Goal: Task Accomplishment & Management: Manage account settings

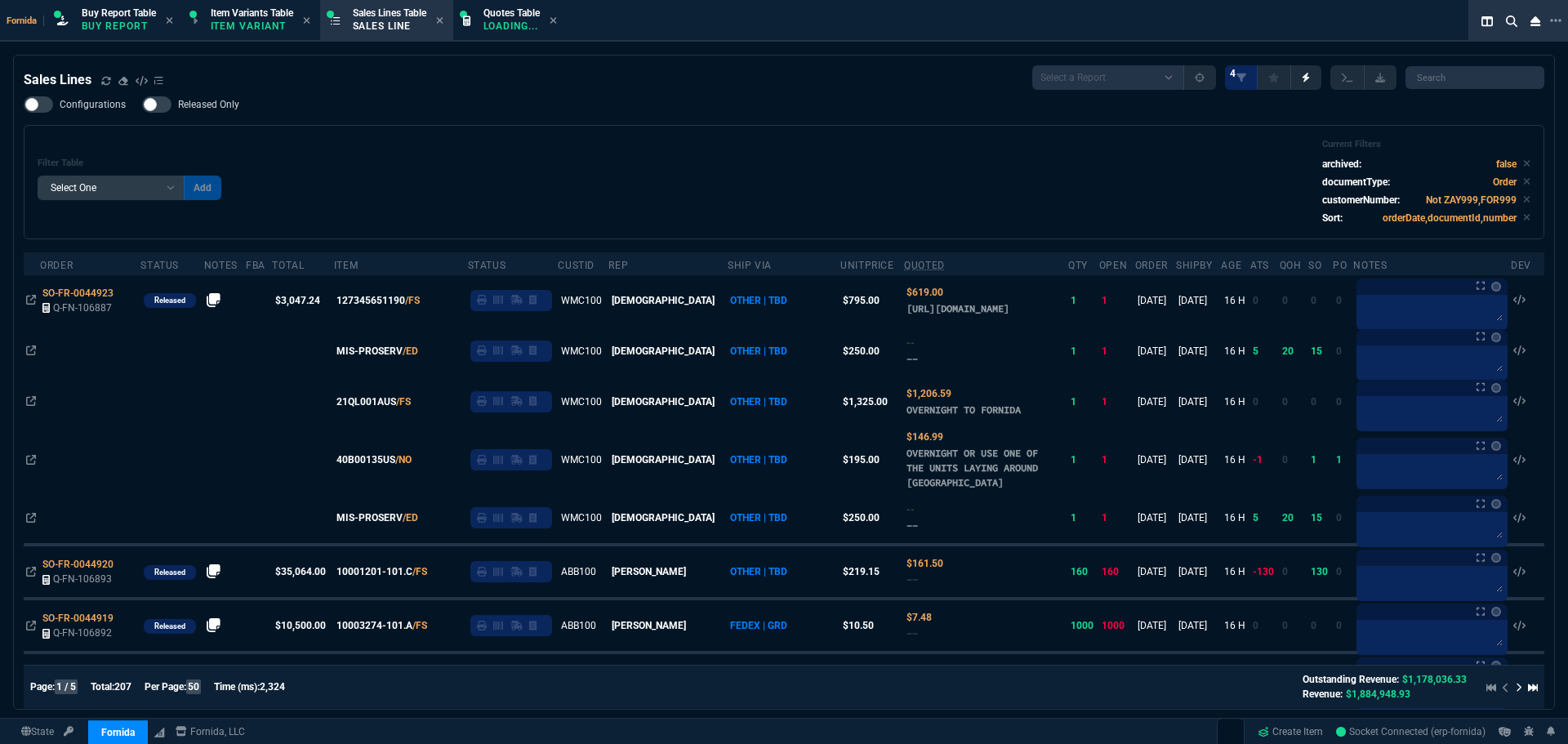
select select "1: BROV"
select select
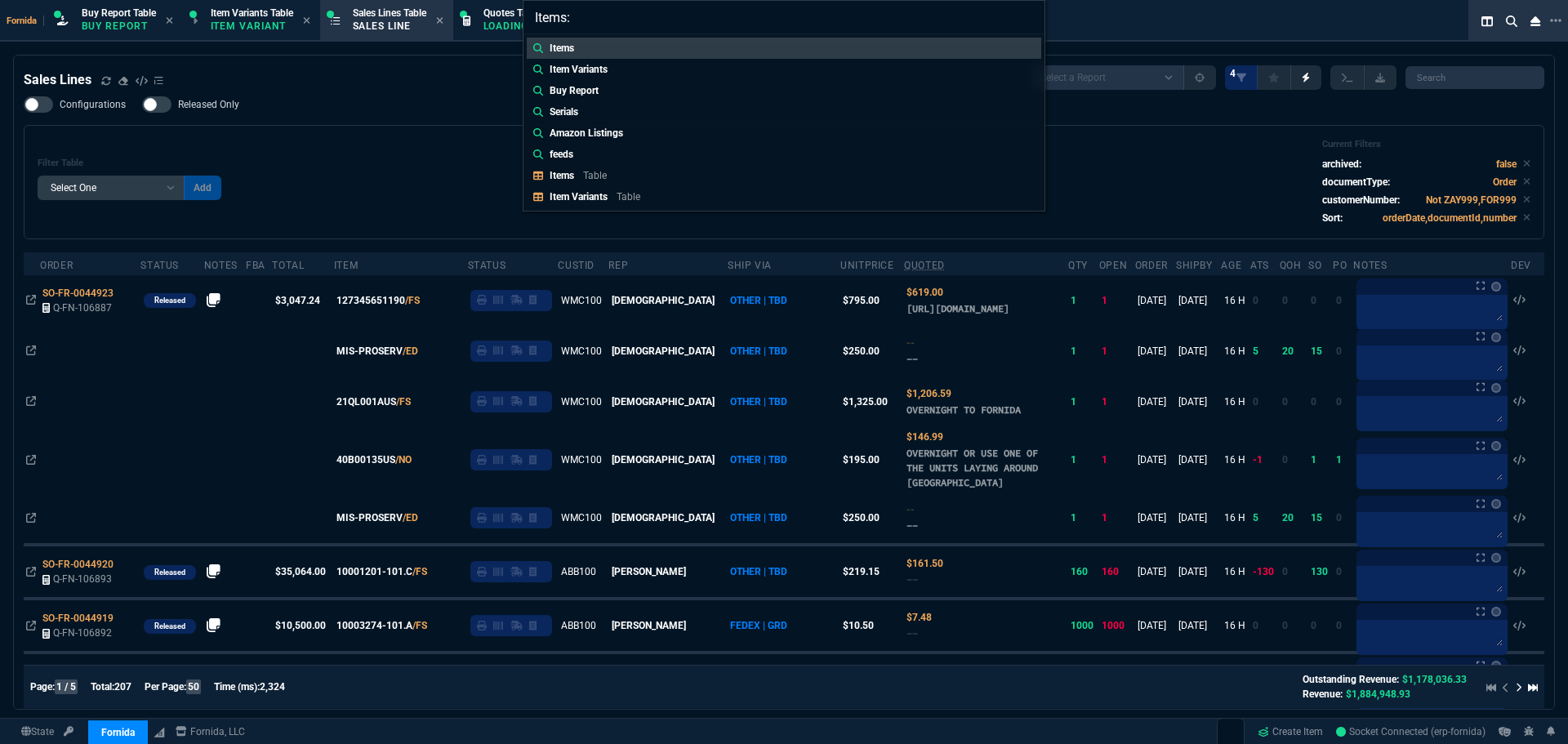
type input "Items: DC29P"
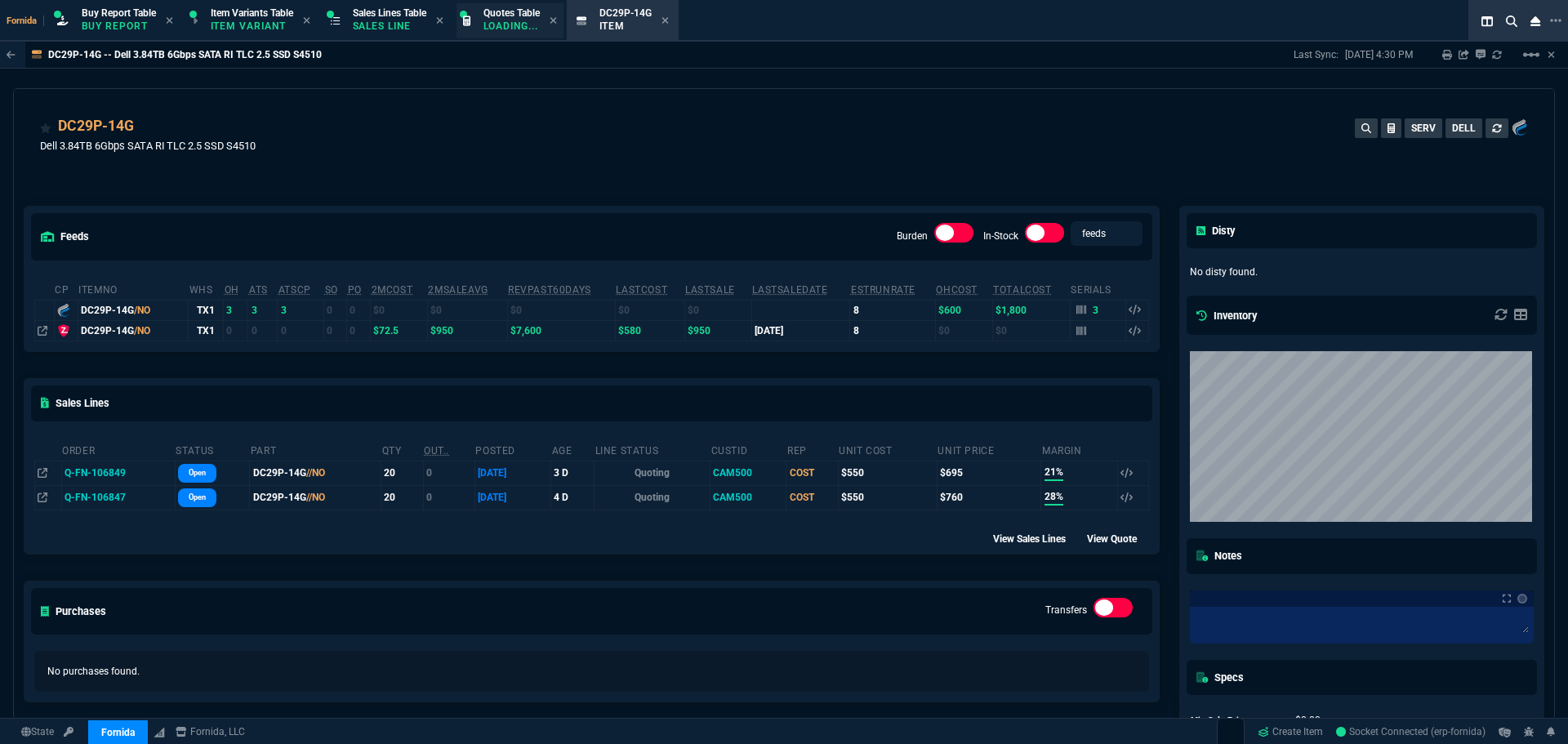
click at [404, 25] on p "Sales Line" at bounding box center [390, 26] width 73 height 13
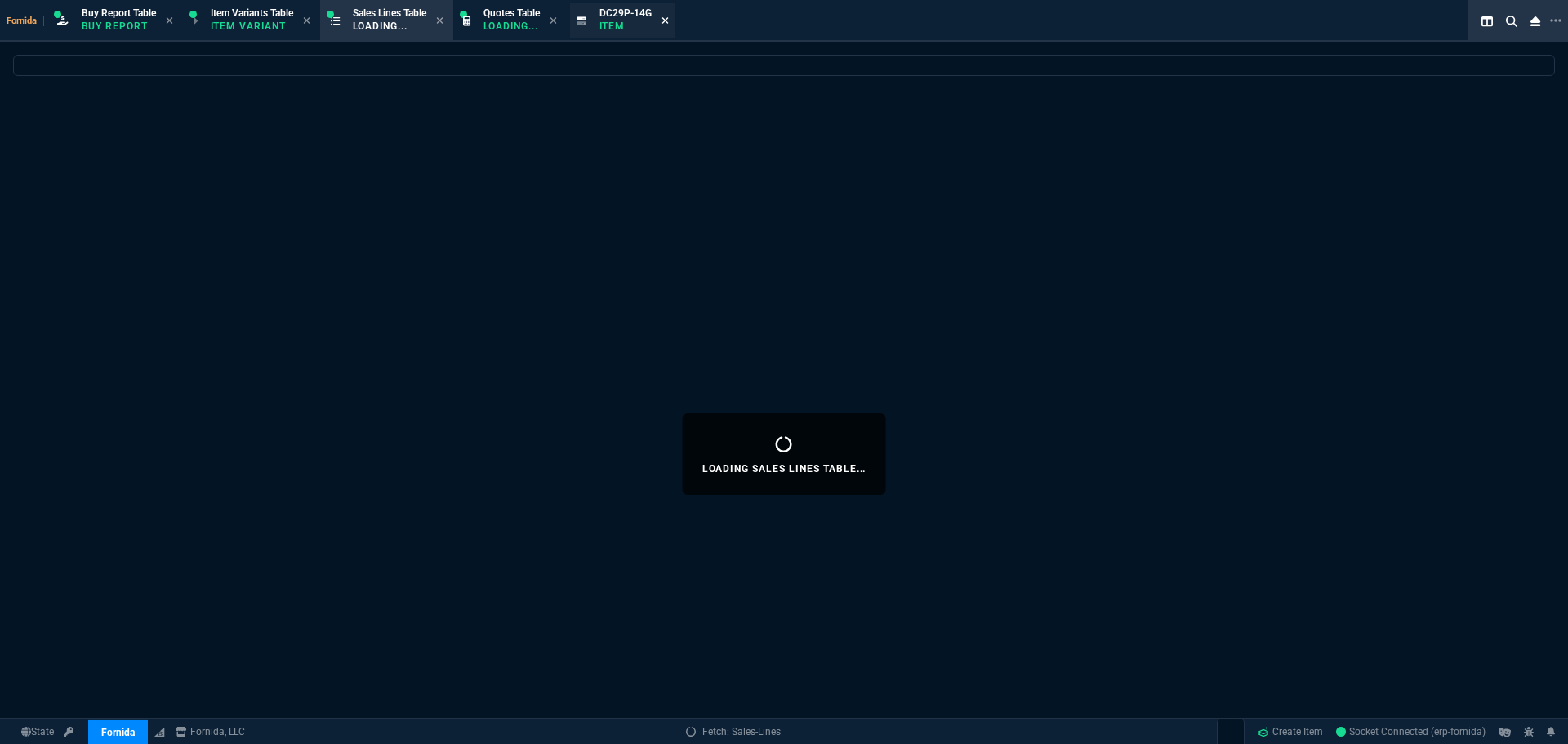
click at [668, 21] on icon at bounding box center [664, 20] width 6 height 6
select select
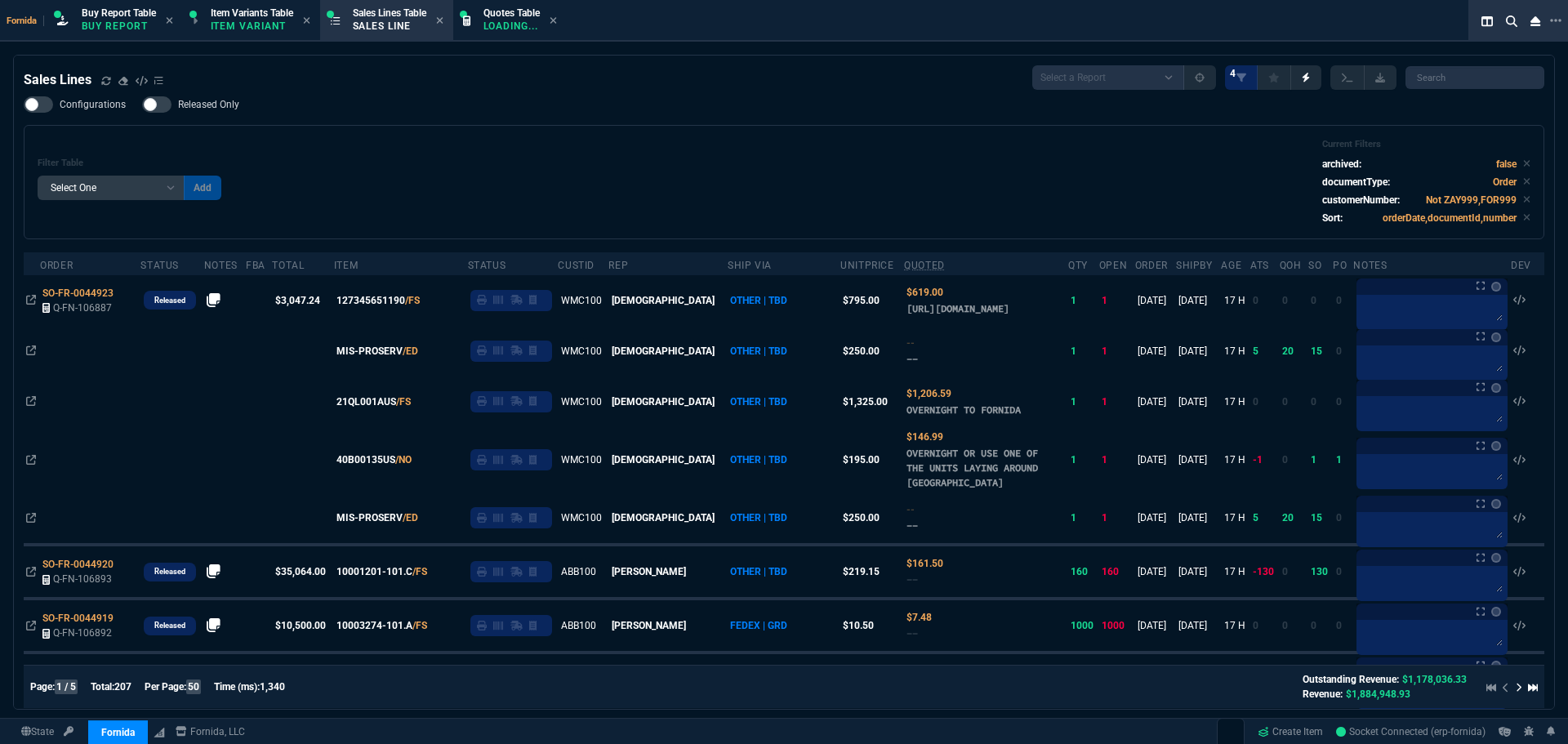
click at [577, 135] on div "Filter Table Select One Add Filter () Age () ATS () Cond (itemVariantCode) Cust…" at bounding box center [783, 182] width 1521 height 114
click at [247, 23] on p "Item Variant" at bounding box center [251, 26] width 81 height 13
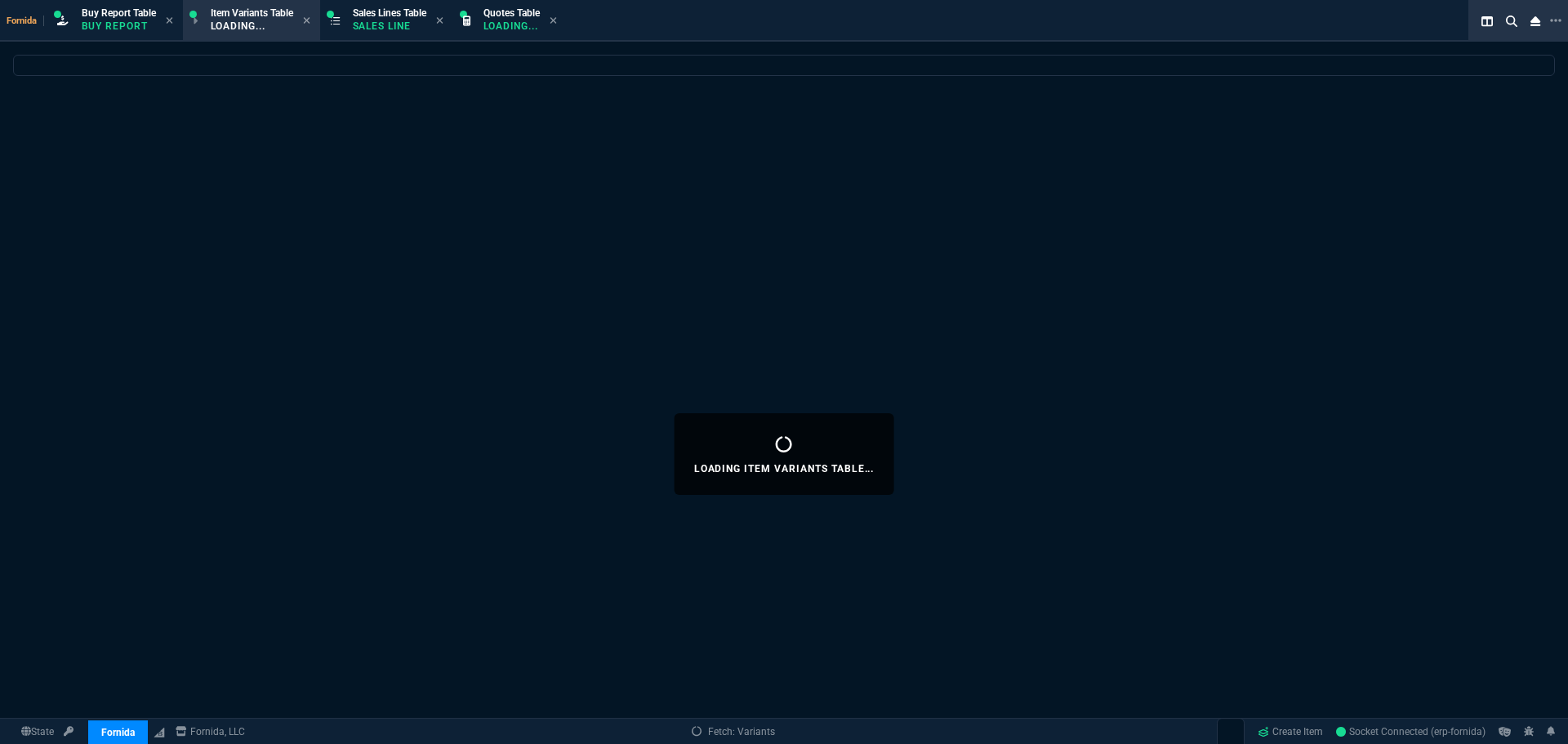
select select
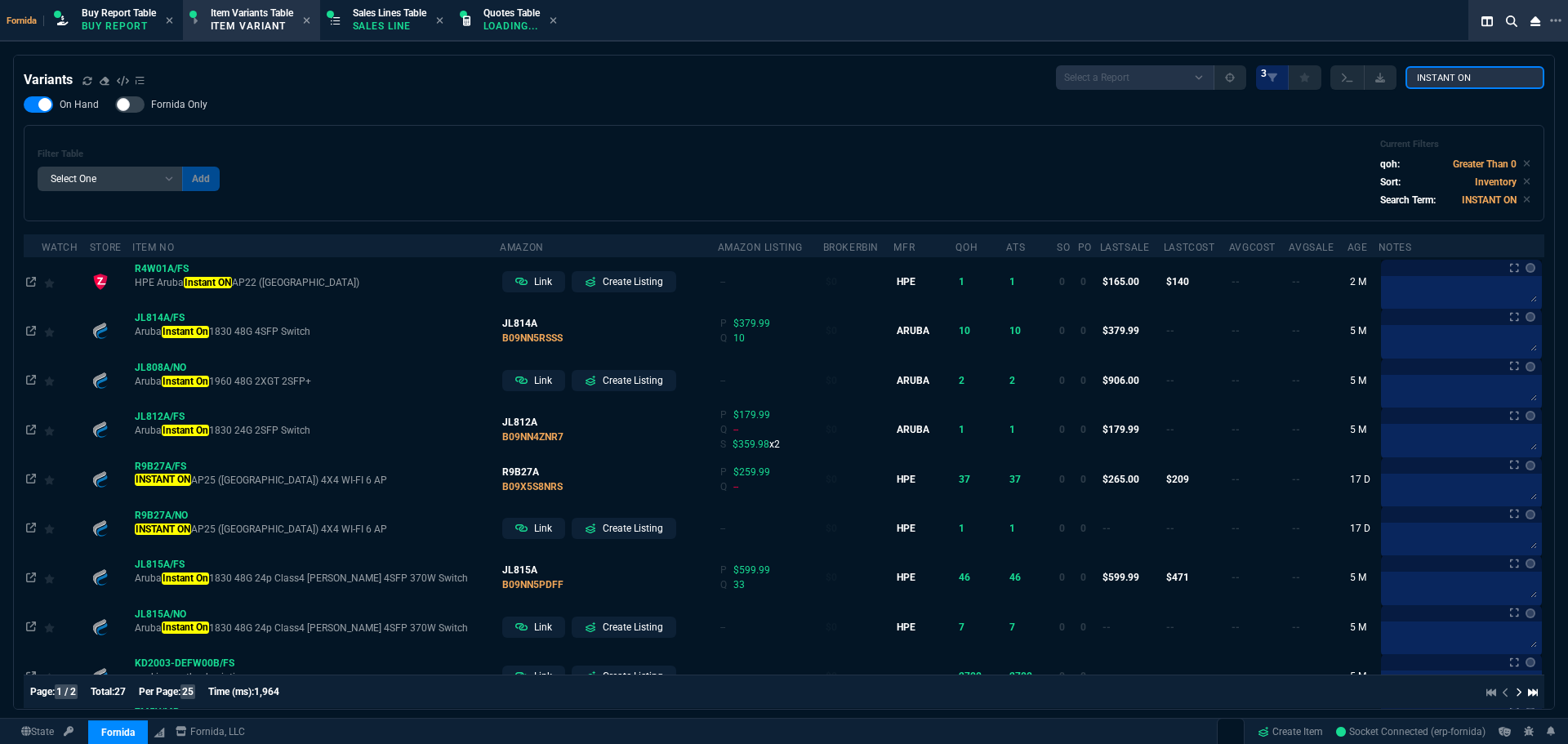
drag, startPoint x: 1477, startPoint y: 80, endPoint x: 1424, endPoint y: 85, distance: 53.2
click at [1477, 80] on input "INSTANT ON" at bounding box center [1474, 78] width 139 height 23
click at [1482, 78] on input "INSTANT ON" at bounding box center [1474, 78] width 139 height 23
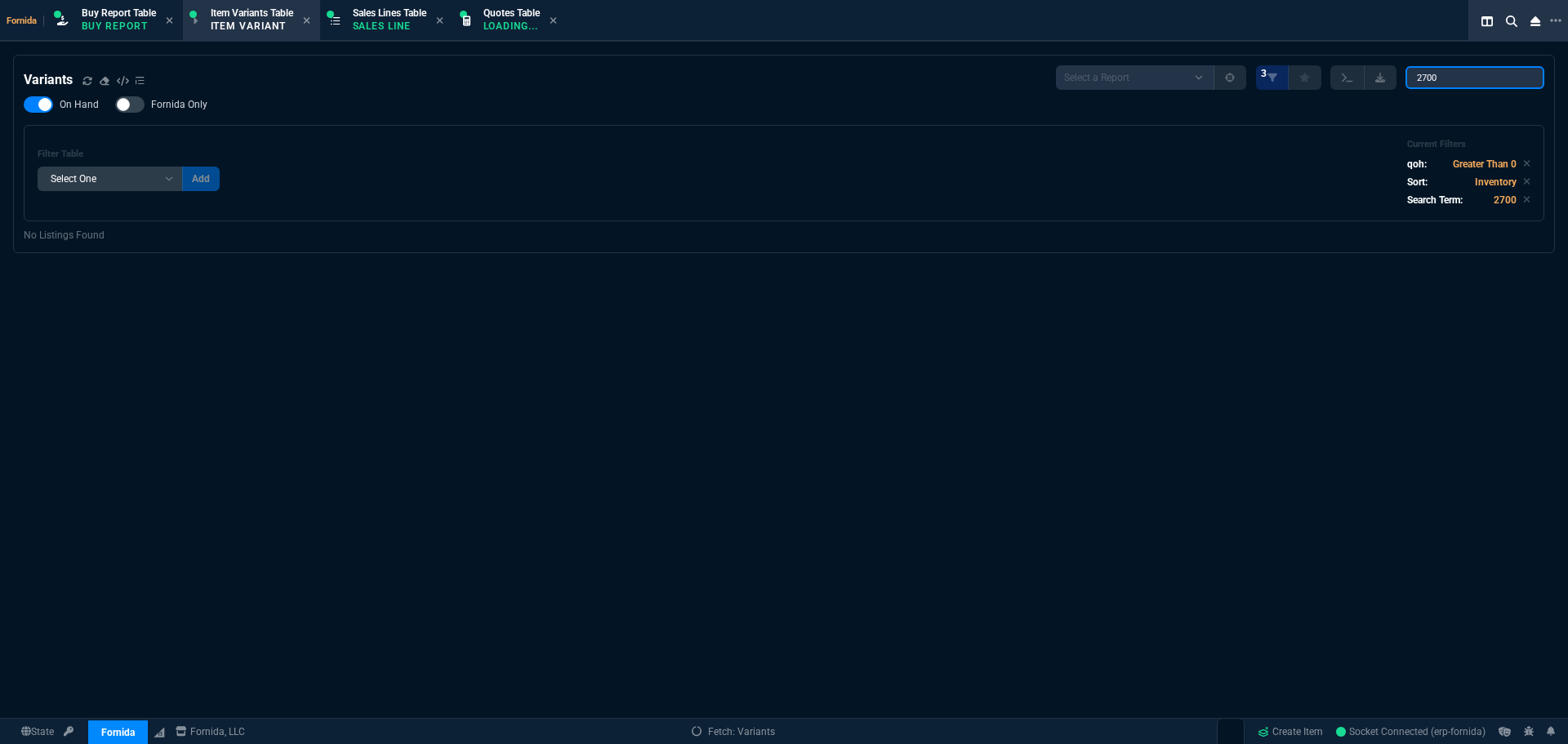
type input "2700"
click at [1094, 72] on select "Select a Report ProblemInventory-7-17-23 BrokerBin22 Listed On Amazon Stock not…" at bounding box center [1134, 77] width 158 height 24
click at [880, 610] on div "Variants Select a Report ProblemInventory-7-17-23 BrokerBin22 Listed On Amazon …" at bounding box center [784, 454] width 1568 height 799
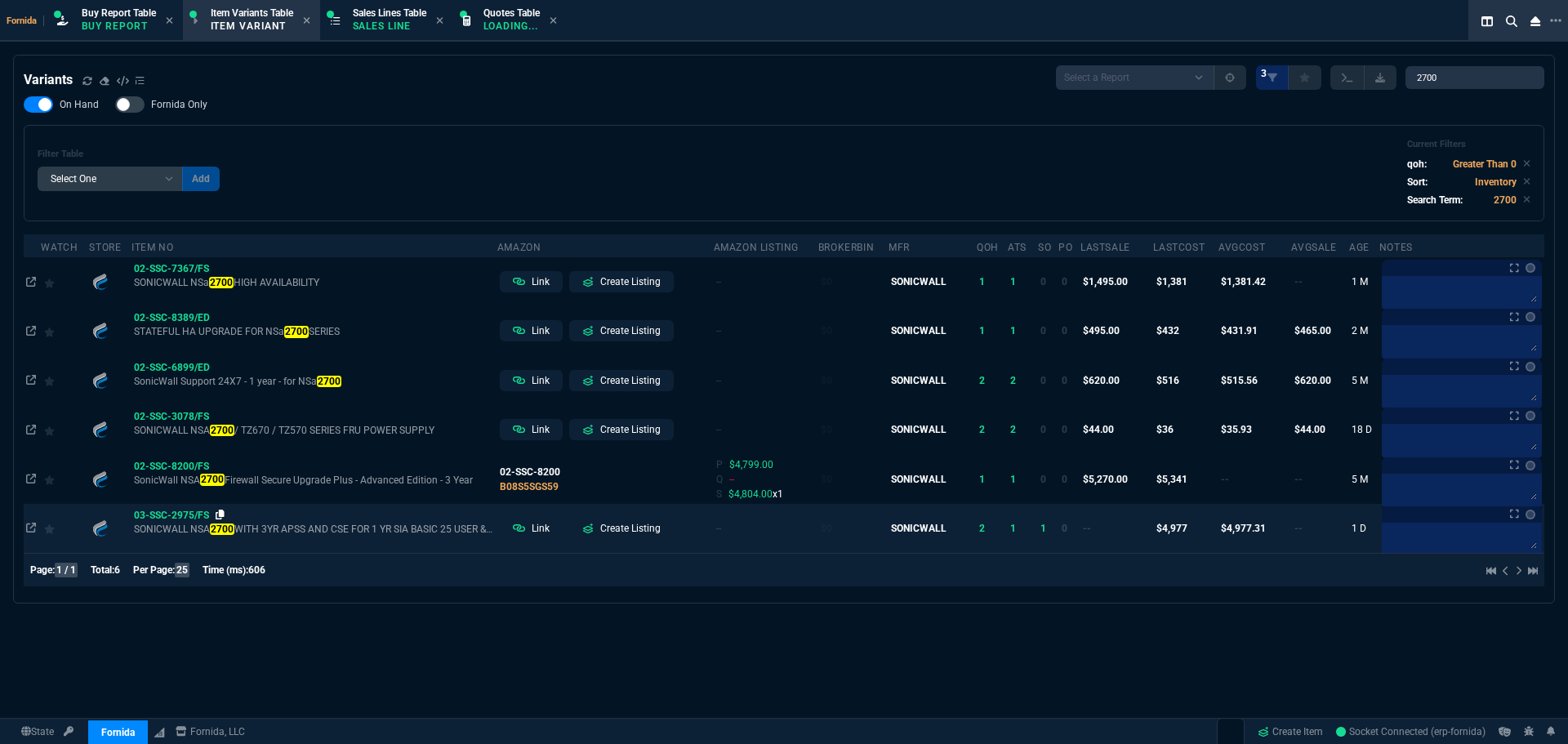
click at [221, 512] on icon at bounding box center [220, 514] width 9 height 10
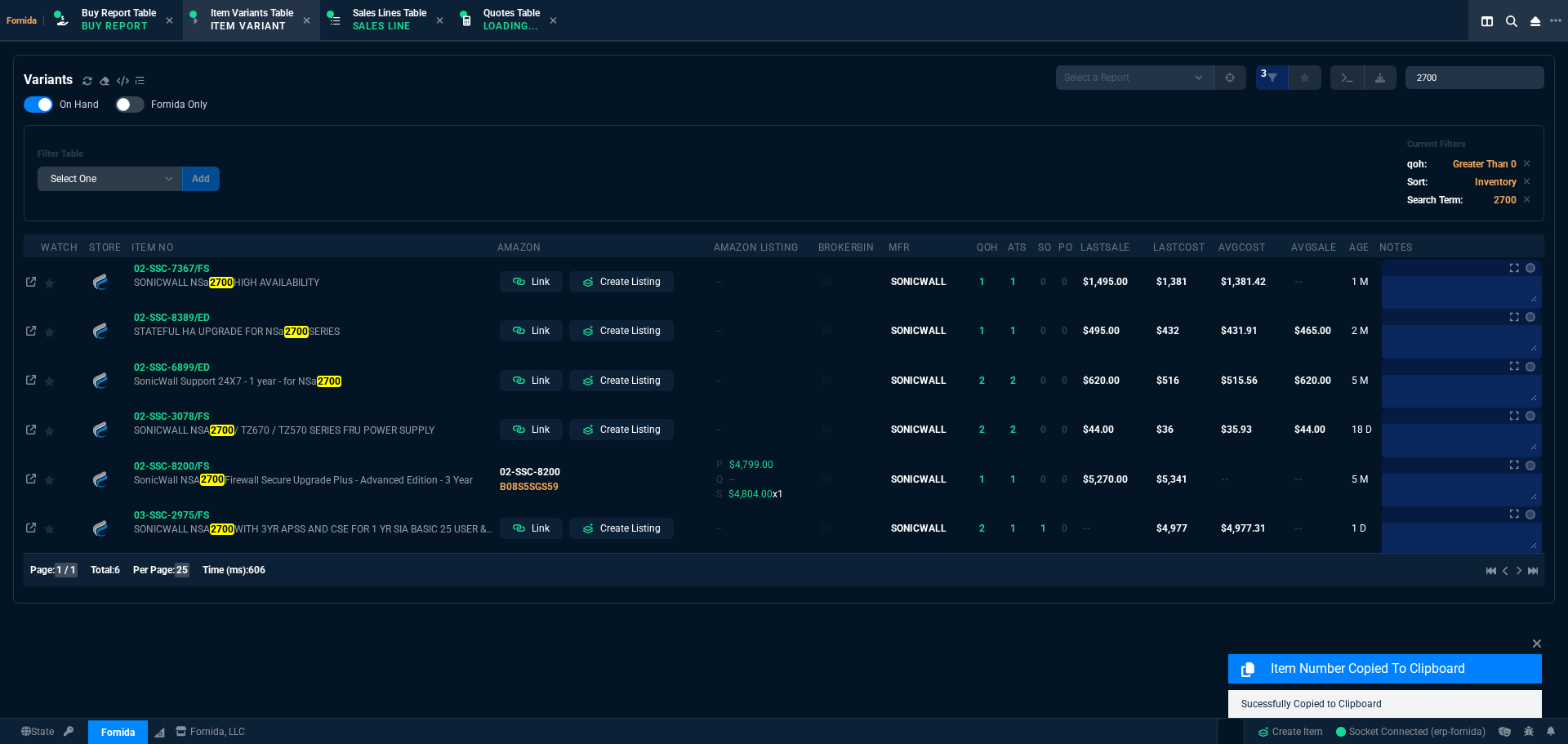
click at [168, 512] on span "03-SSC-2975/FS" at bounding box center [172, 515] width 75 height 12
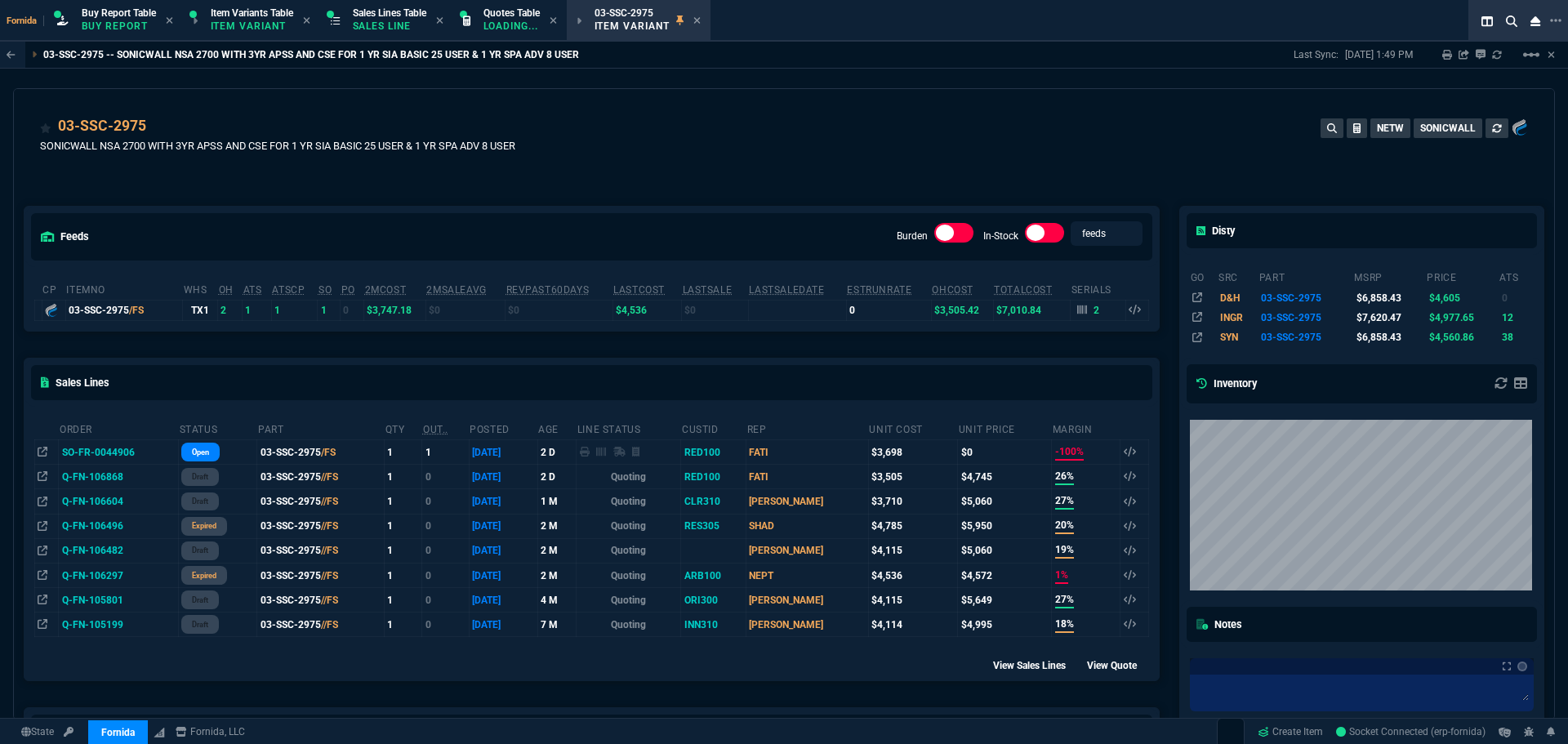
drag, startPoint x: 51, startPoint y: 170, endPoint x: 33, endPoint y: 167, distance: 18.2
click at [51, 170] on fa-icon at bounding box center [51, 164] width 9 height 12
click at [392, 14] on span "Sales Lines Table" at bounding box center [390, 13] width 73 height 12
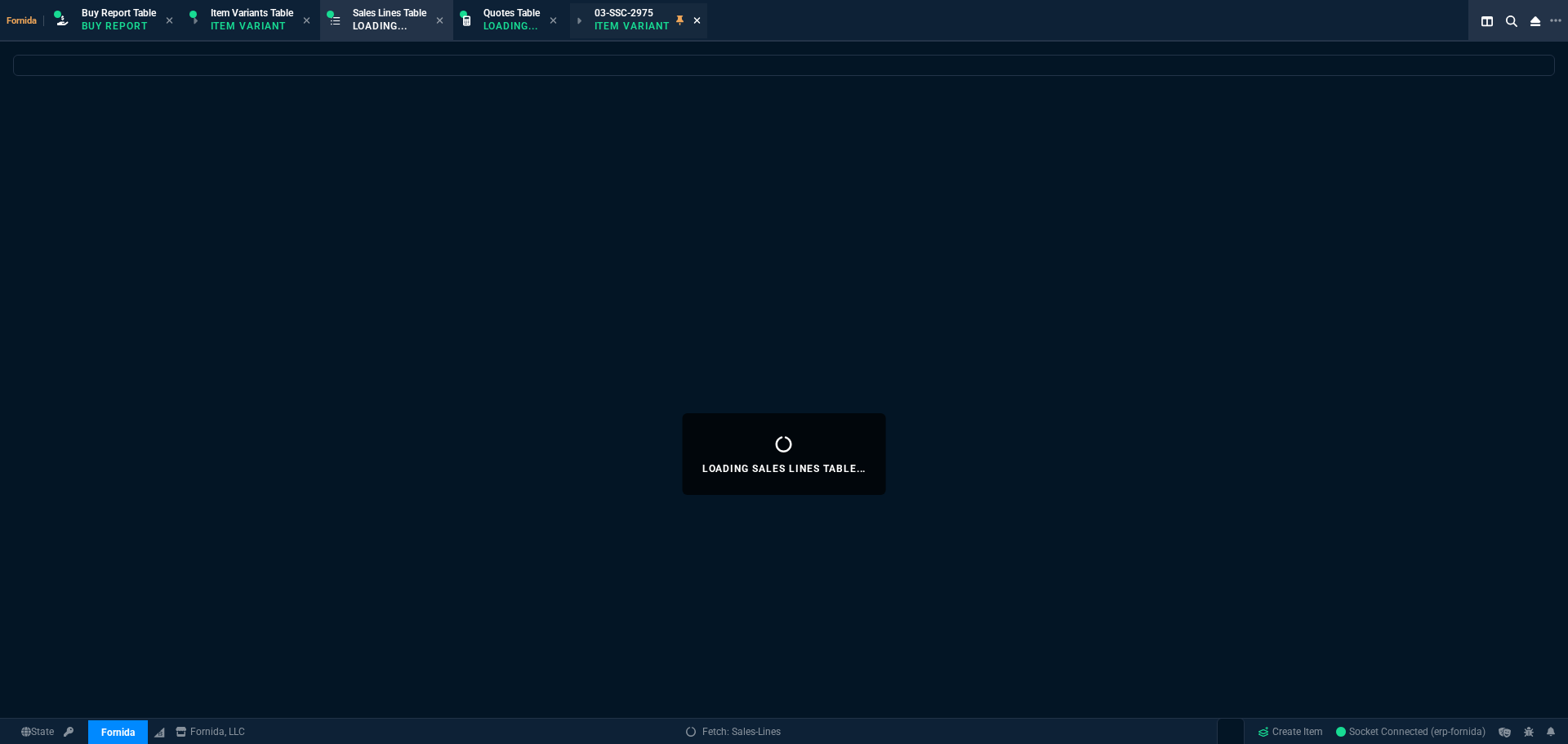
click at [701, 21] on icon at bounding box center [697, 20] width 6 height 6
click at [250, 22] on p "Item Variant" at bounding box center [251, 26] width 81 height 13
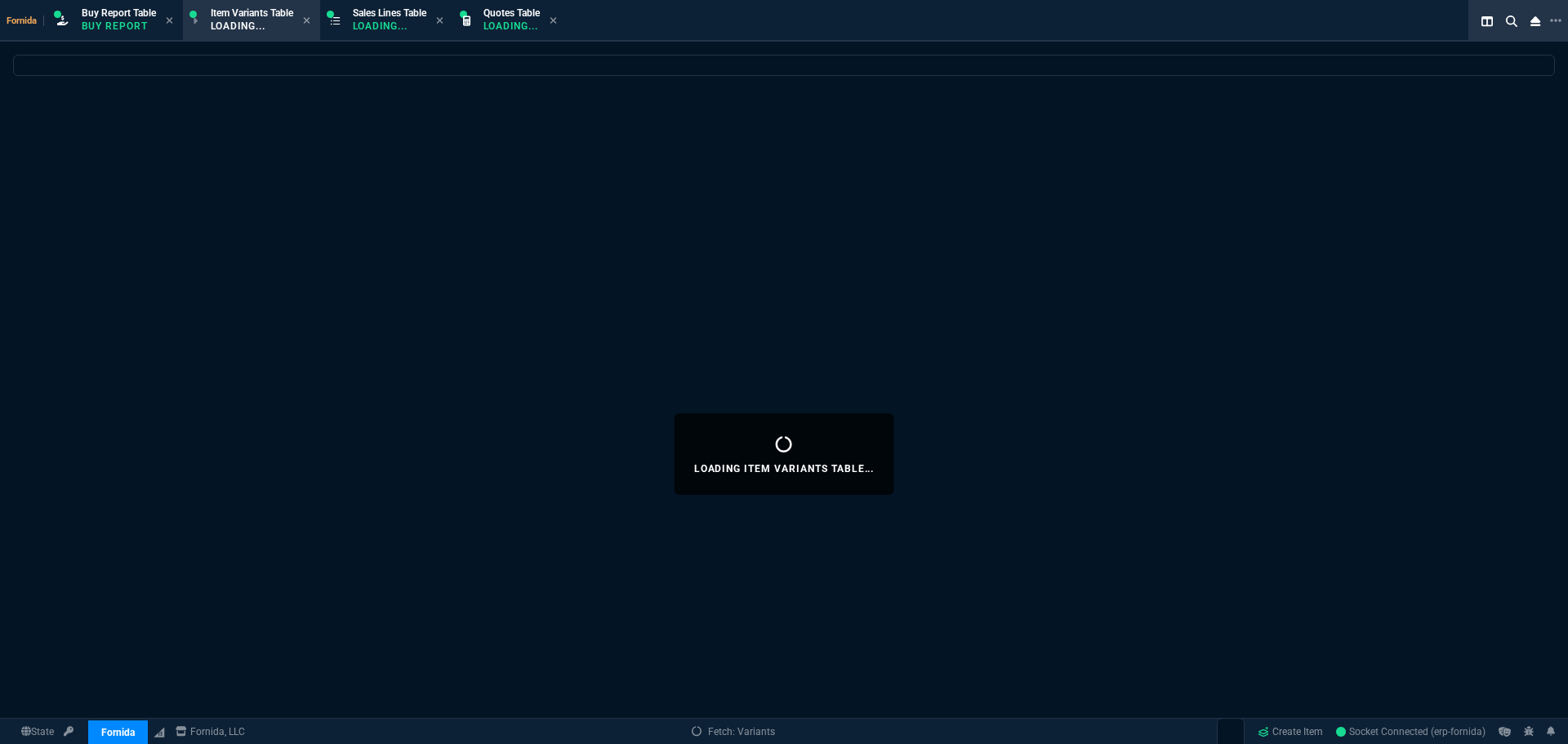
select select
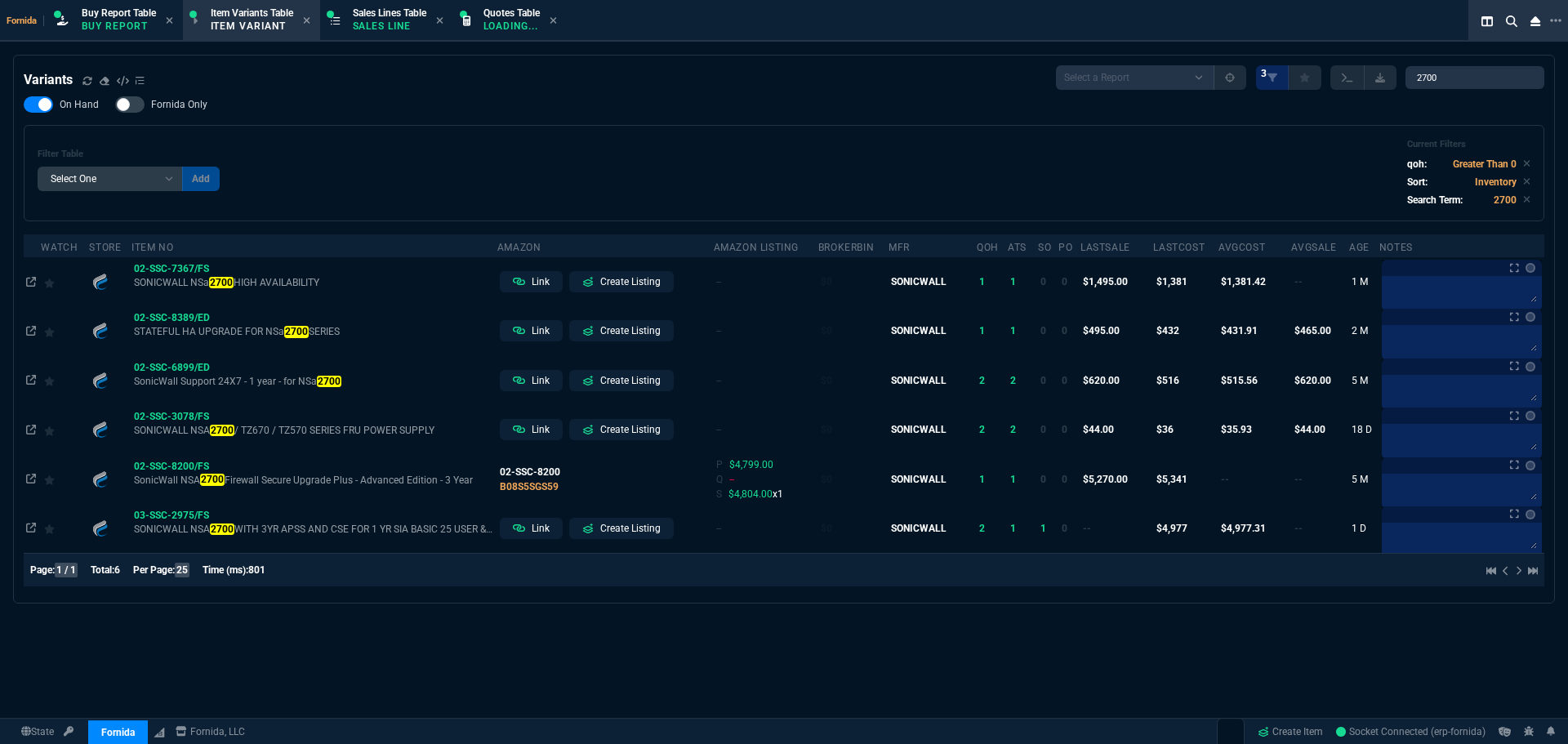
drag, startPoint x: 429, startPoint y: 175, endPoint x: 392, endPoint y: 49, distance: 131.3
click at [431, 173] on div "Filter Table Select One Add Filter () Age (daysAgo) Amazon (asin) Amazon Listin…" at bounding box center [784, 173] width 1493 height 69
click at [382, 29] on p "Sales Line" at bounding box center [390, 26] width 73 height 13
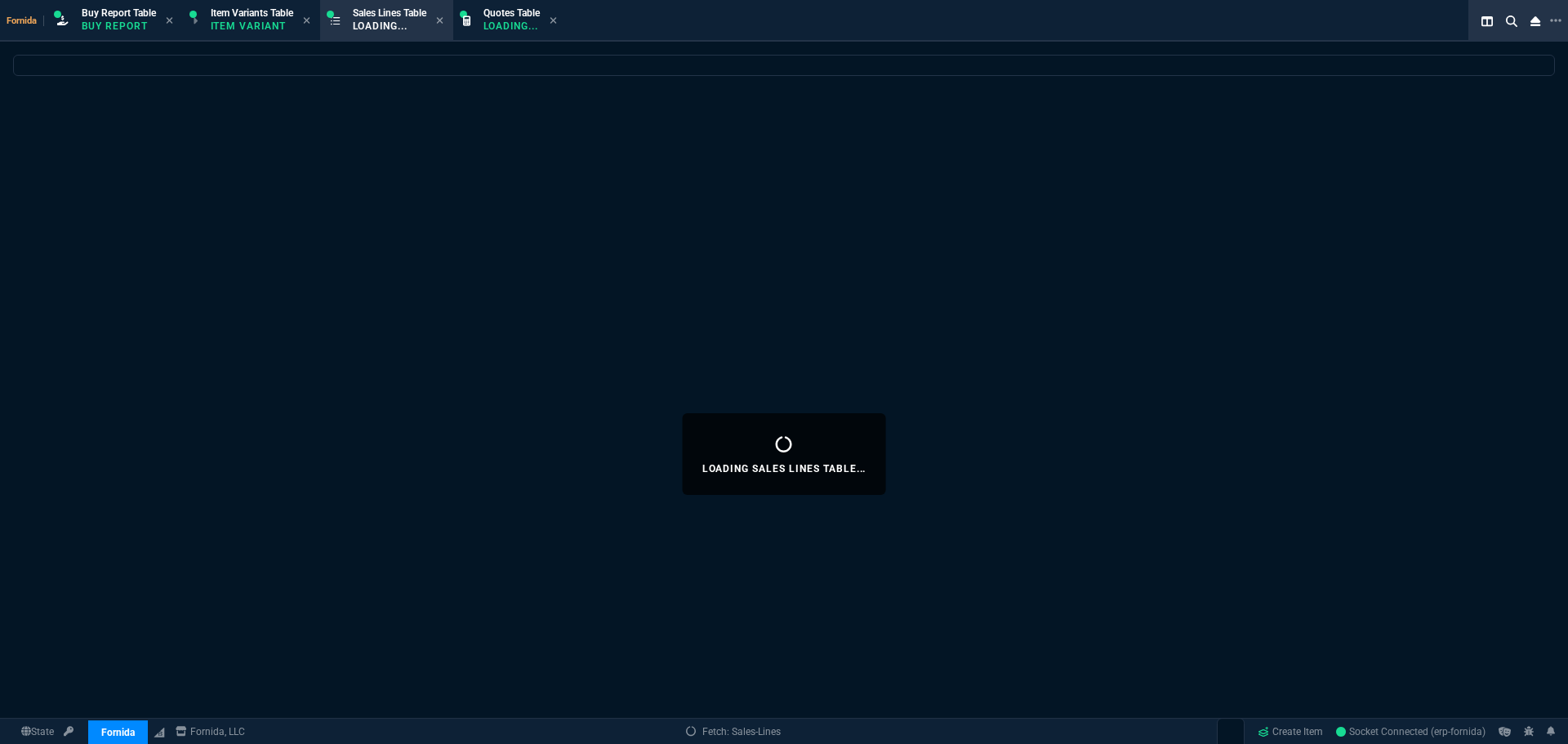
select select
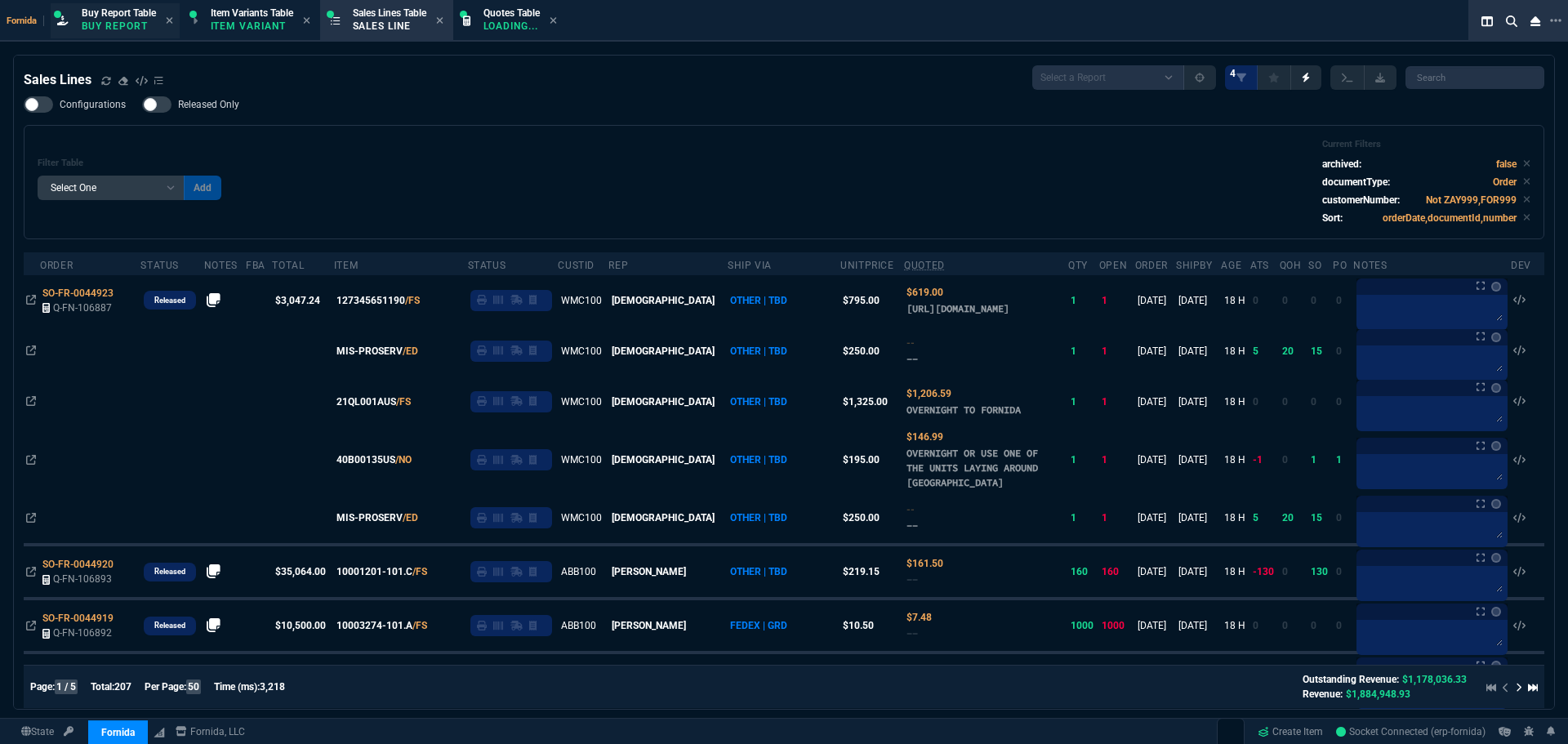
click at [144, 12] on span "Buy Report Table" at bounding box center [118, 13] width 74 height 12
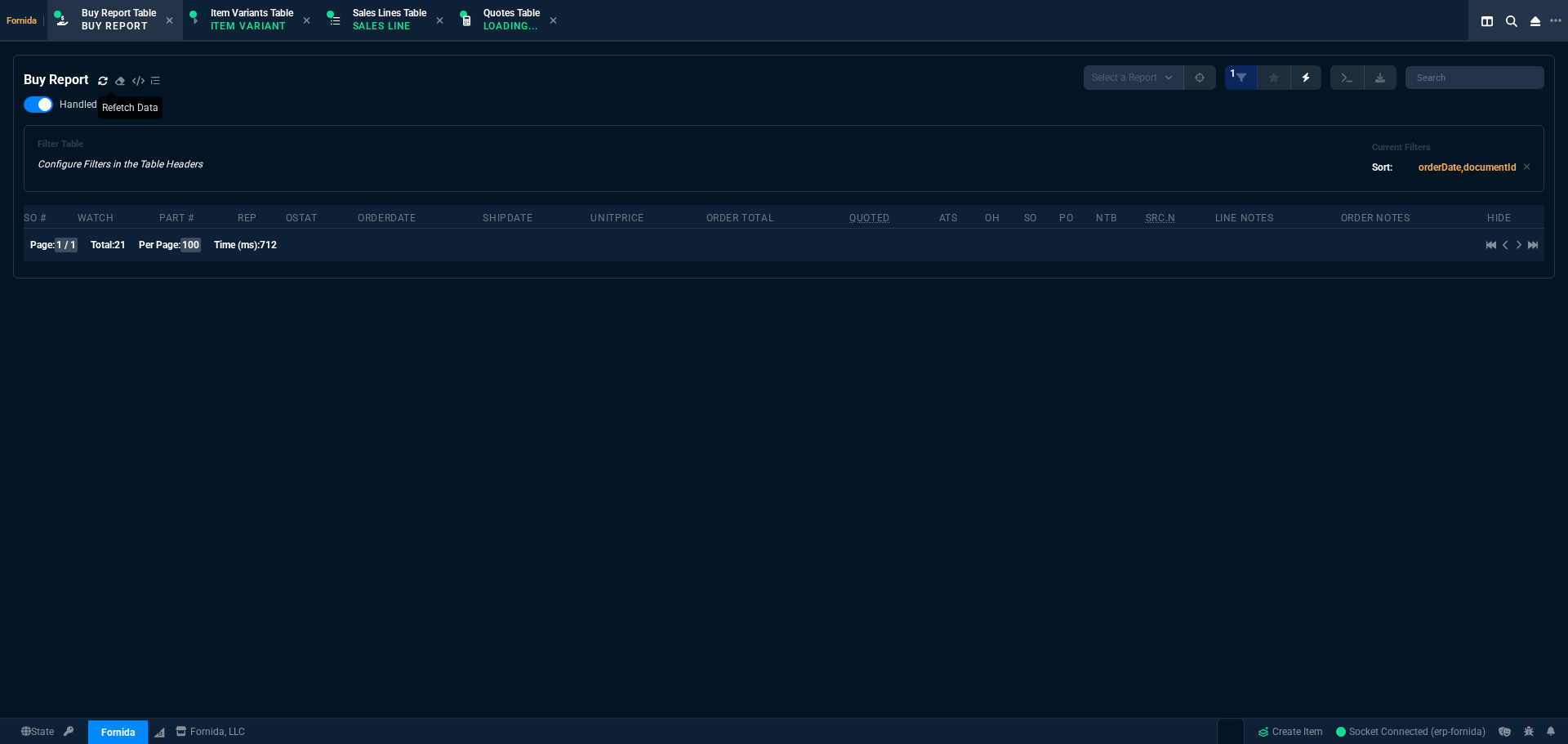
click at [103, 80] on icon at bounding box center [103, 80] width 10 height 10
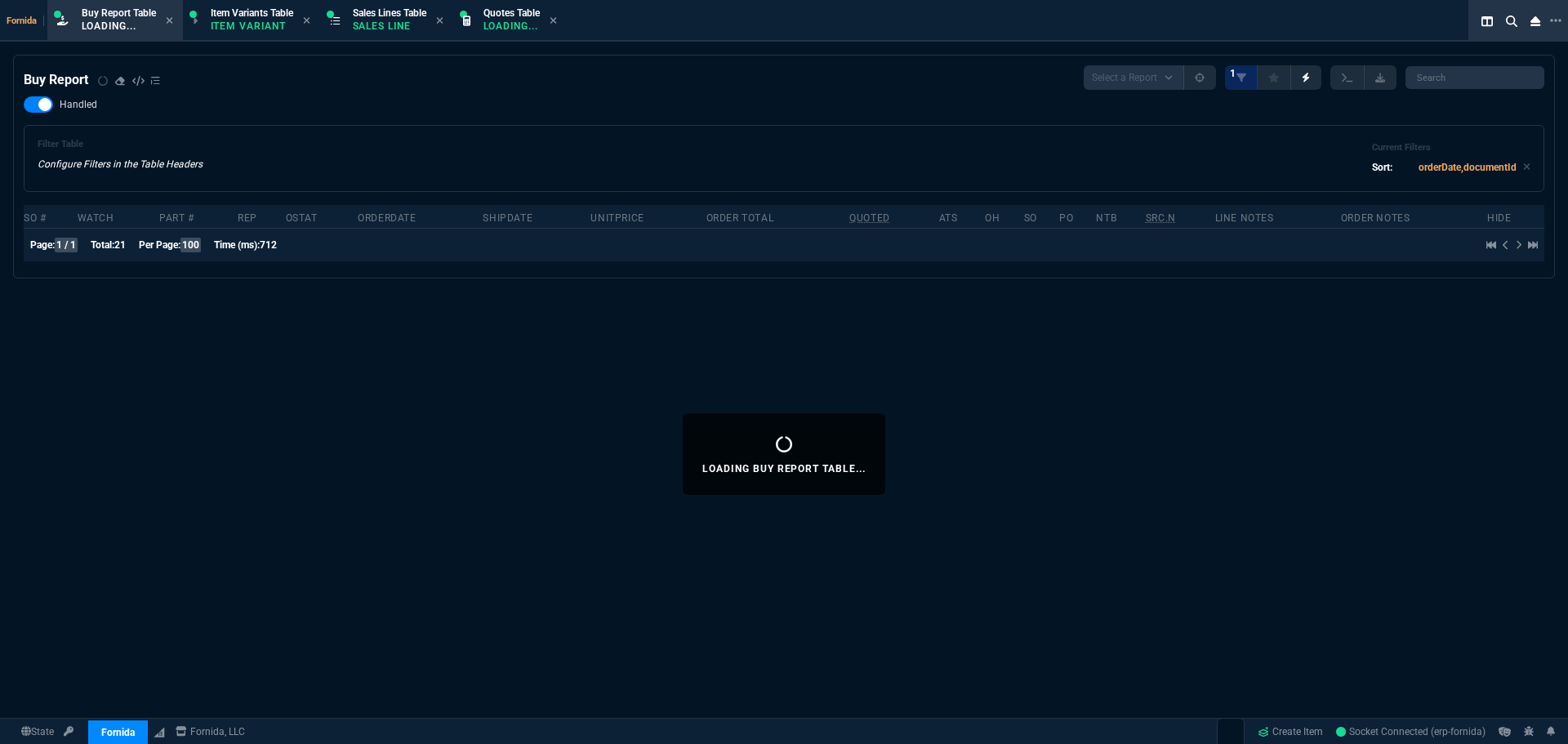
click at [509, 79] on div "Buy Report Select a Report Not Purchased 1" at bounding box center [783, 77] width 1521 height 24
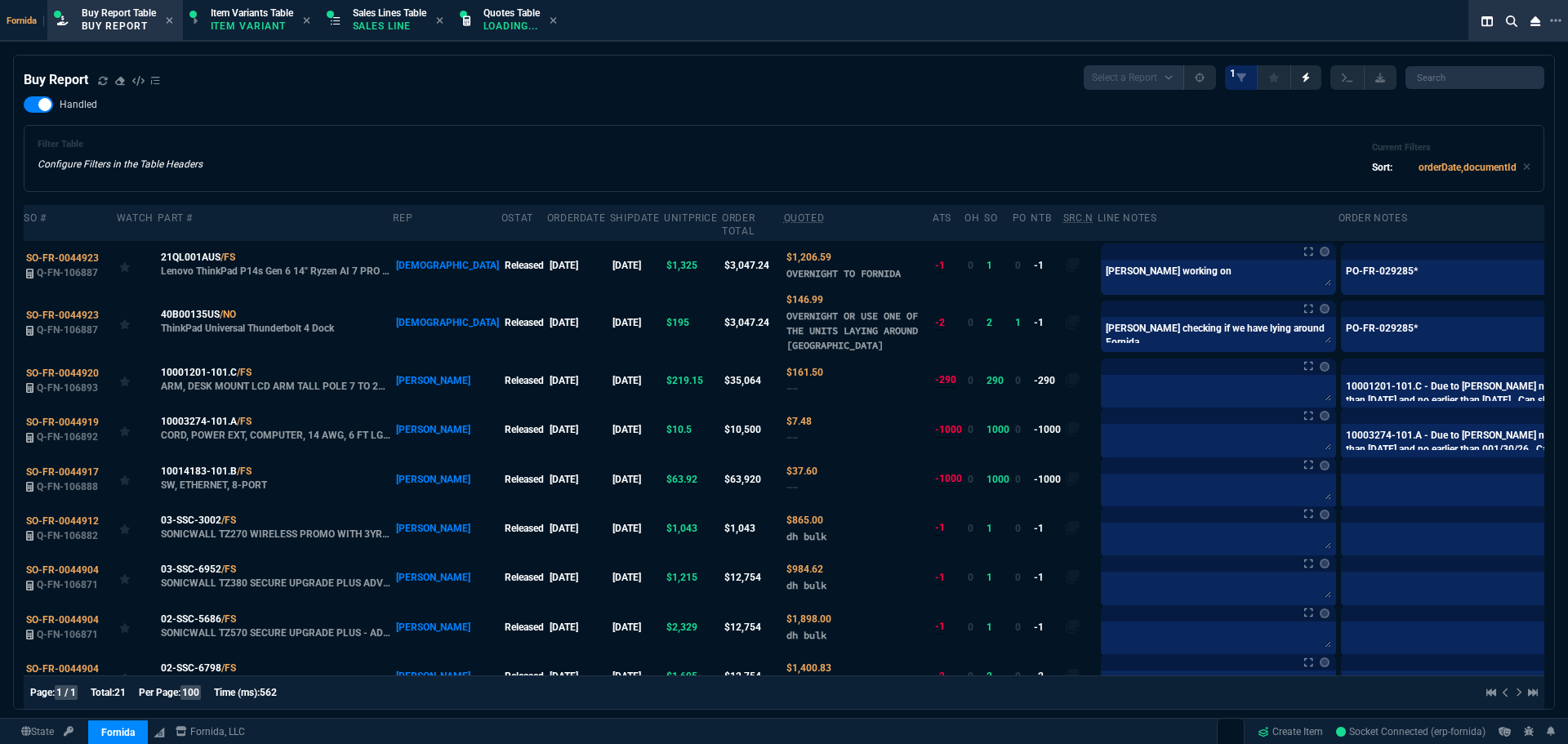
click at [486, 168] on div "Filter Table Configure Filters in the Table Headers Current Filters Sort: order…" at bounding box center [784, 158] width 1493 height 39
drag, startPoint x: 246, startPoint y: 256, endPoint x: 82, endPoint y: 241, distance: 164.7
click at [245, 256] on icon at bounding box center [246, 257] width 9 height 10
drag, startPoint x: 248, startPoint y: 317, endPoint x: 64, endPoint y: 308, distance: 184.2
click at [248, 317] on icon at bounding box center [247, 314] width 9 height 10
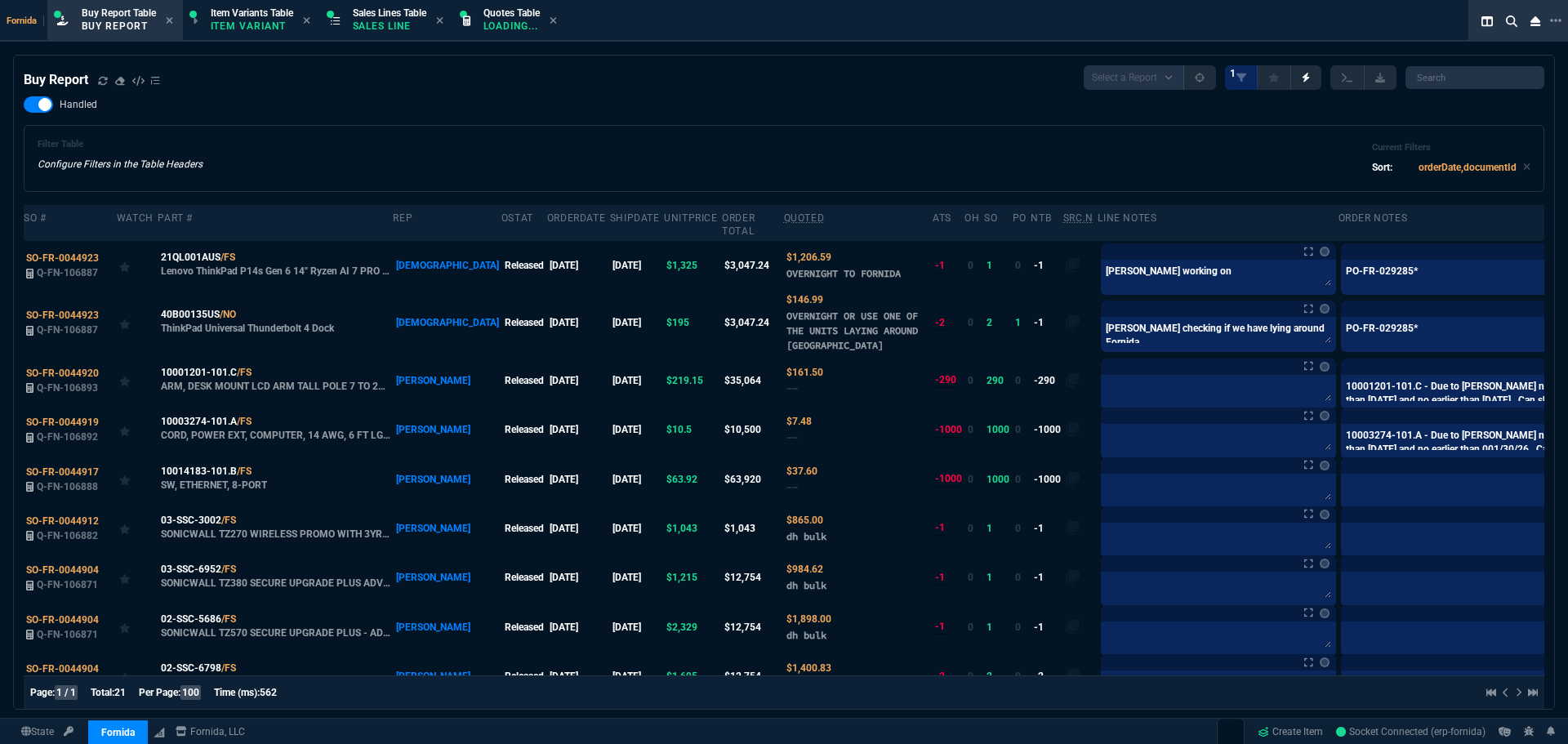
click at [425, 118] on div "Handled Filter Table Configure Filters in the Table Headers Current Filters Sor…" at bounding box center [783, 144] width 1521 height 96
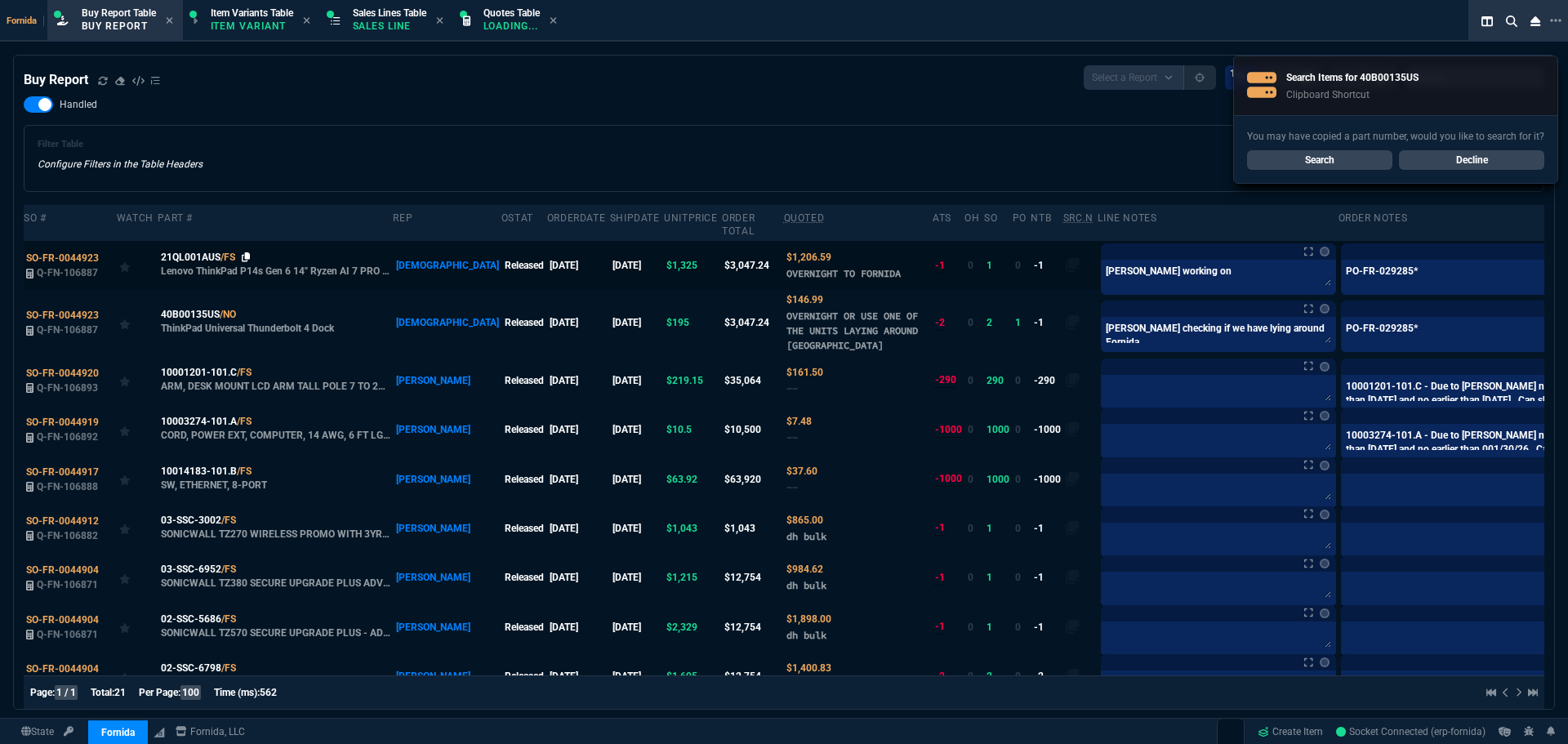
click at [246, 253] on icon at bounding box center [246, 257] width 9 height 10
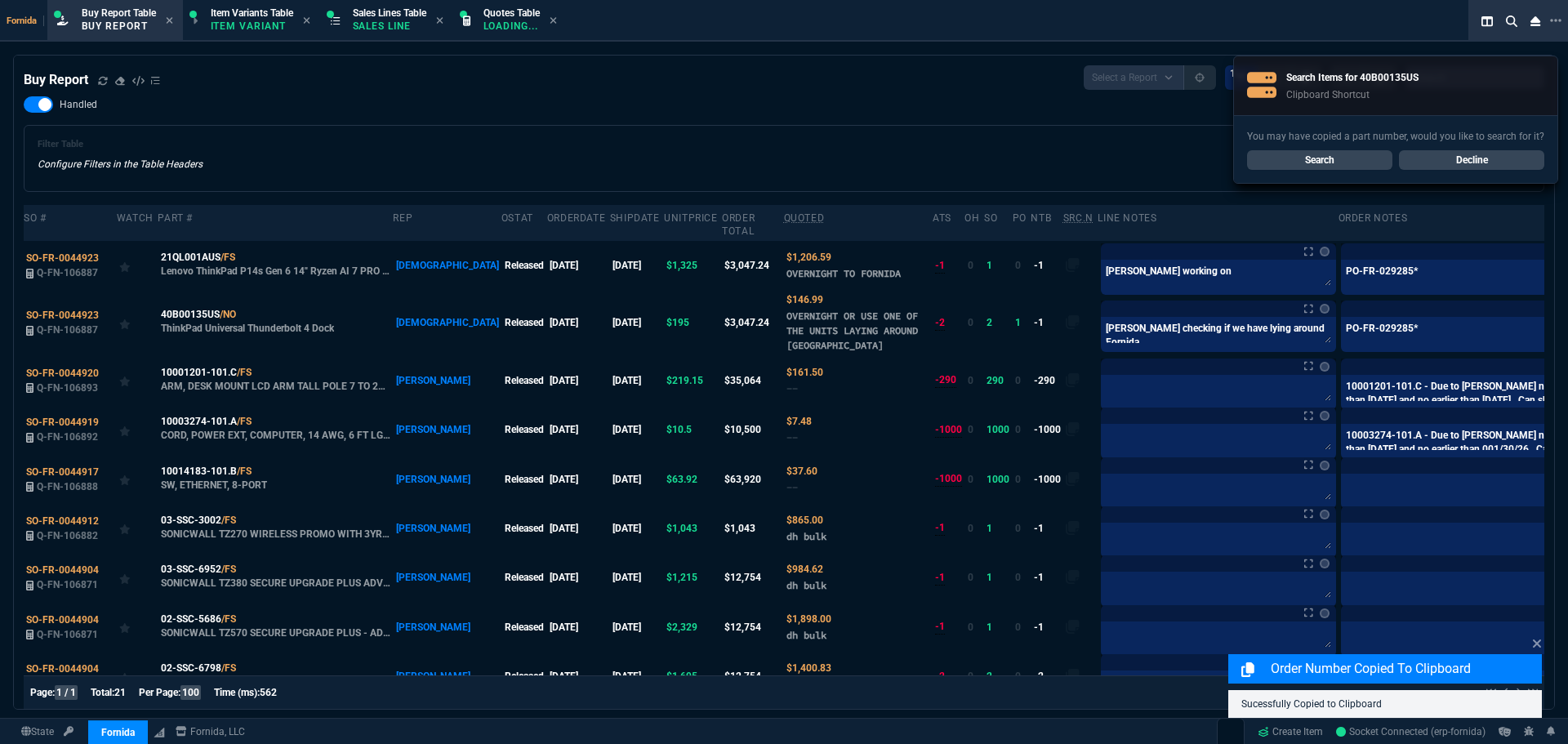
click at [367, 136] on div "Filter Table Configure Filters in the Table Headers Current Filters Sort: order…" at bounding box center [783, 158] width 1521 height 67
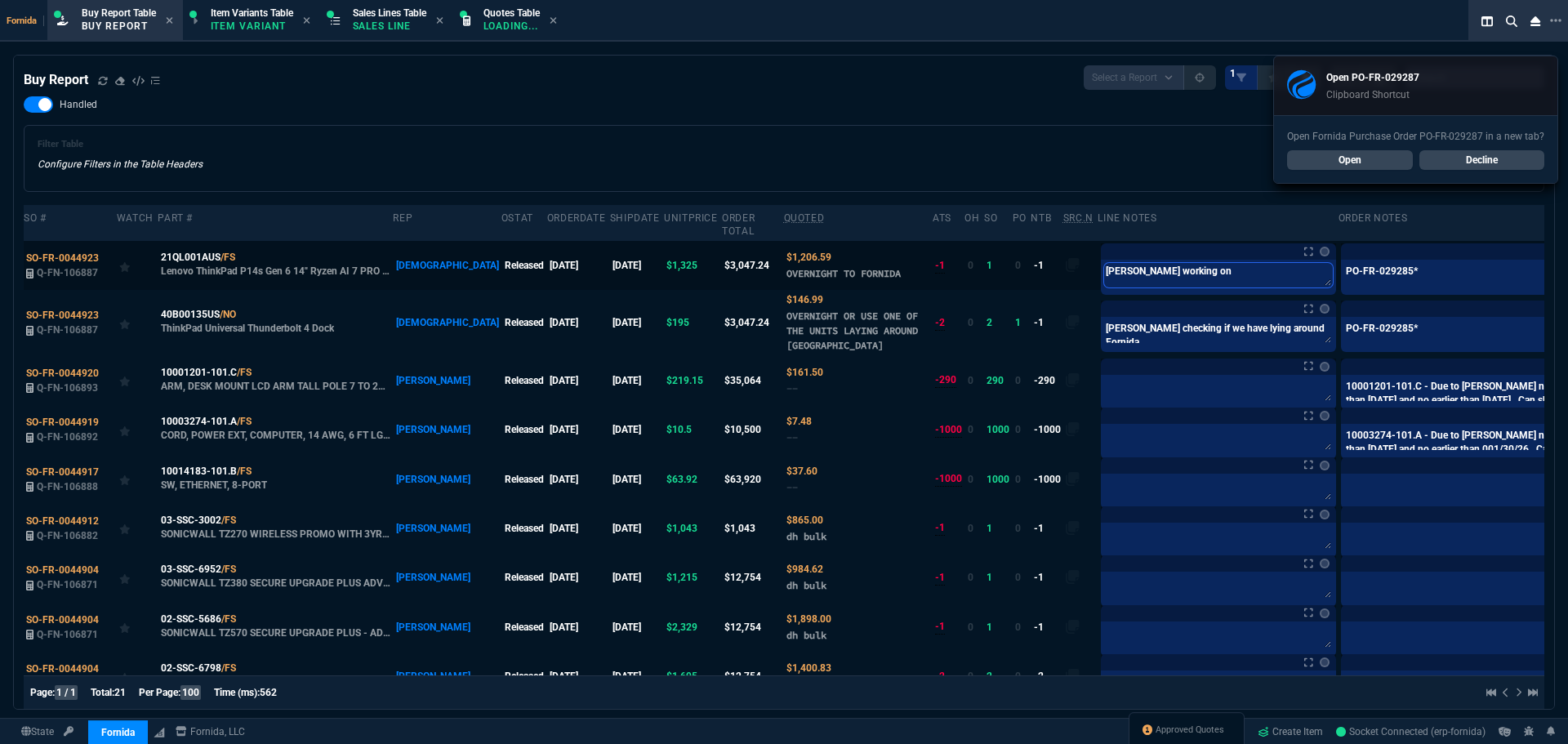
click at [1188, 279] on textarea "Brian working on" at bounding box center [1218, 275] width 229 height 24
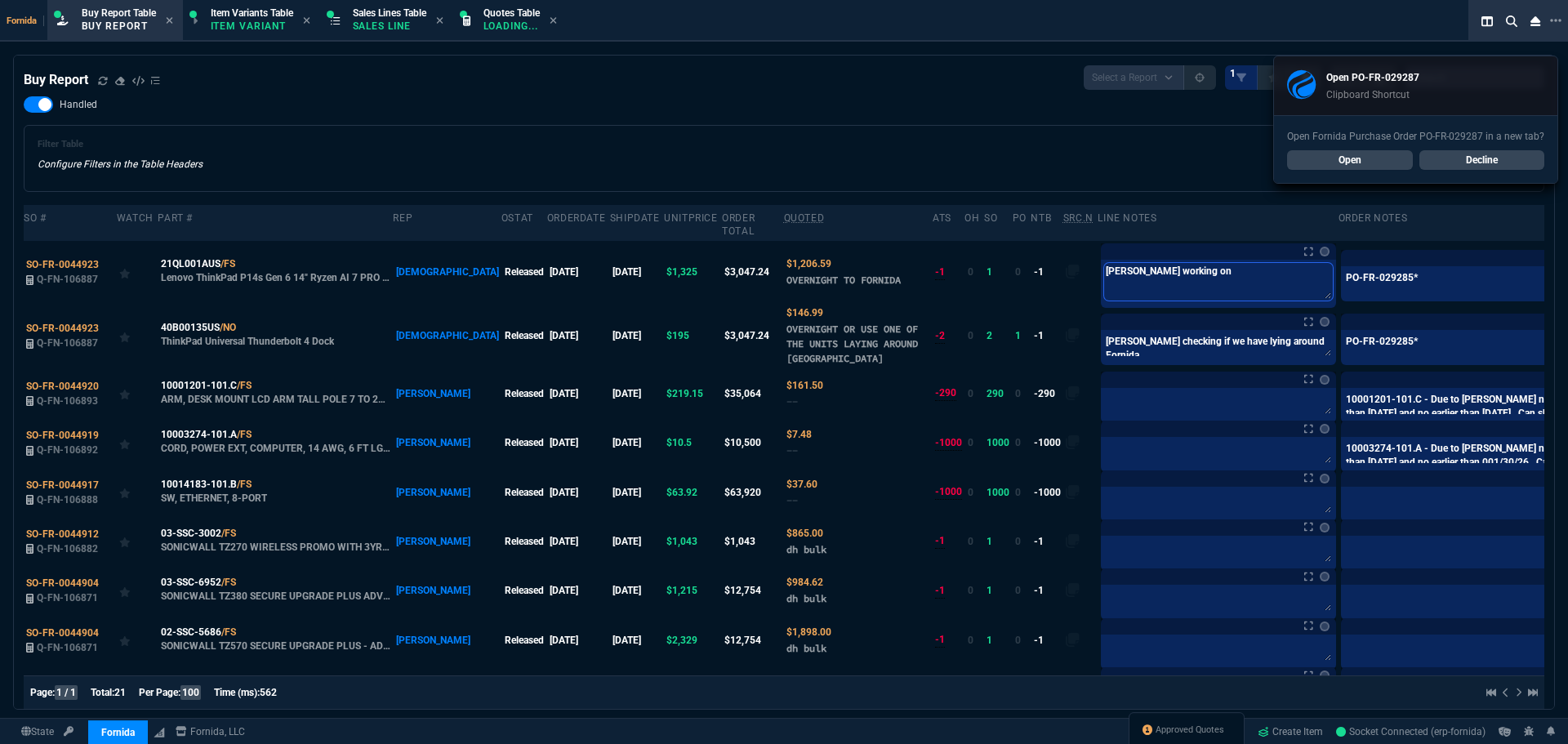
paste textarea "PO-FR-029287*"
type textarea "PO-FR-029287*"
click at [1567, 276] on td at bounding box center [1593, 272] width 29 height 62
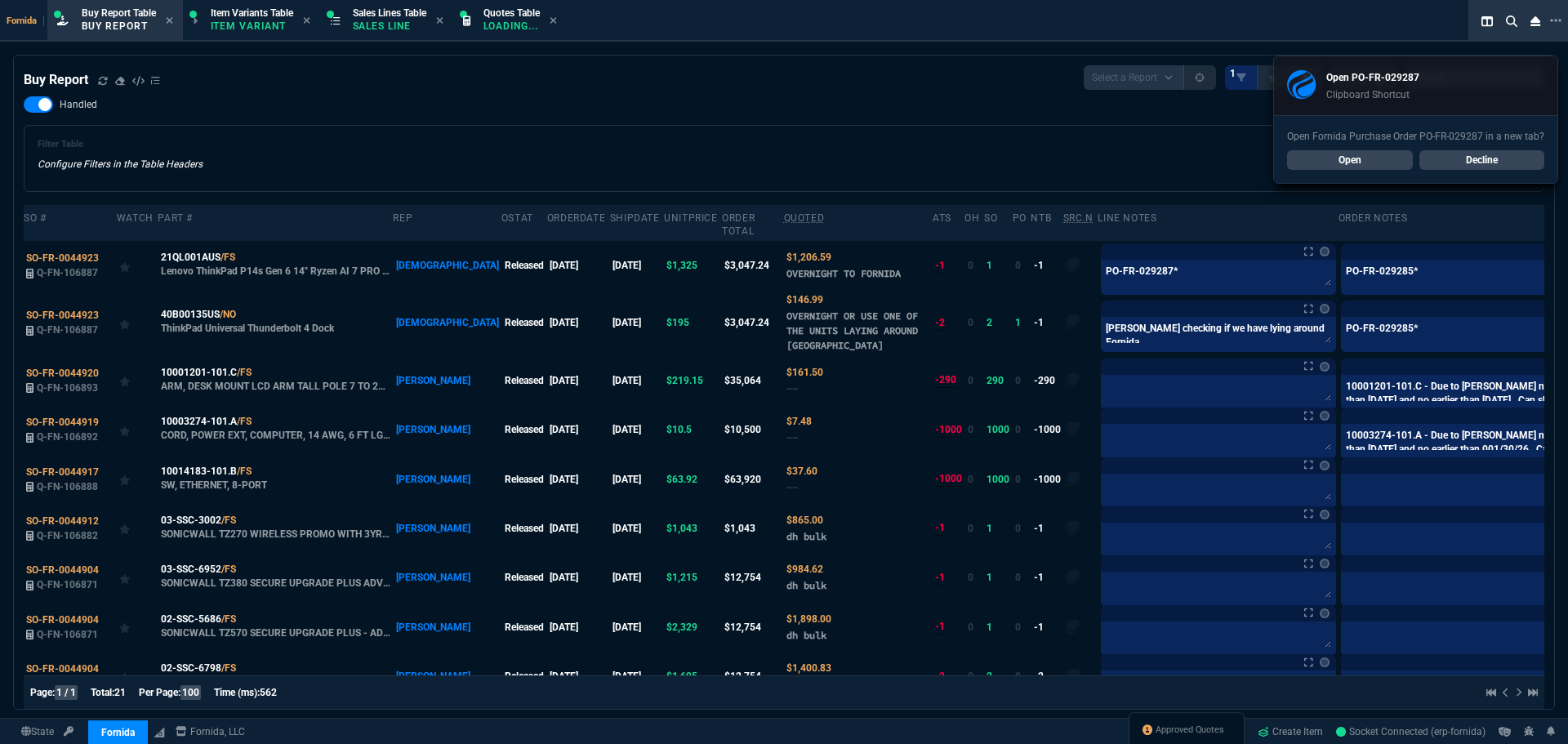
click at [799, 71] on div "Buy Report Select a Report Not Purchased 1" at bounding box center [783, 77] width 1521 height 24
click at [69, 255] on span "SO-FR-0044923" at bounding box center [62, 258] width 72 height 12
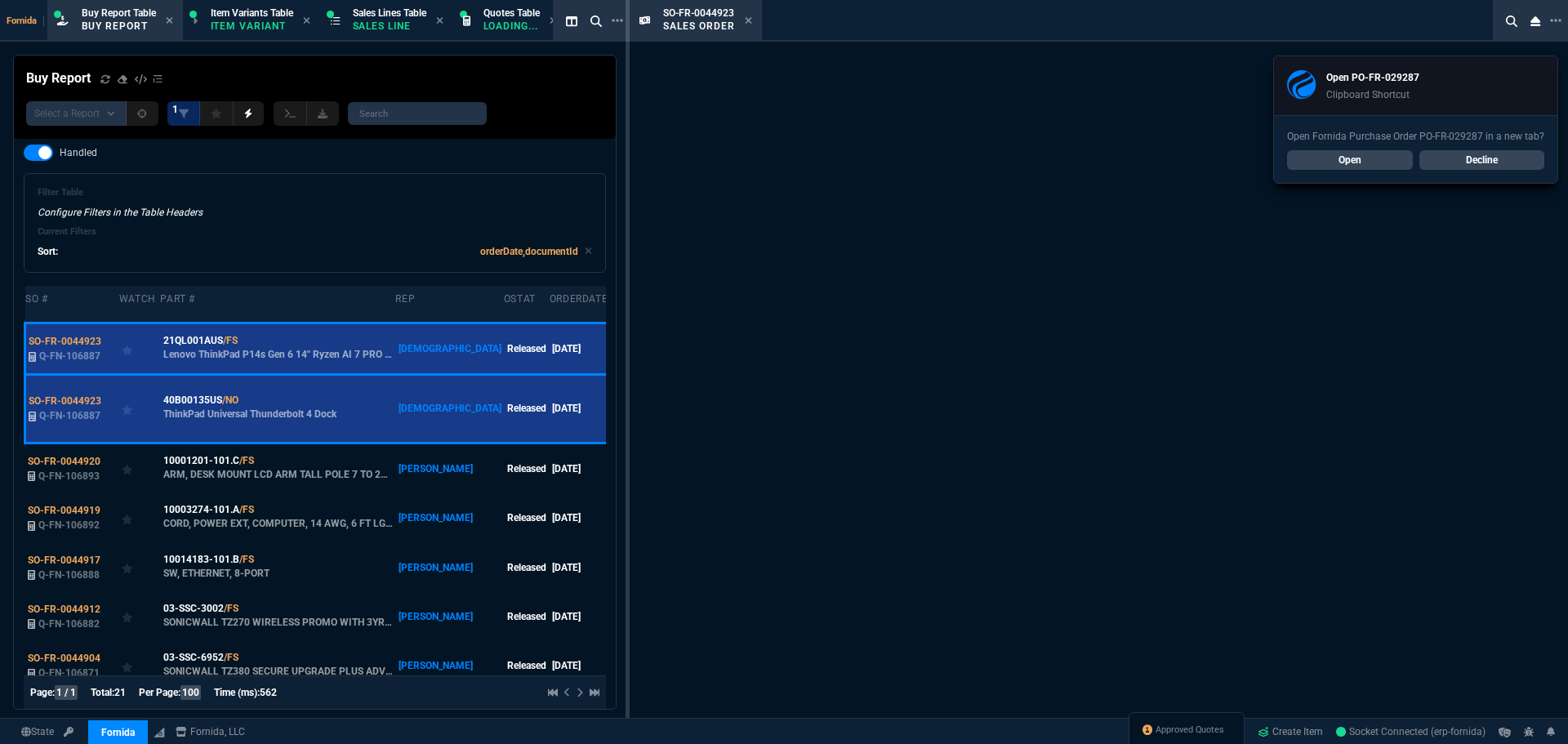
click at [1491, 153] on link "Decline" at bounding box center [1482, 160] width 126 height 20
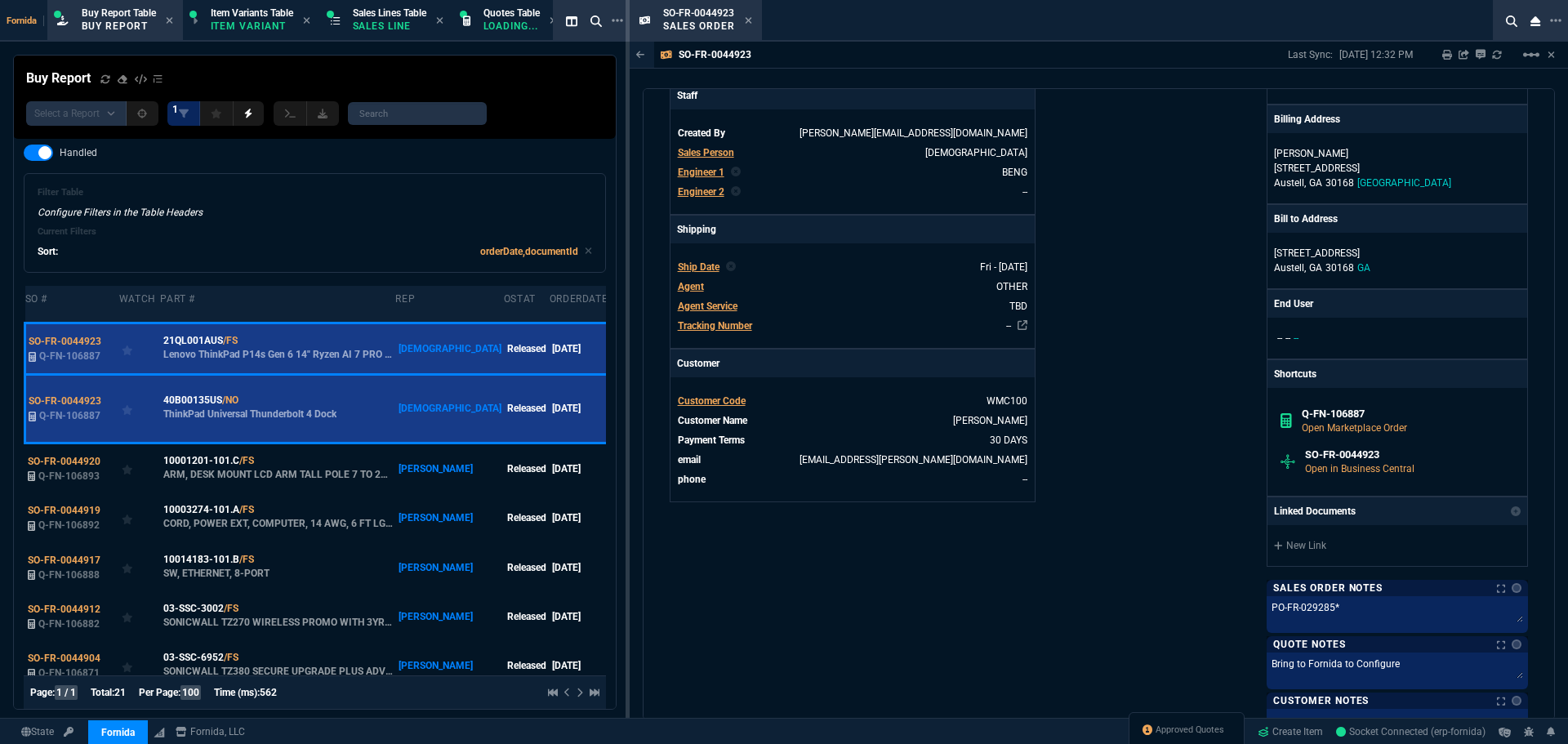
scroll to position [572, 0]
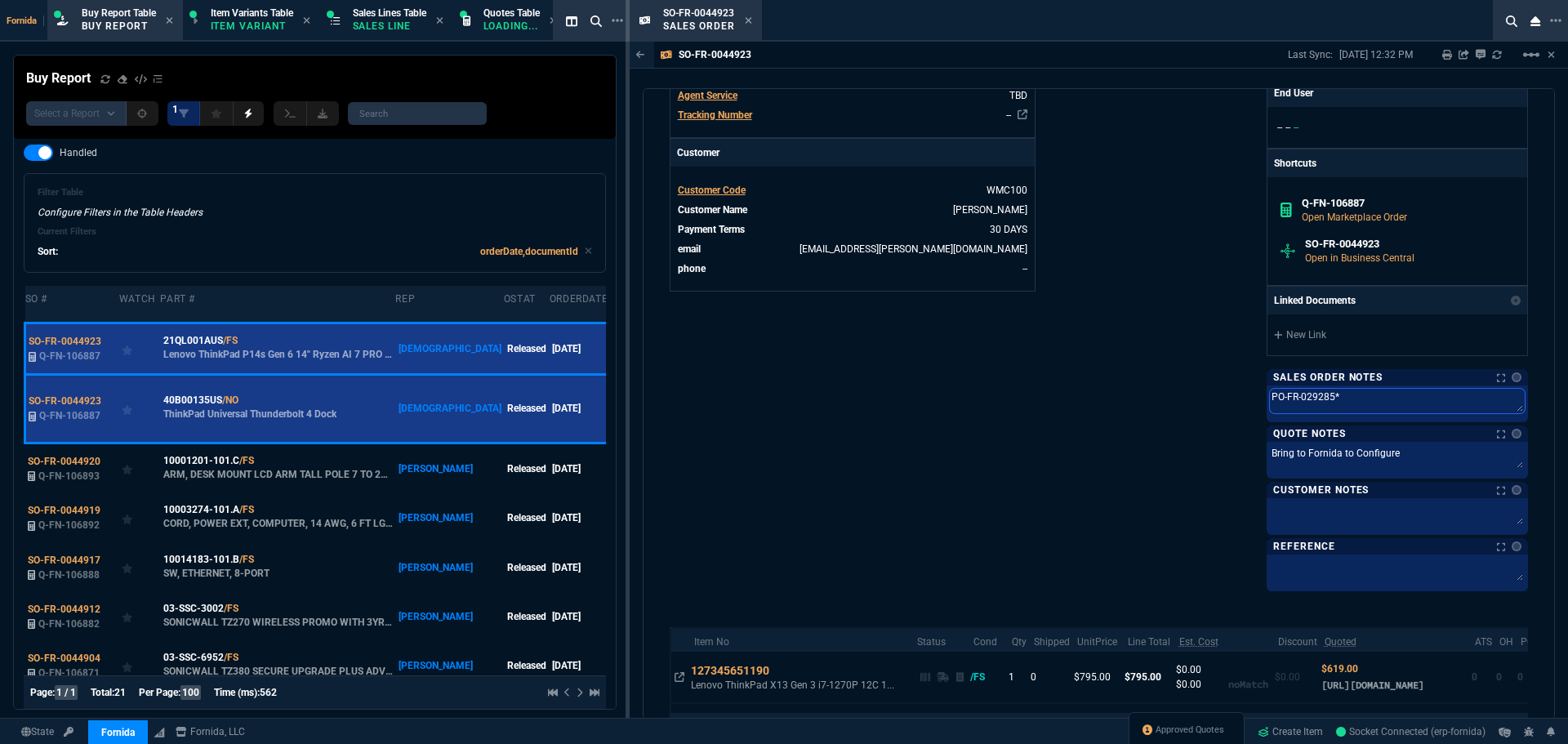
click at [1373, 411] on textarea "PO-FR-029285*" at bounding box center [1397, 401] width 255 height 24
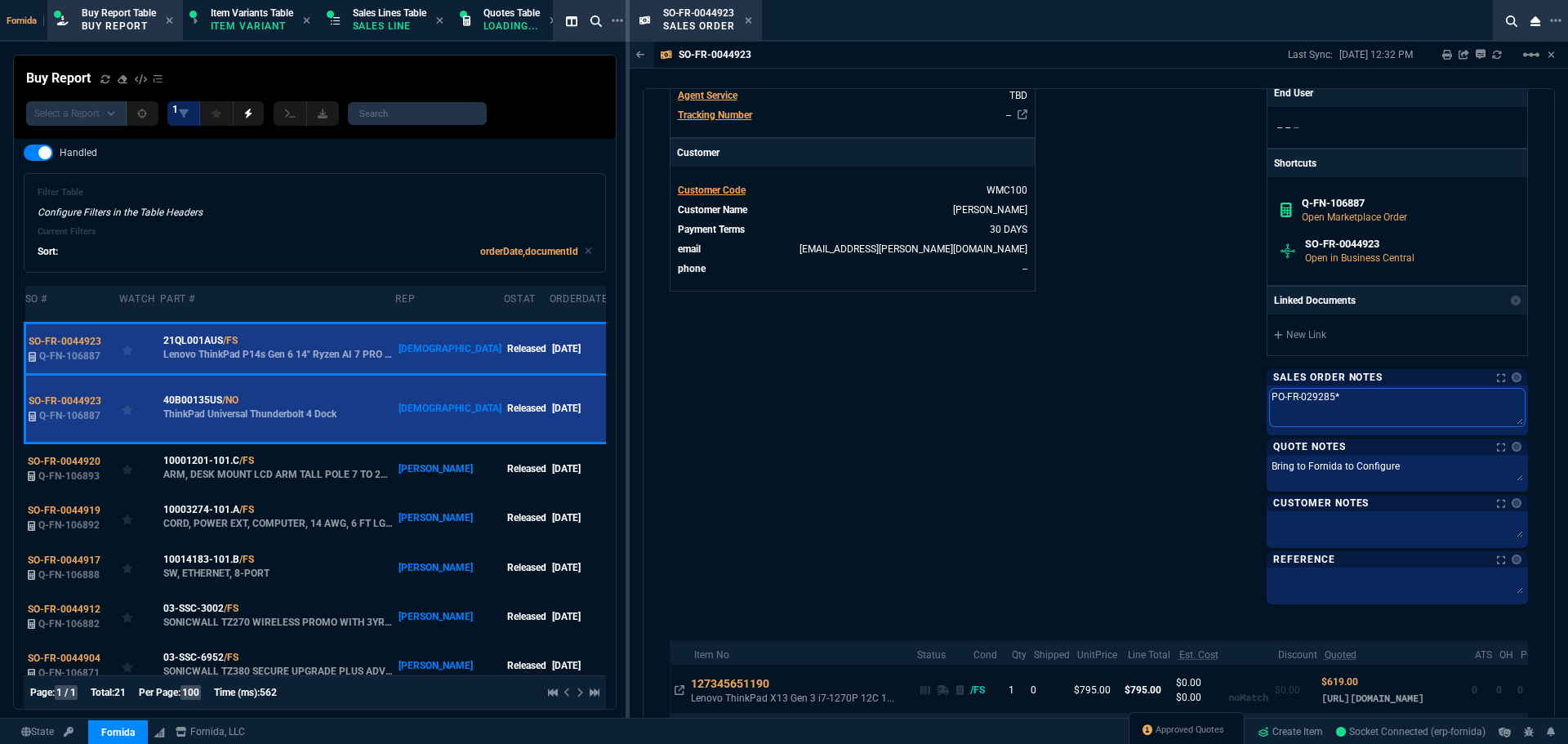
type textarea "PO-FR-029285*"
paste textarea "PO-FR-029287*"
type textarea "PO-FR-029285* PO-FR-029287*"
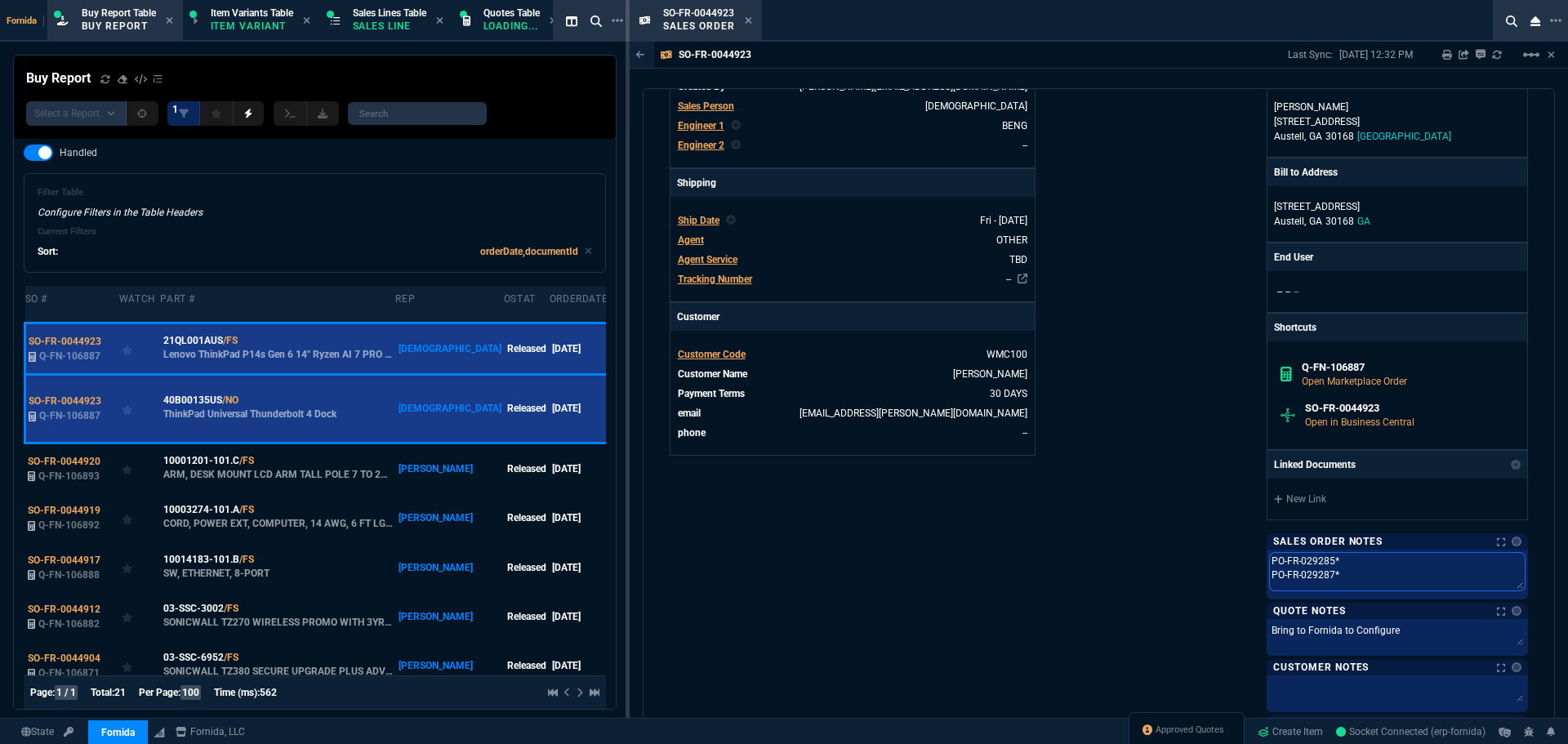
scroll to position [409, 0]
type textarea "PO-FR-029285* PO-FR-029287*"
click at [1296, 497] on link "New Link" at bounding box center [1397, 498] width 247 height 14
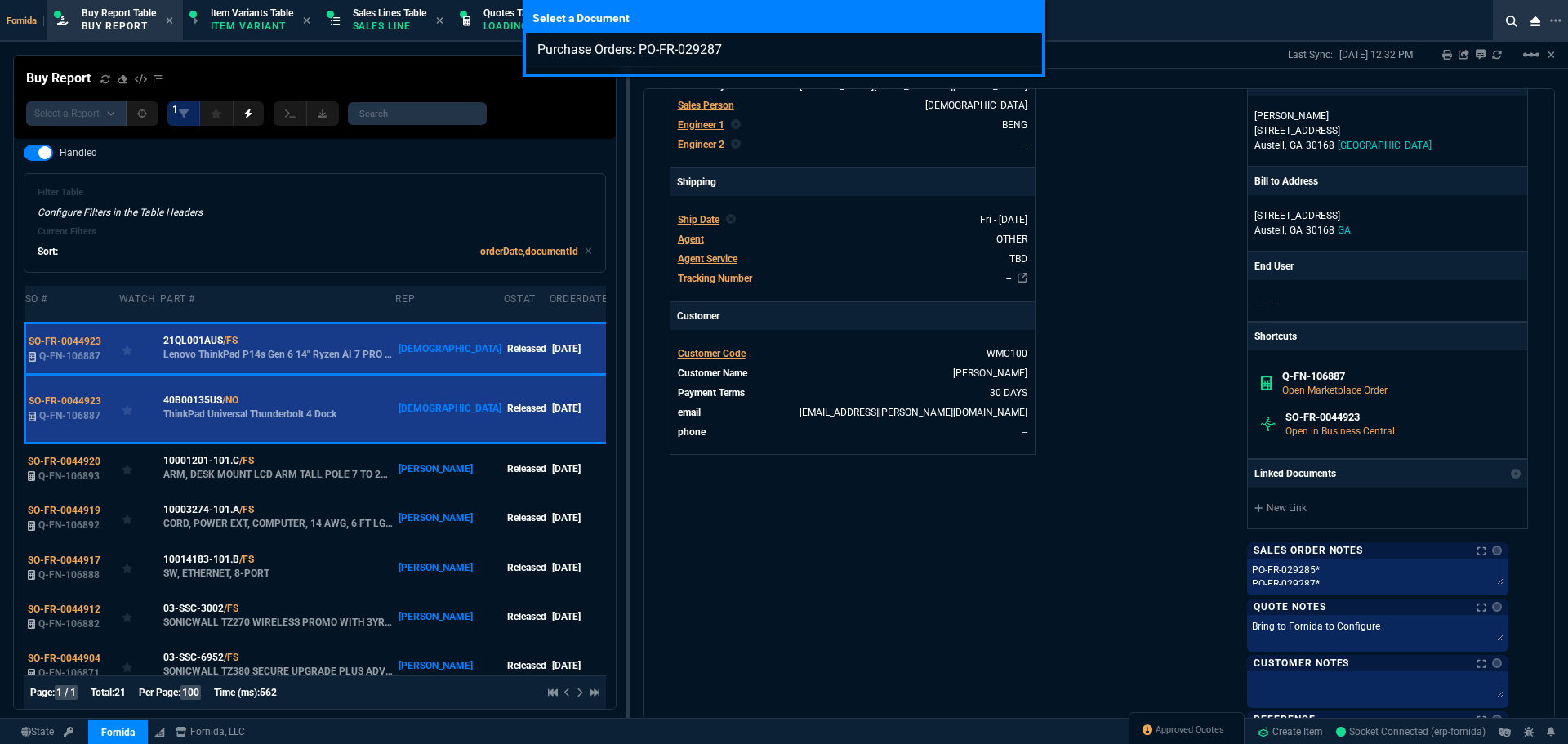
type input "Purchase Orders: PO-FR-029287"
click at [1063, 602] on div "Select a Document Purchase Orders: PO-FR-029287" at bounding box center [784, 372] width 1568 height 744
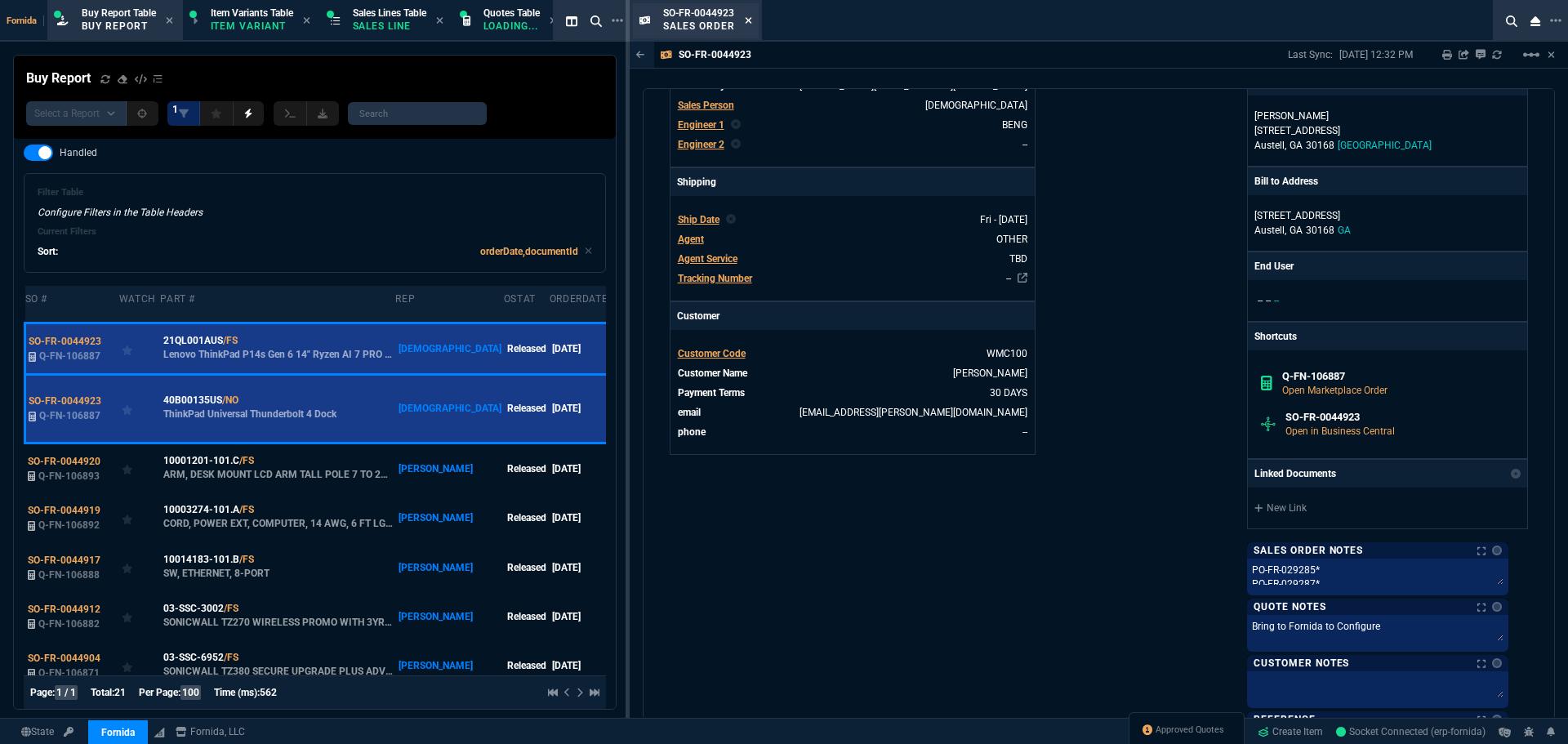
click at [752, 21] on icon at bounding box center [748, 20] width 7 height 10
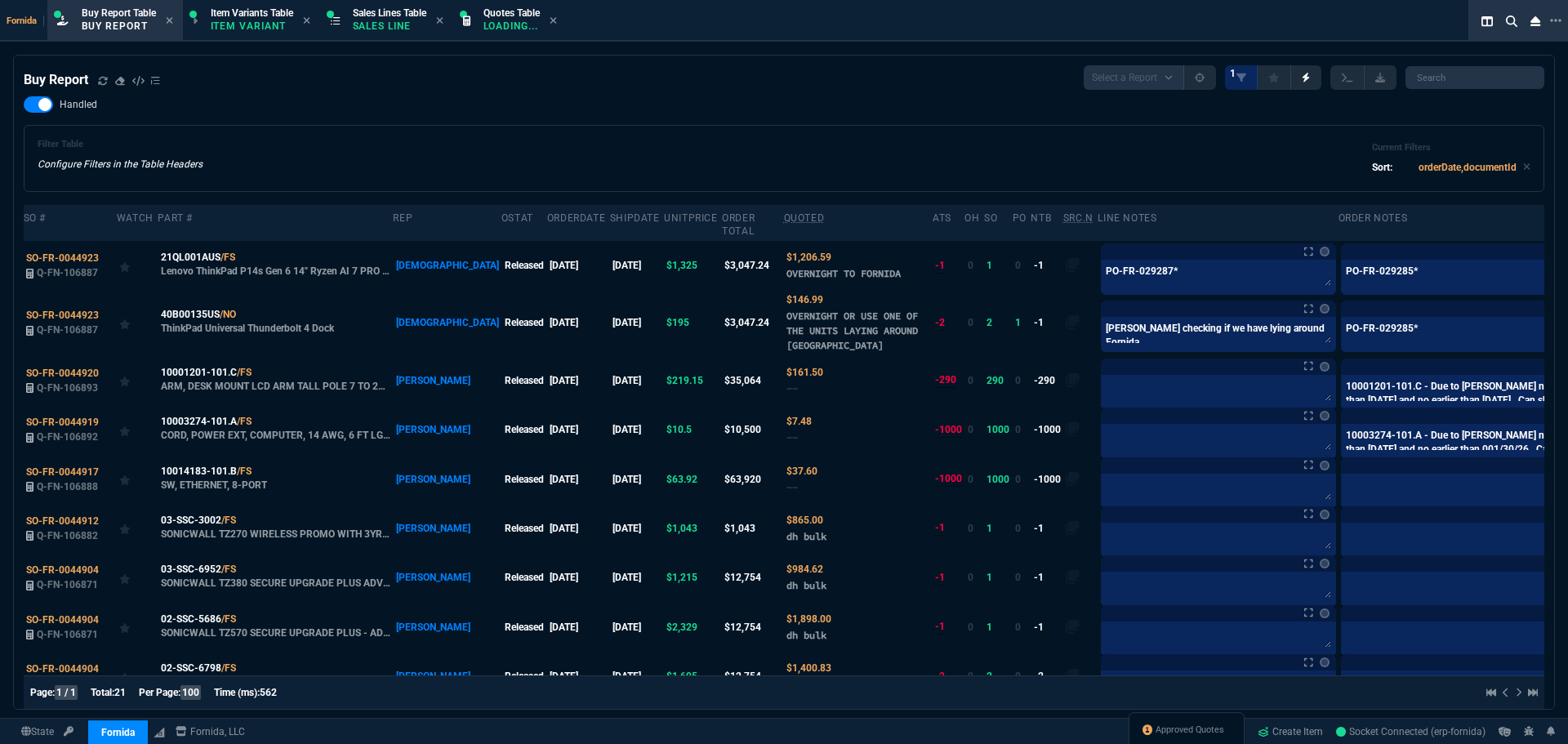
click at [100, 82] on icon at bounding box center [103, 80] width 9 height 8
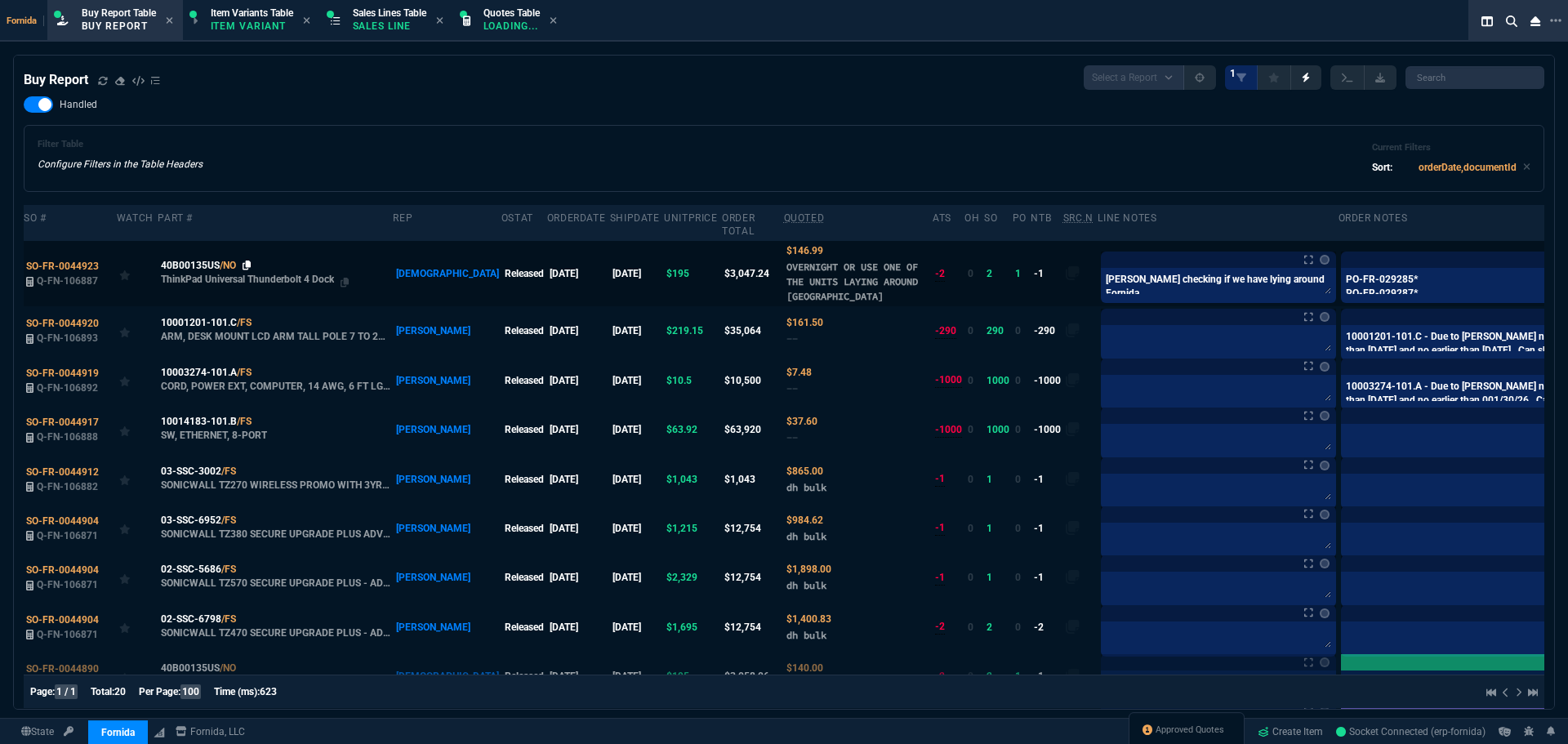
click at [242, 263] on icon at bounding box center [247, 265] width 9 height 10
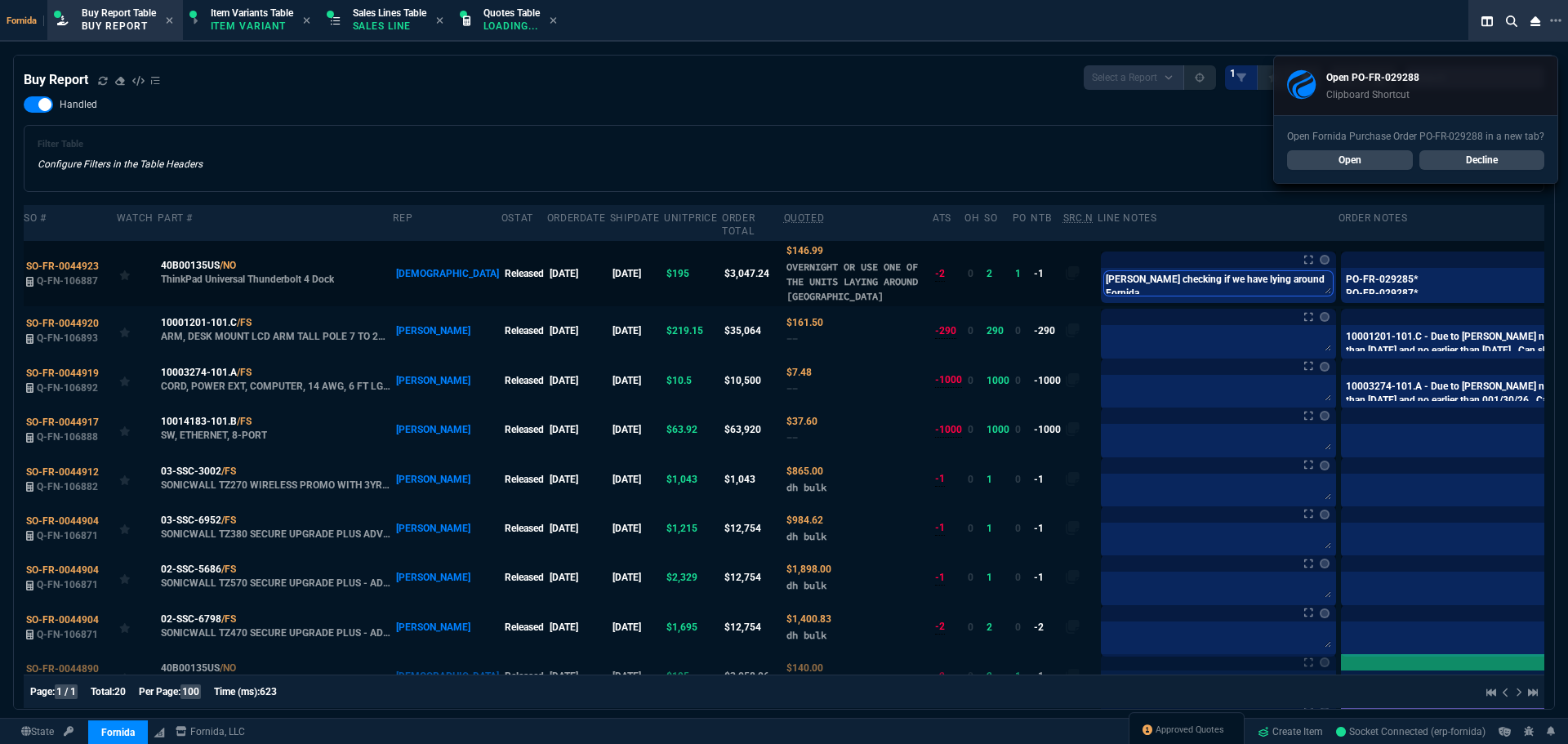
drag, startPoint x: 1108, startPoint y: 294, endPoint x: 1128, endPoint y: 294, distance: 20.0
click at [1109, 294] on textarea "Brian checking if we have lying around Fornida" at bounding box center [1218, 283] width 229 height 24
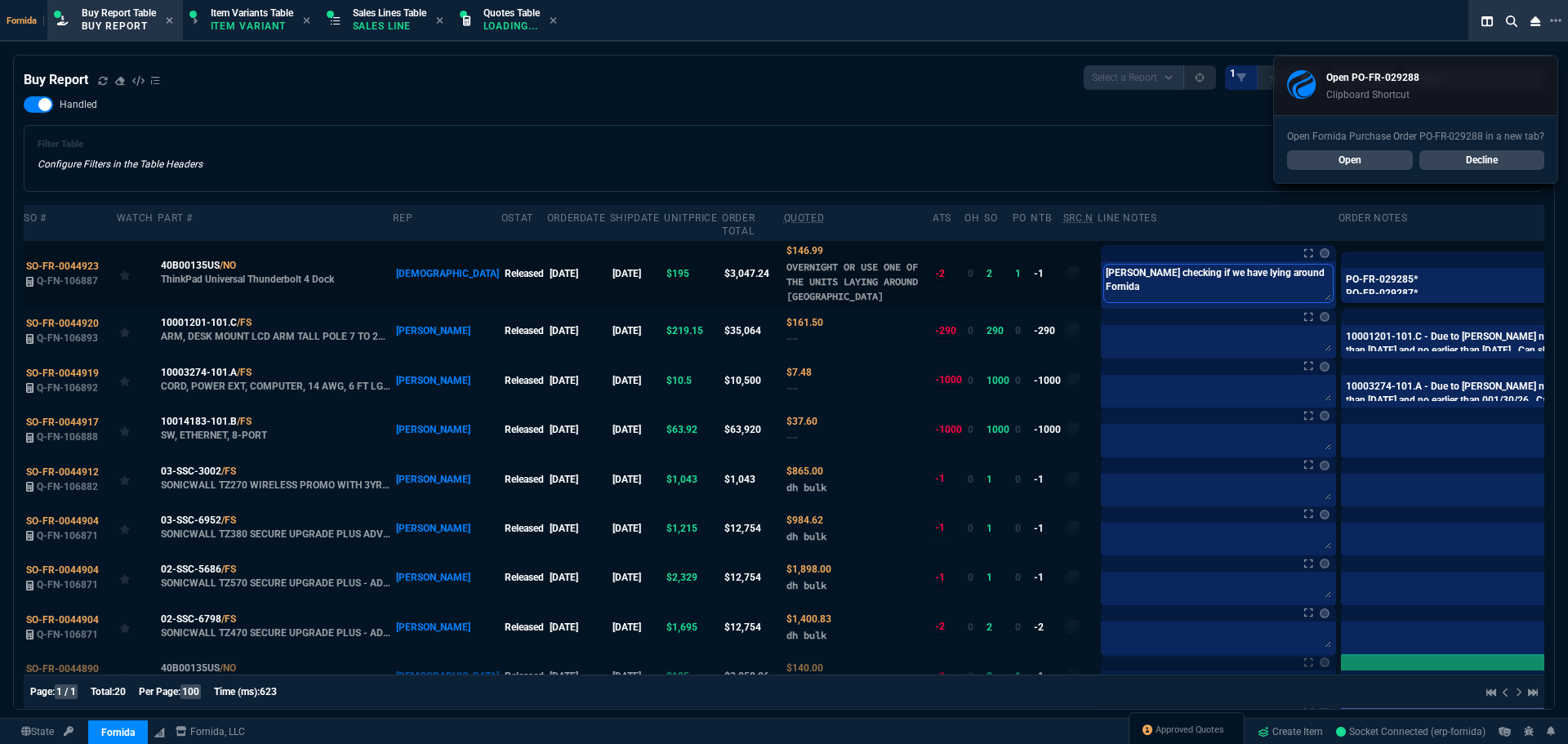
click at [1134, 294] on textarea "Brian checking if we have lying around Fornida" at bounding box center [1218, 283] width 229 height 38
paste textarea "PO-FR-029288*"
type textarea "PO-FR-029288*"
click at [1567, 274] on label at bounding box center [1593, 274] width 18 height 18
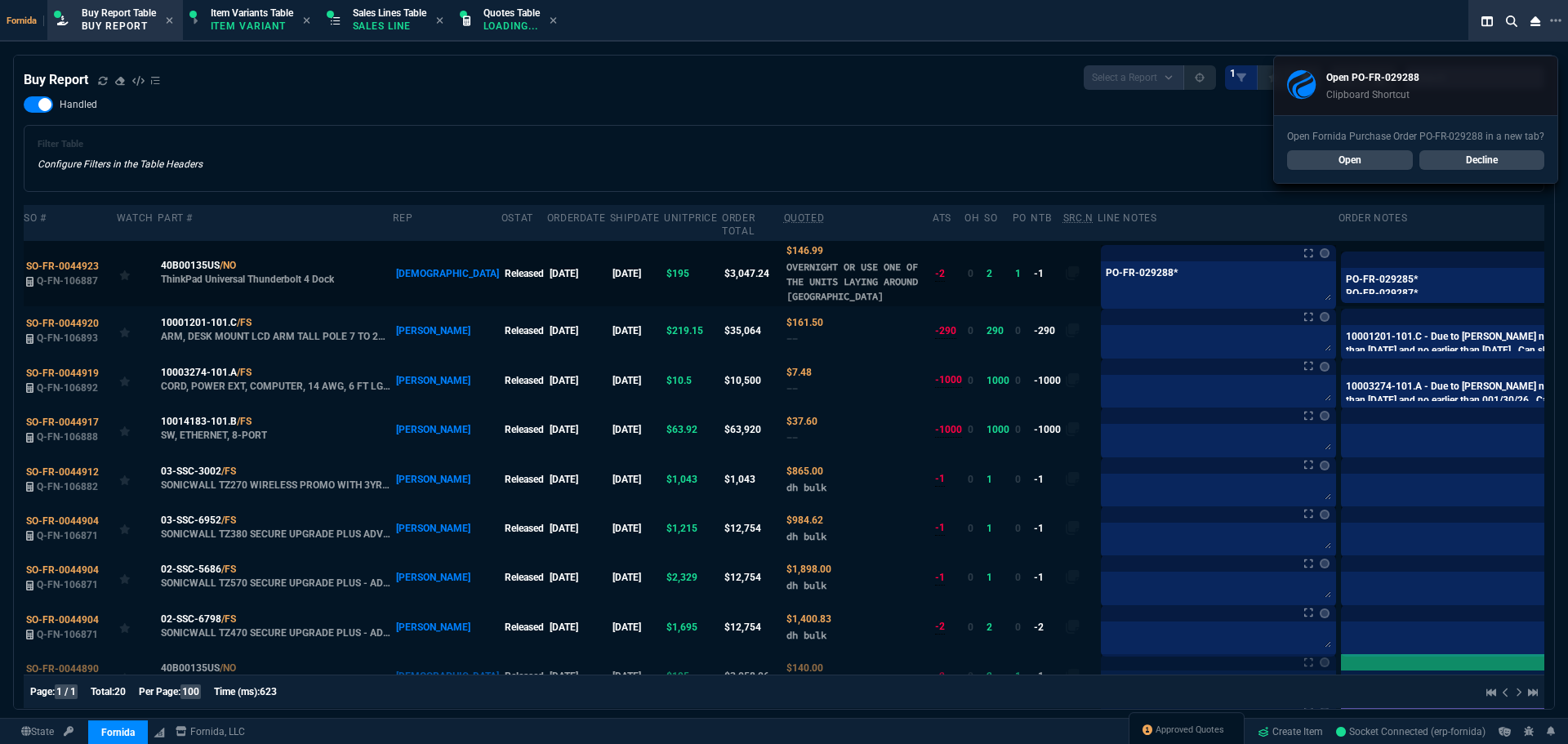
click at [0, 0] on input "checkbox" at bounding box center [0, 0] width 0 height 0
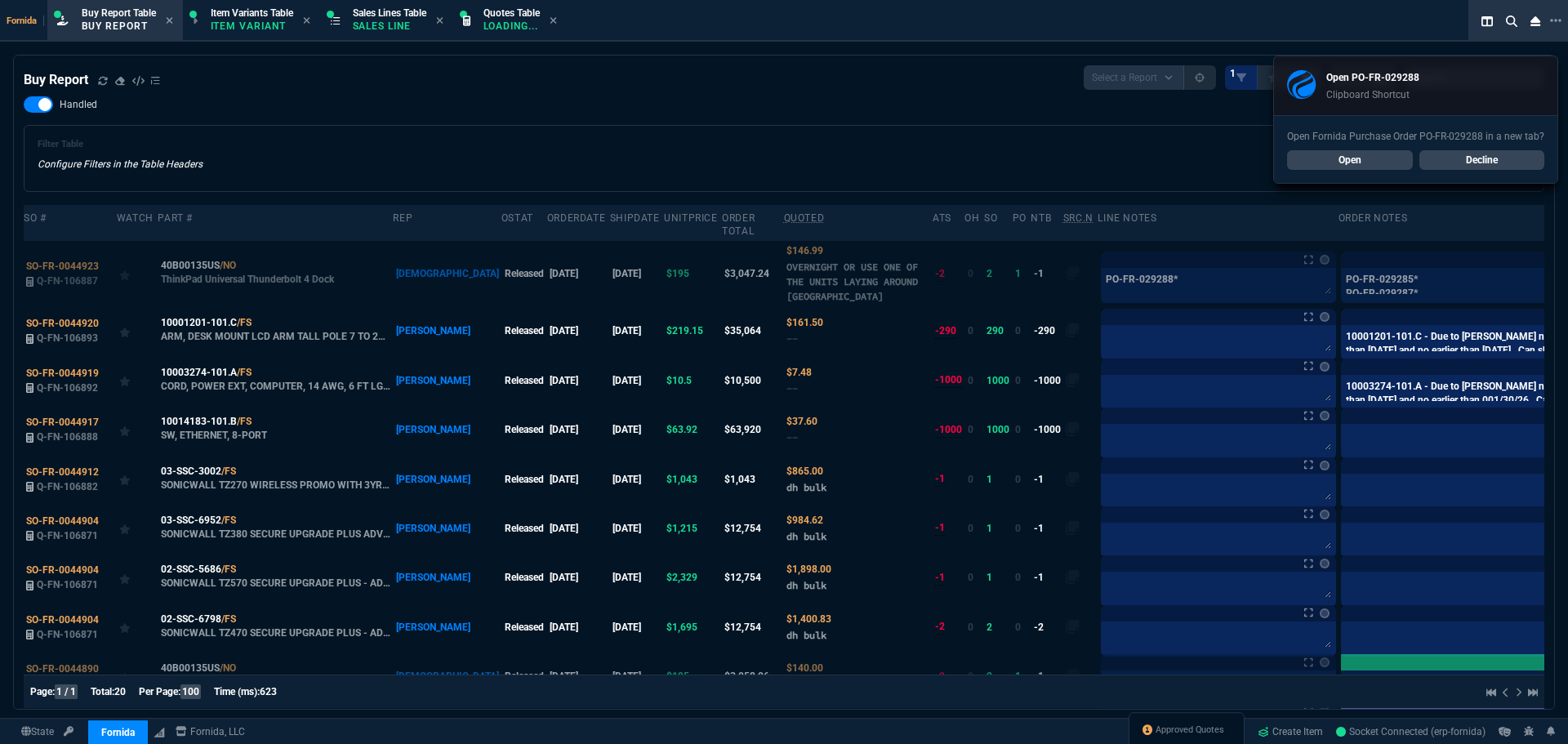
click at [971, 99] on div "Handled Filter Table Configure Filters in the Table Headers Current Filters Sor…" at bounding box center [783, 144] width 1521 height 96
click at [55, 269] on span "SO-FR-0044923" at bounding box center [62, 266] width 72 height 12
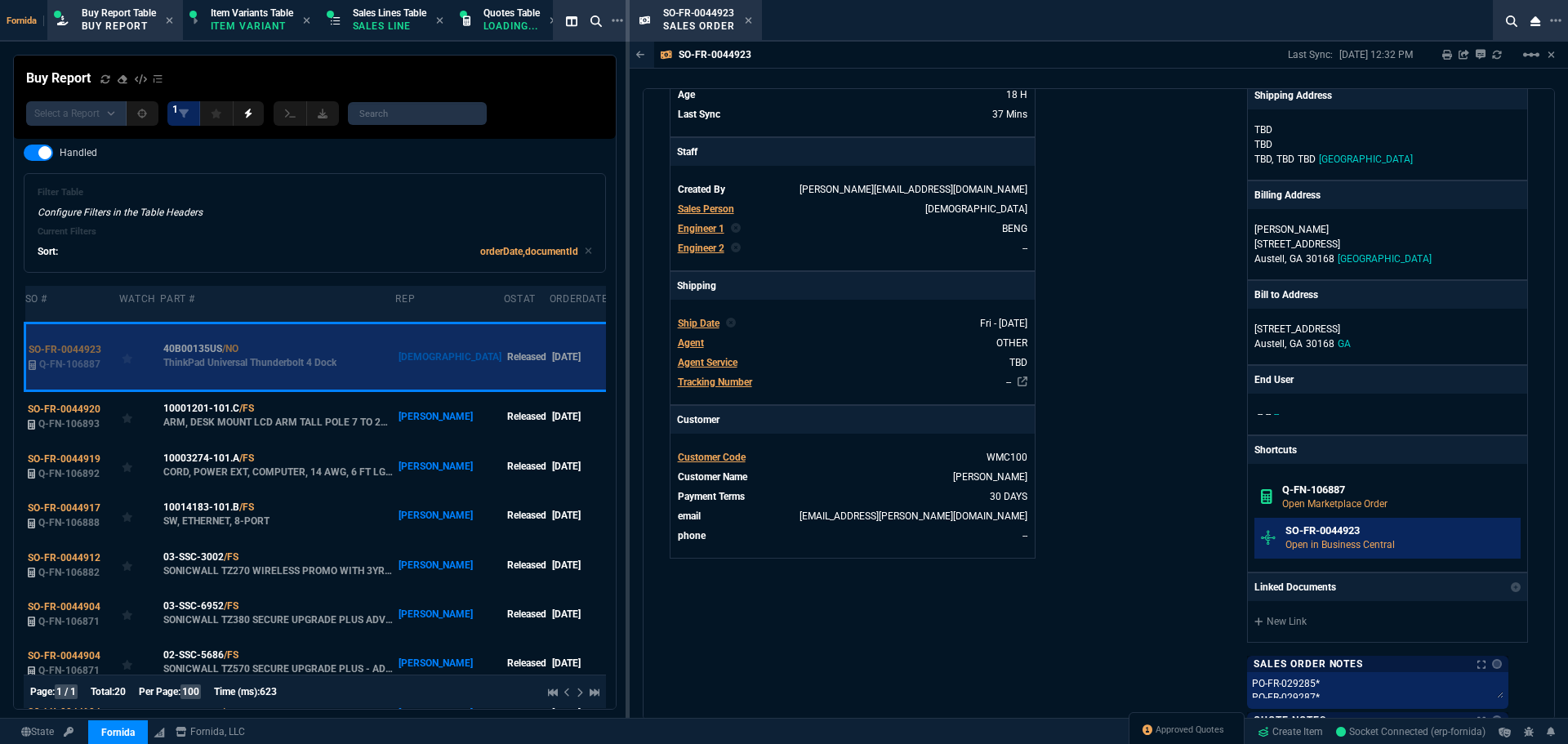
scroll to position [326, 0]
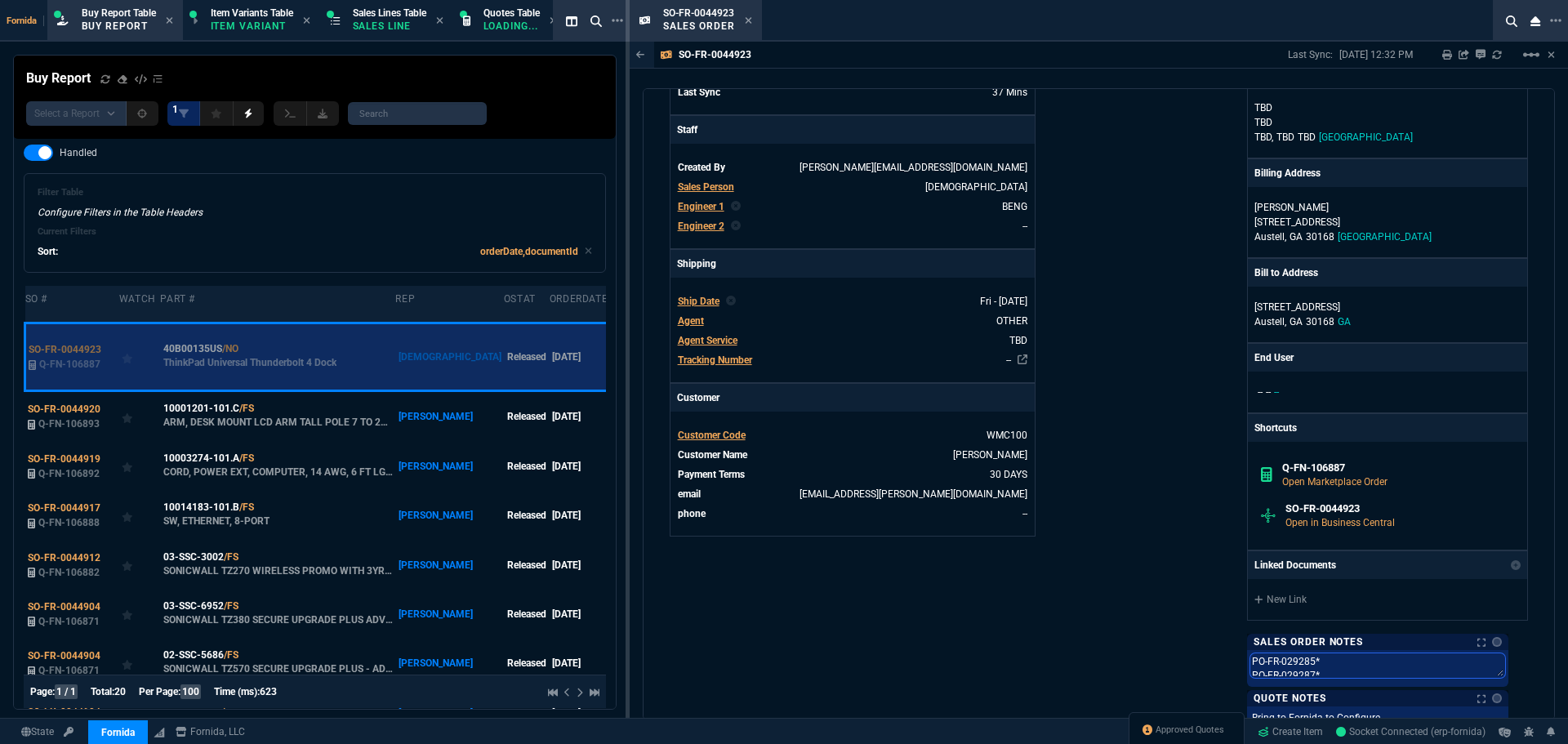
click at [1377, 676] on textarea "PO-FR-029285* PO-FR-029287*" at bounding box center [1378, 665] width 255 height 24
type textarea "PO-FR-029285* PO-FR-029287*"
paste textarea "PO-FR-029288*"
type textarea "PO-FR-029285* PO-FR-029287* PO-FR-029288*"
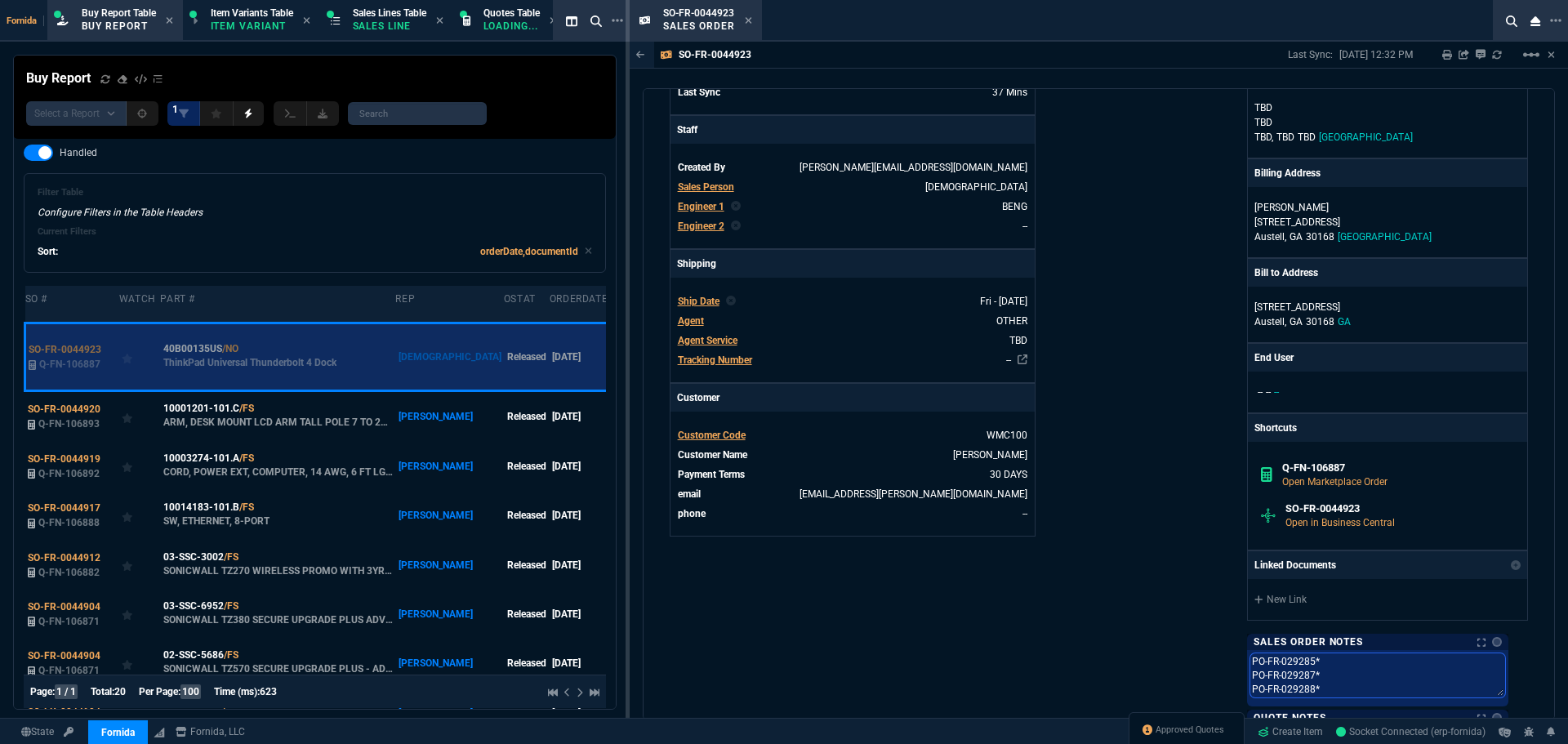
drag, startPoint x: 1327, startPoint y: 659, endPoint x: 1258, endPoint y: 660, distance: 69.0
click at [1258, 660] on div "Fornida, LLC 2609 Technology Dr Suite 300 Plano, TX 75074 Share Link MSP xander…" at bounding box center [1313, 349] width 430 height 1048
type textarea "PO-FR-029285* PO-FR-029287* PO-FR-029288*"
click at [1294, 599] on link "New Link" at bounding box center [1387, 599] width 266 height 14
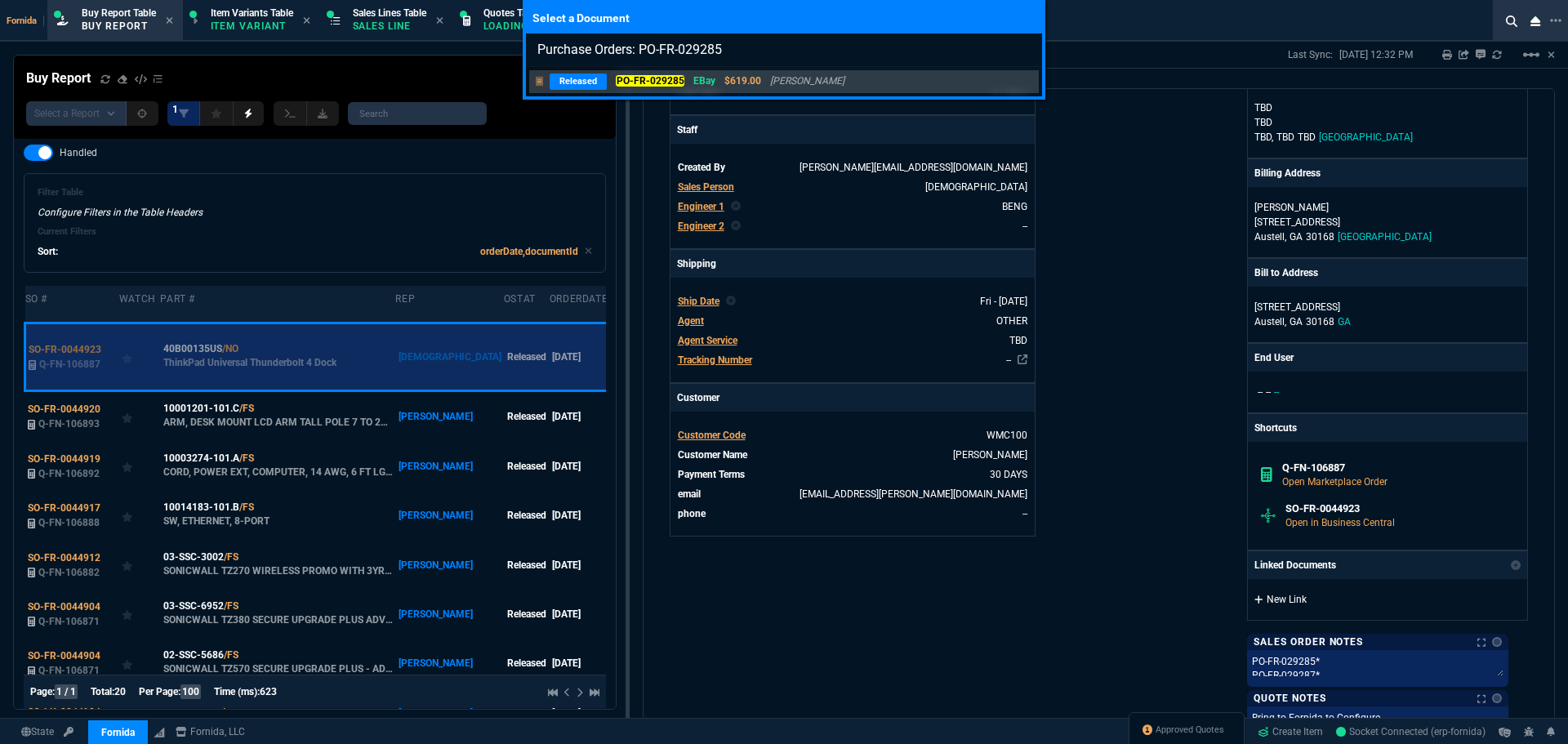
type input "Purchase Orders: PO-FR-029285"
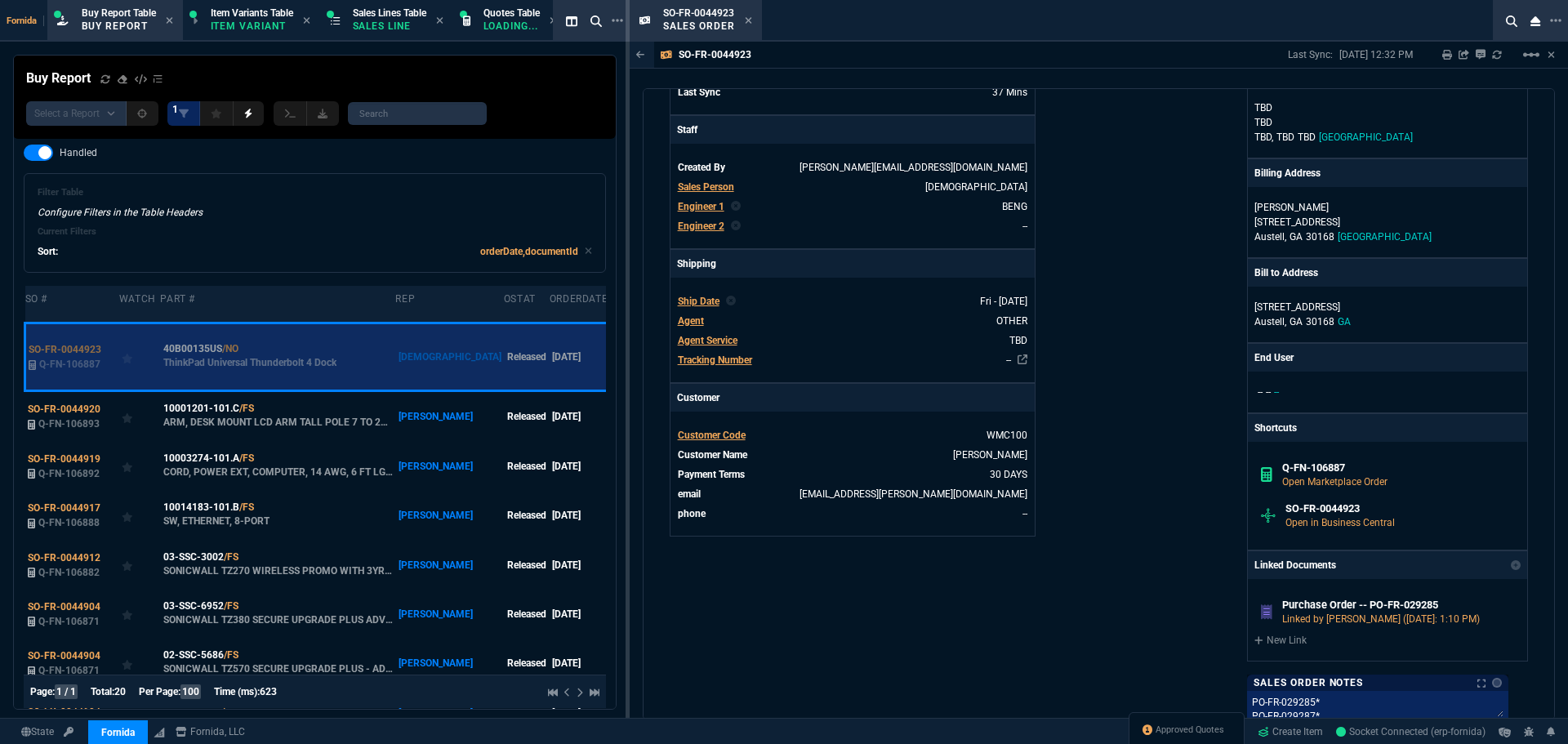
scroll to position [409, 0]
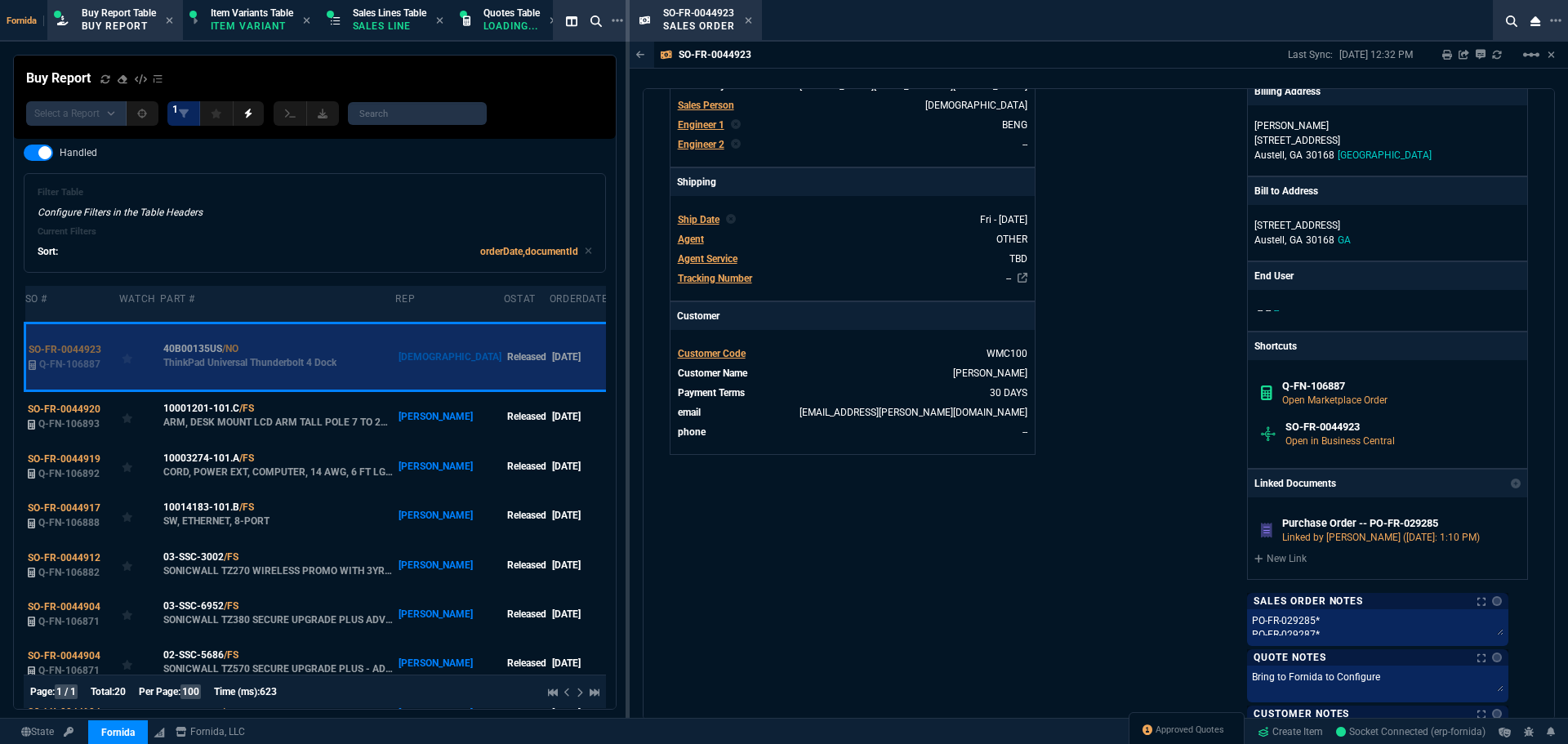
click at [1328, 597] on p "Sales Order Notes" at bounding box center [1308, 601] width 109 height 13
click at [1337, 621] on textarea "PO-FR-029285* PO-FR-029287* PO-FR-029288*" at bounding box center [1378, 624] width 255 height 24
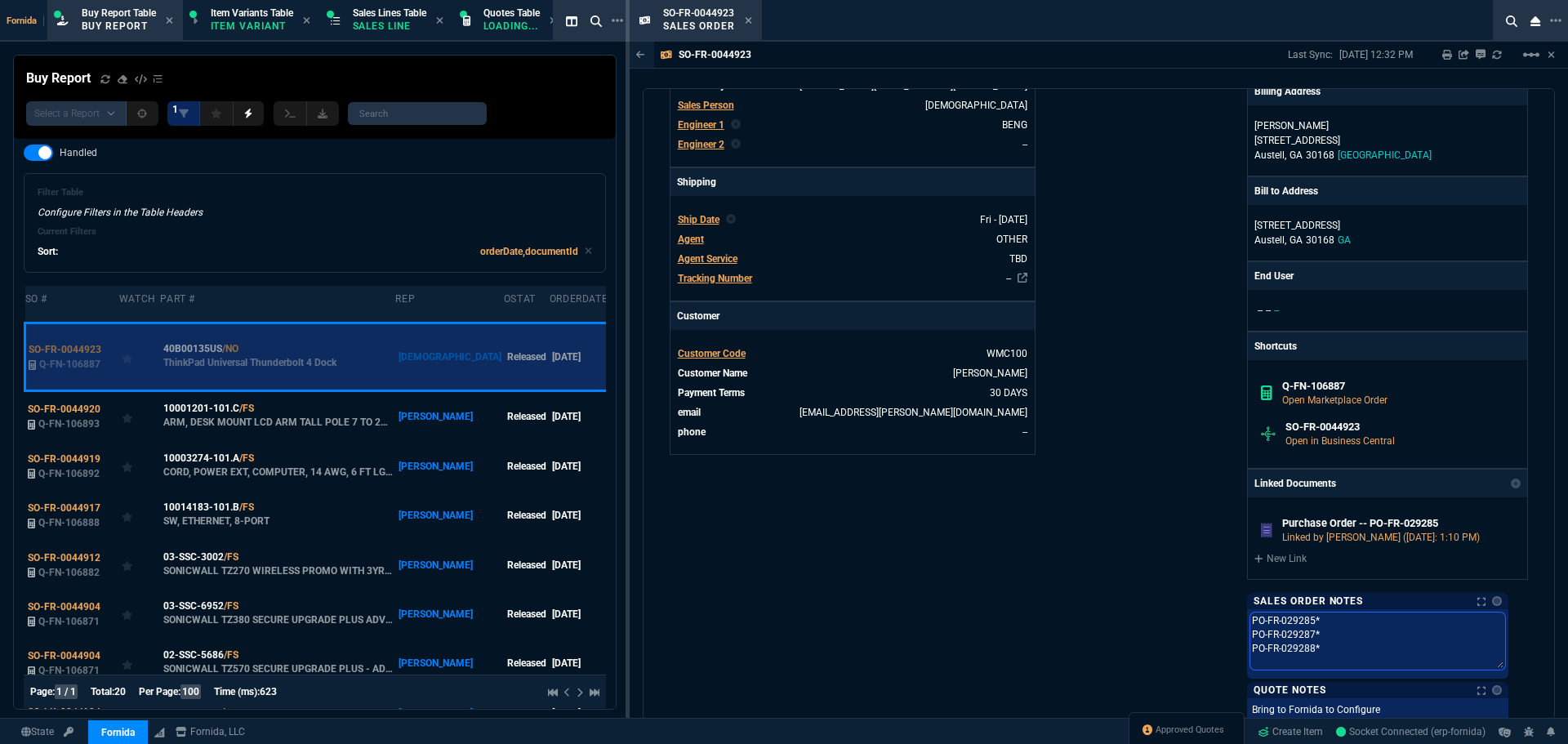
drag, startPoint x: 1328, startPoint y: 638, endPoint x: 1259, endPoint y: 637, distance: 69.0
click at [1259, 637] on div "PO-FR-029285* PO-FR-029287* PO-FR-029288* PO-FR-029285* PO-FR-029287* PO-FR-029…" at bounding box center [1378, 645] width 261 height 70
click at [1288, 569] on div "Purchase Order -- PO-FR-029285 Linked by Brian Over (9/12/25: 1:10 PM) New Link" at bounding box center [1387, 537] width 279 height 81
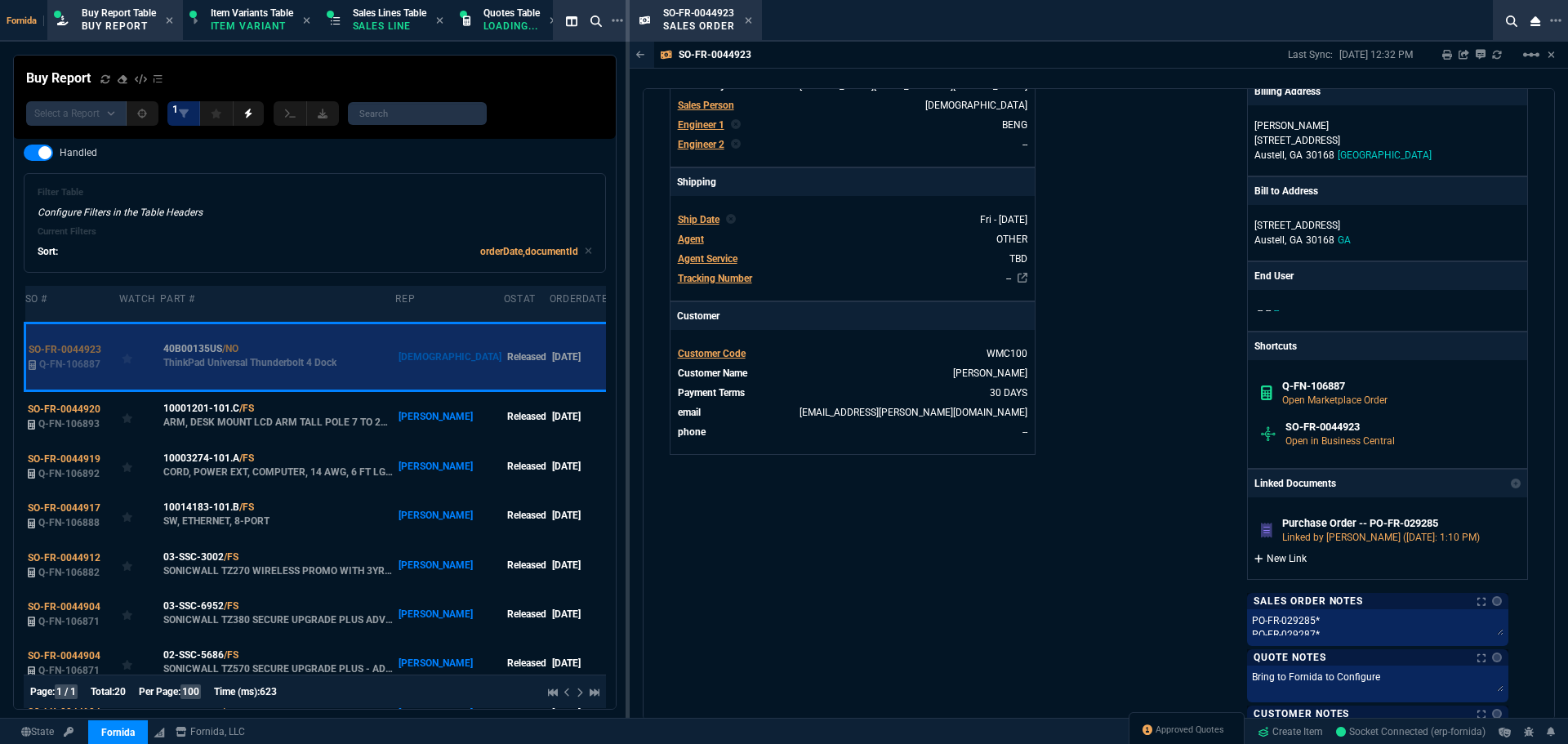
click at [1288, 562] on link "New Link" at bounding box center [1387, 559] width 266 height 14
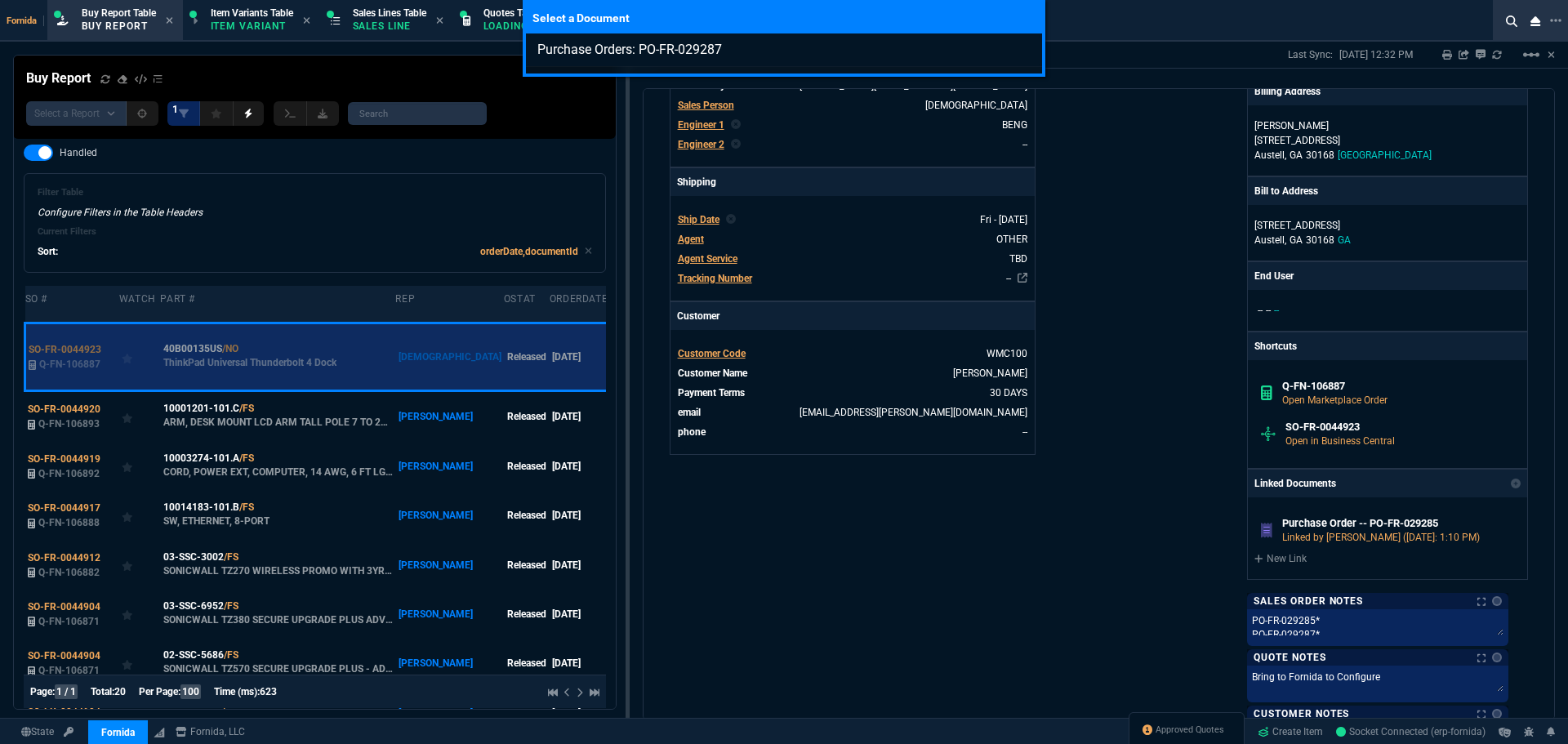
type input "Purchase Orders: PO-FR-029287"
click at [1055, 363] on div "Select a Document Purchase Orders: PO-FR-029287" at bounding box center [784, 372] width 1568 height 744
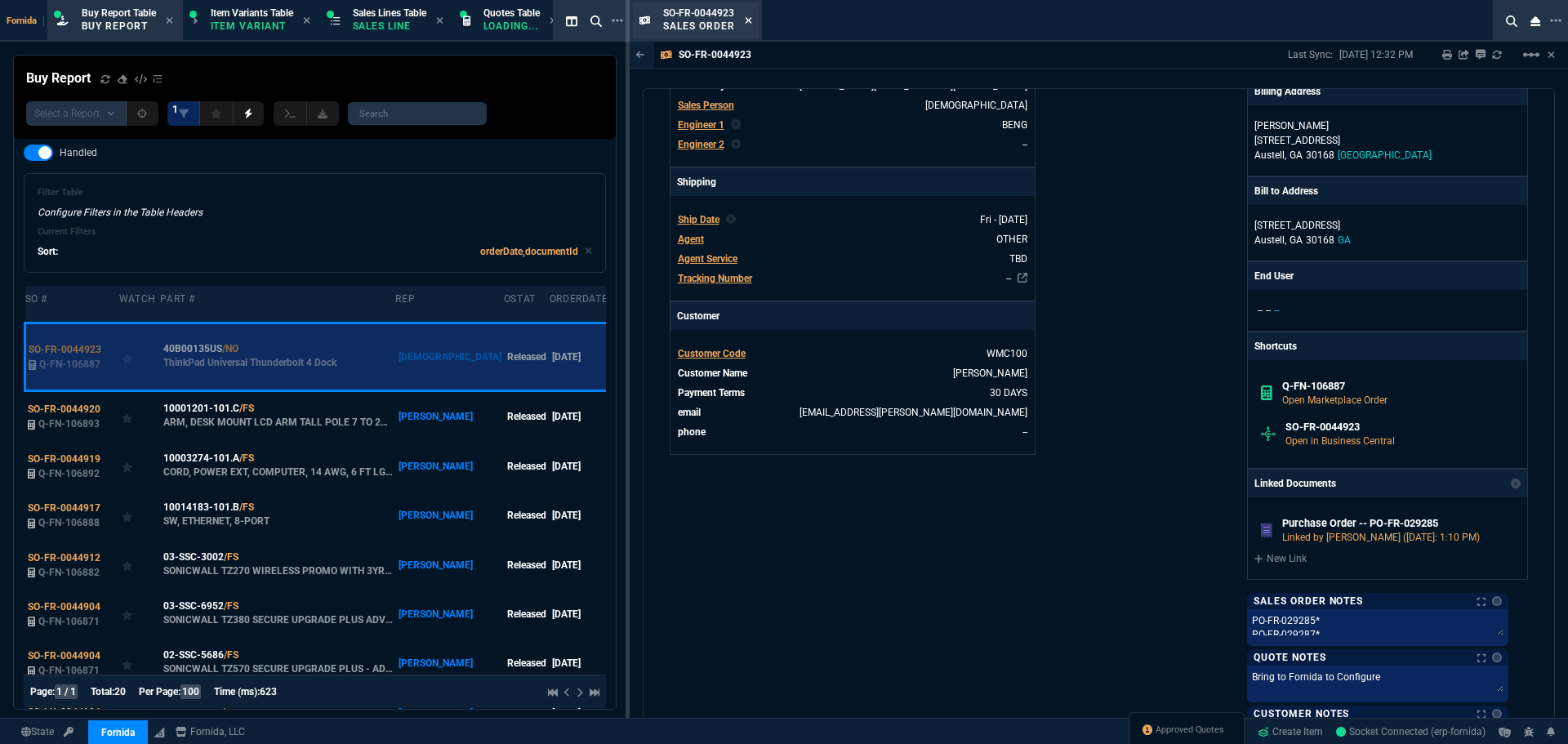
click at [746, 22] on icon at bounding box center [747, 20] width 6 height 6
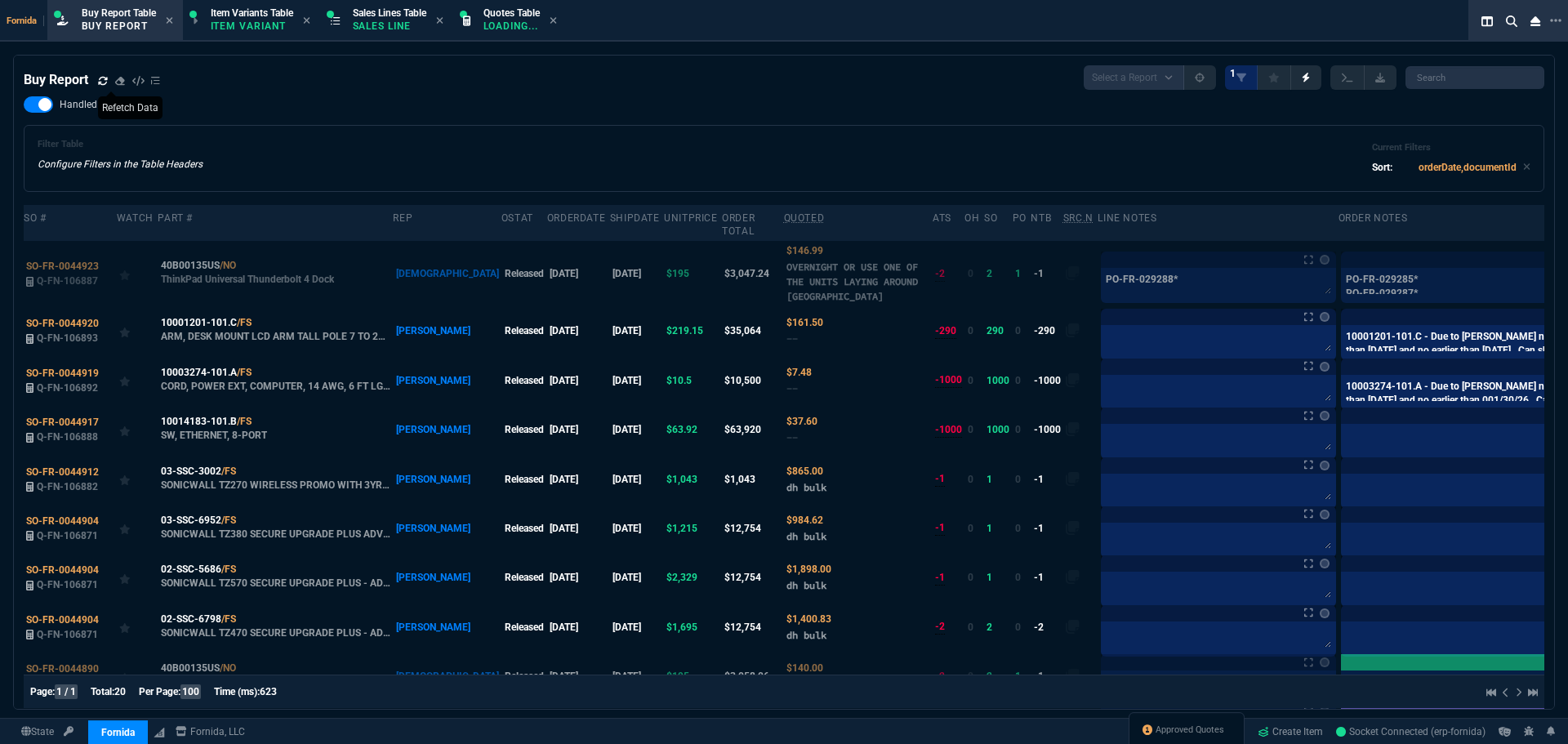
click at [103, 80] on icon at bounding box center [103, 80] width 10 height 10
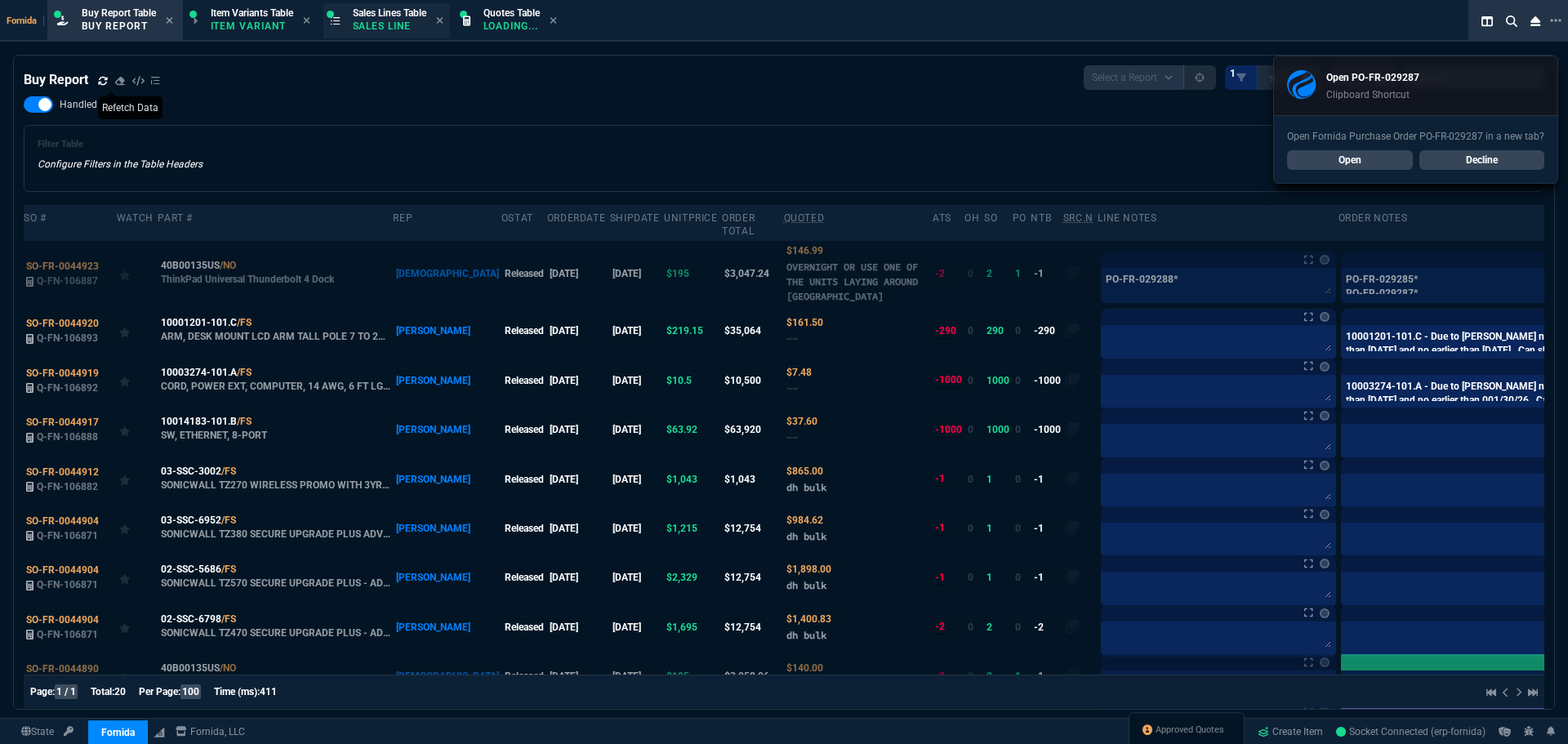
click at [358, 16] on span "Sales Lines Table" at bounding box center [390, 13] width 73 height 12
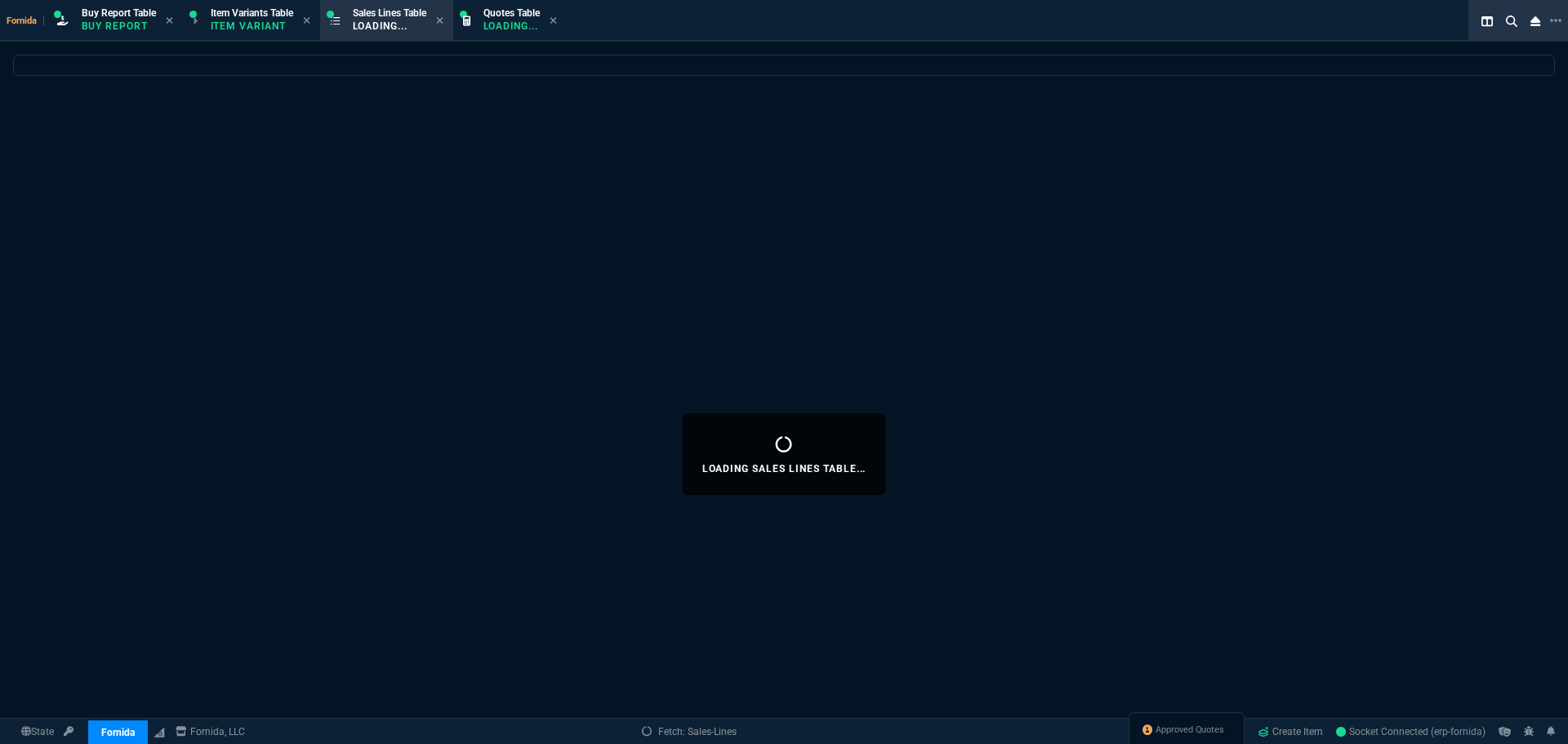
select select
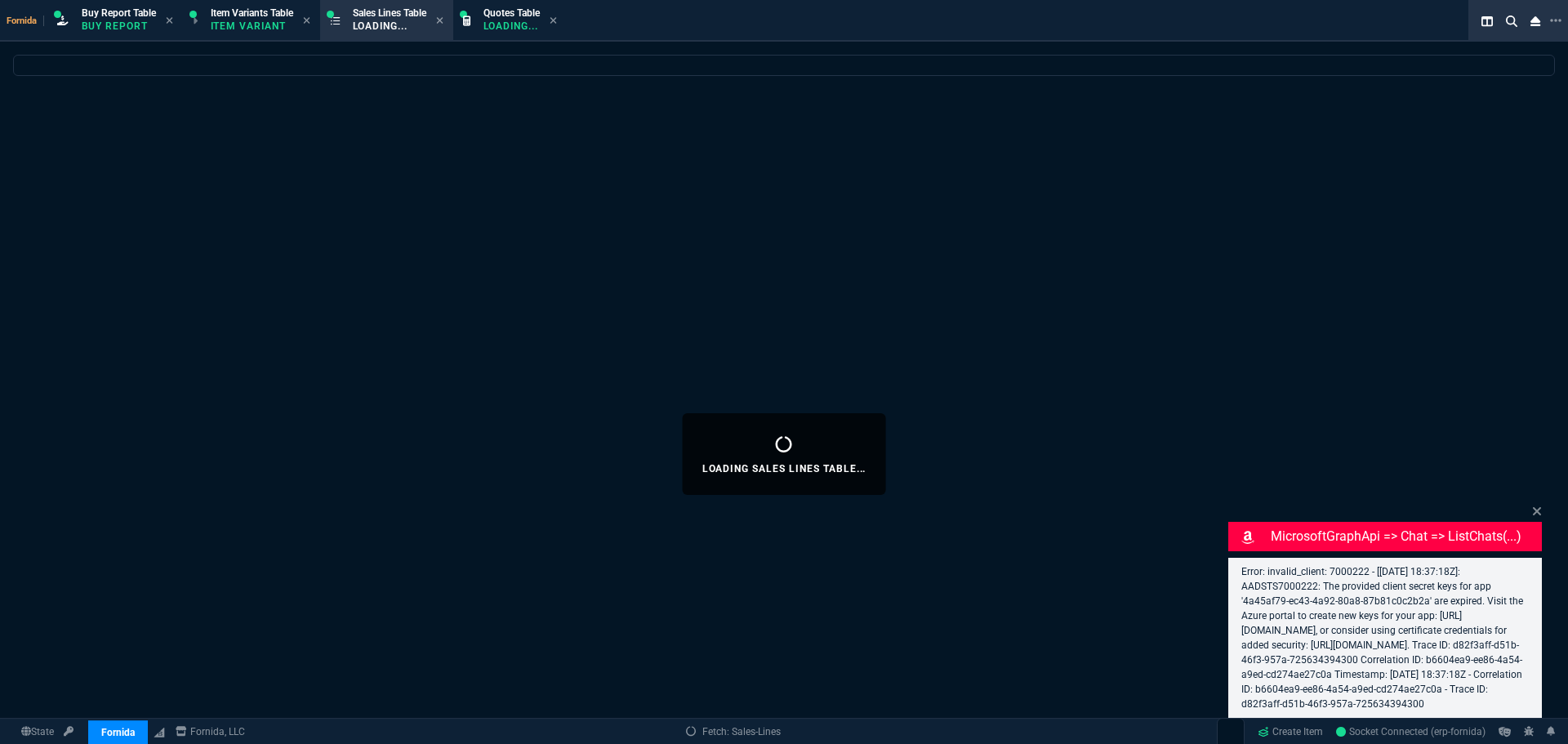
select select "1: BROV"
select select
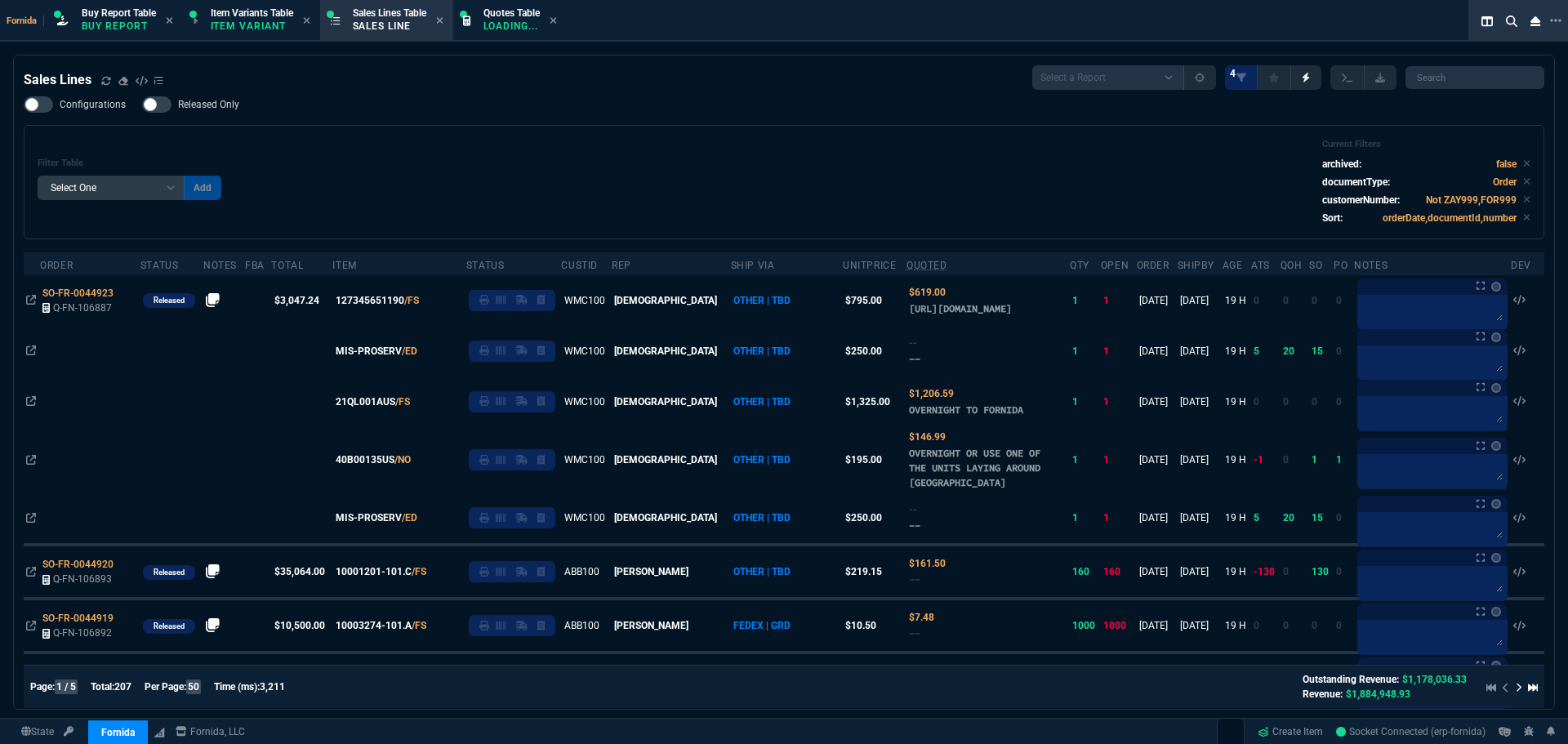
drag, startPoint x: 506, startPoint y: 168, endPoint x: 381, endPoint y: 204, distance: 130.1
click at [511, 165] on div "Filter Table Select One Add Filter () Age () ATS () Cond (itemVariantCode) Cust…" at bounding box center [784, 182] width 1493 height 87
click at [447, 172] on div "Filter Table Select One Add Filter () Age () ATS () Cond (itemVariantCode) Cust…" at bounding box center [784, 182] width 1493 height 87
drag, startPoint x: 99, startPoint y: 80, endPoint x: 178, endPoint y: 5, distance: 108.9
click at [100, 79] on div "Sales Lines" at bounding box center [93, 80] width 139 height 20
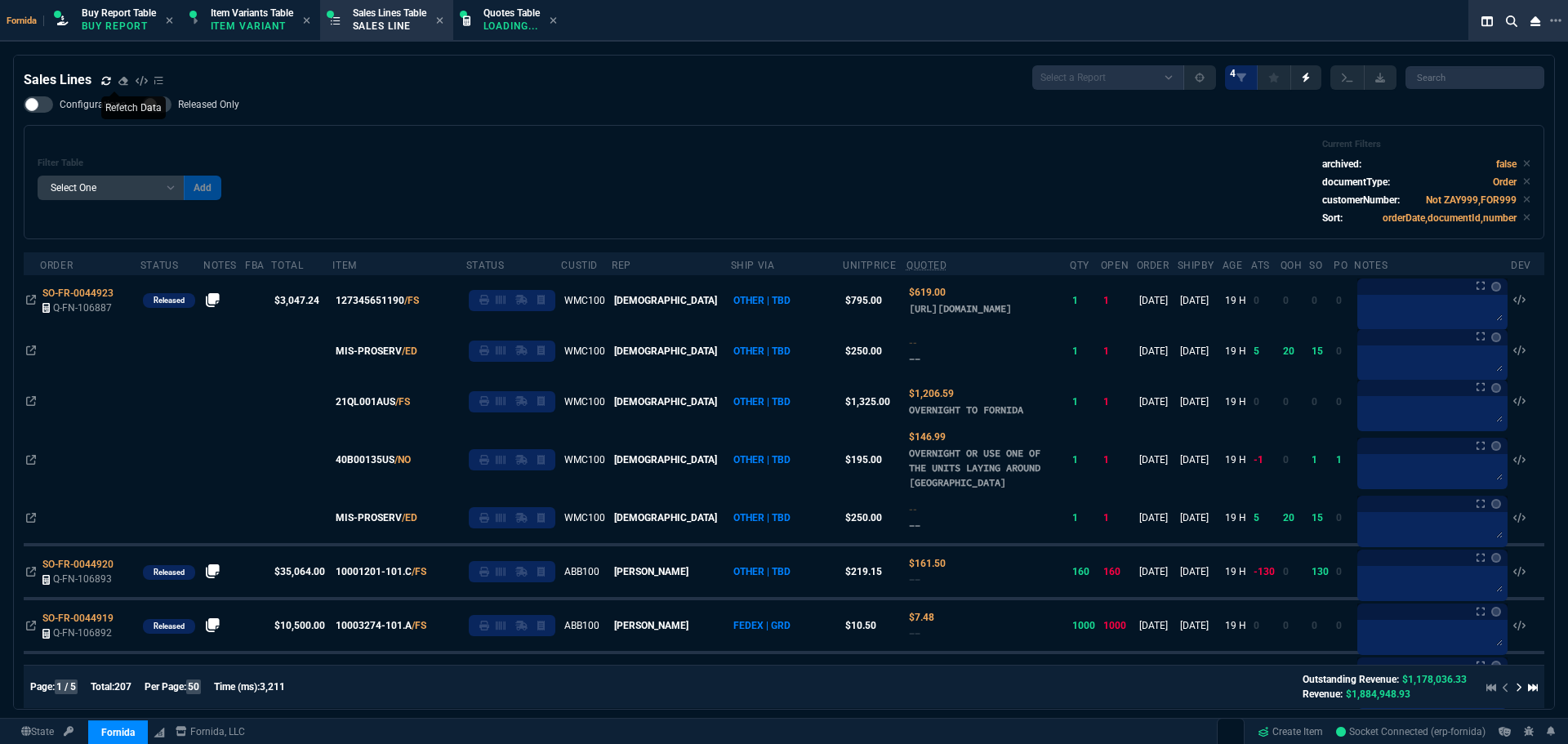
click at [103, 80] on icon at bounding box center [105, 80] width 10 height 10
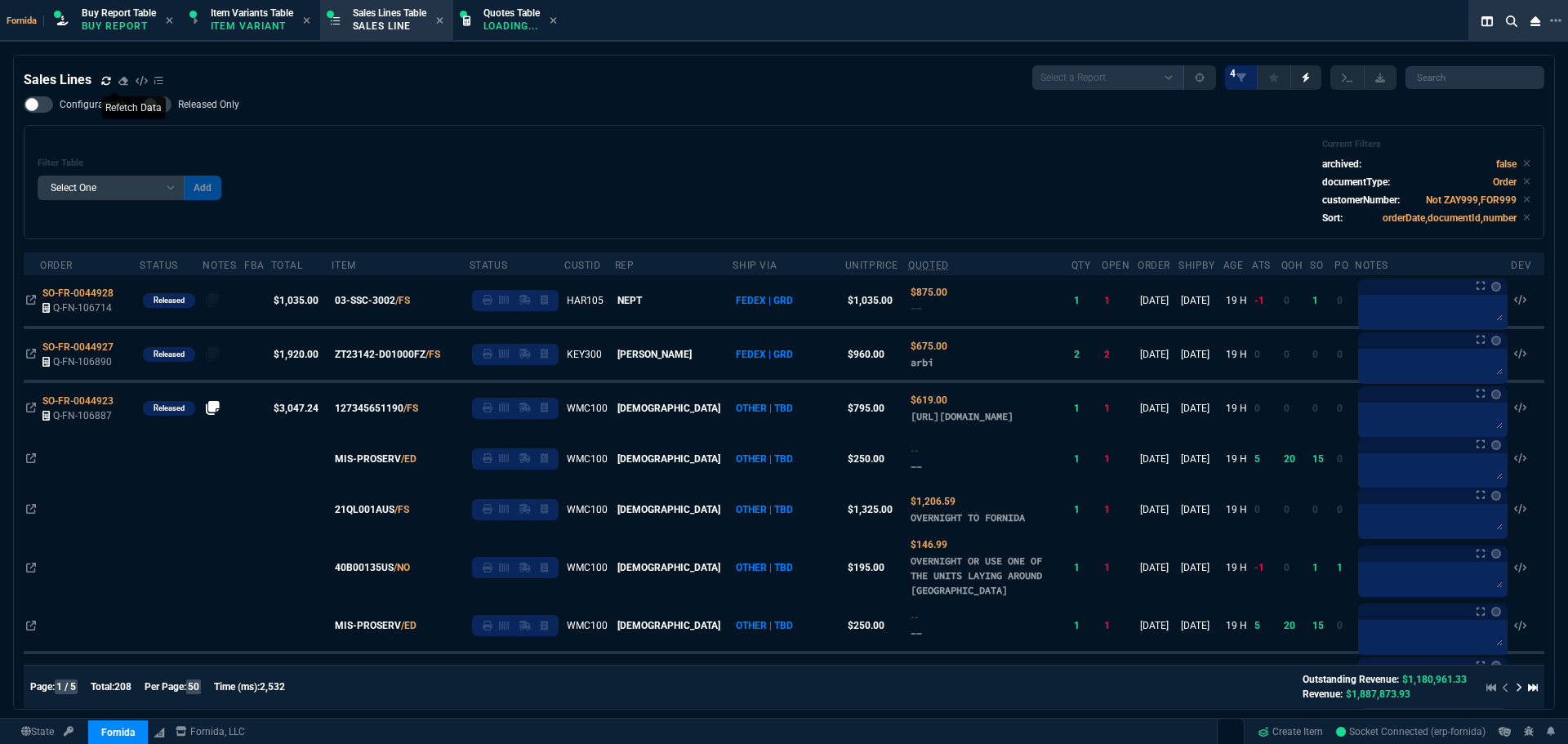
drag, startPoint x: 619, startPoint y: 158, endPoint x: 630, endPoint y: 160, distance: 11.2
click at [629, 160] on div "Filter Table Select One Add Filter () Age () ATS () Cond (itemVariantCode) Cust…" at bounding box center [784, 182] width 1493 height 87
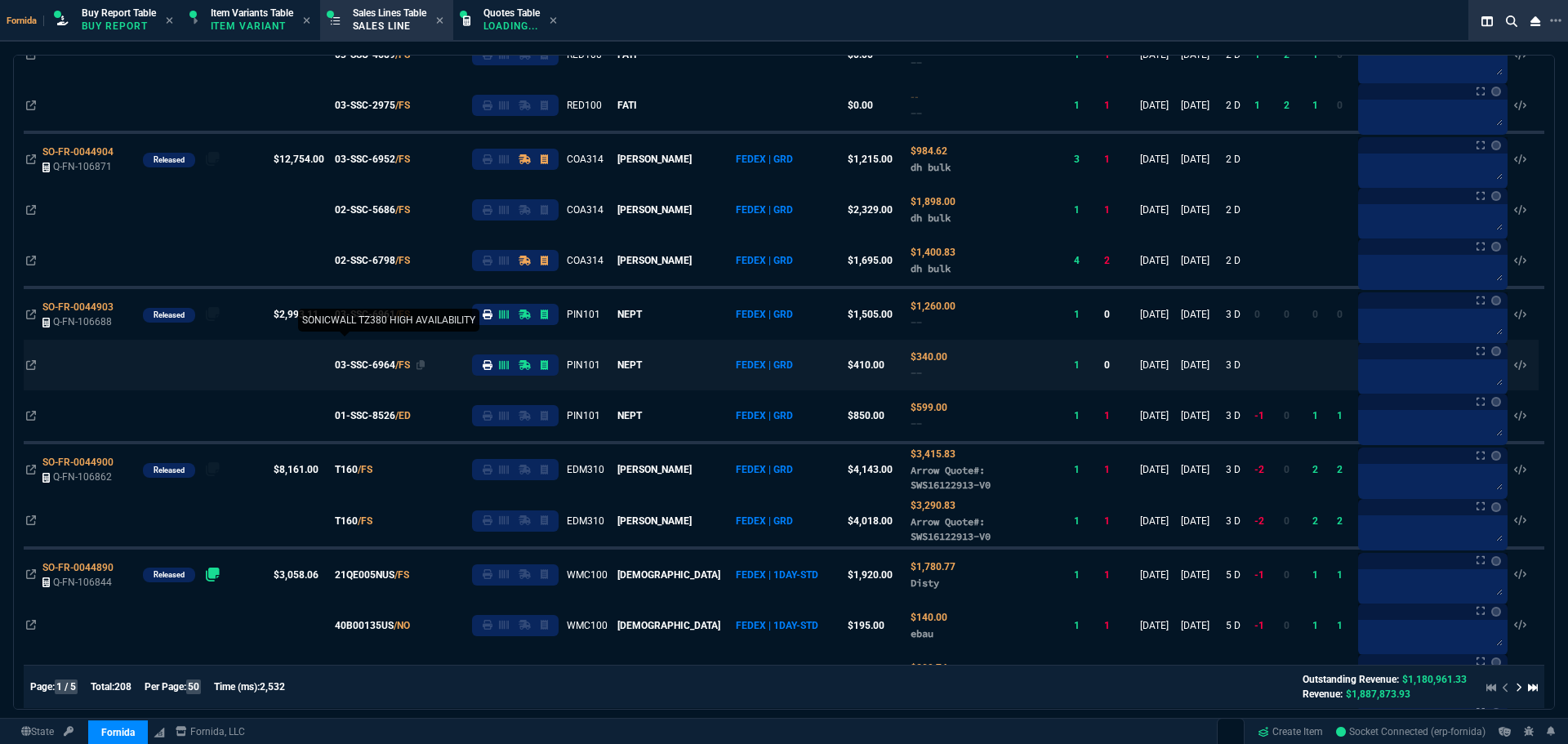
scroll to position [1226, 0]
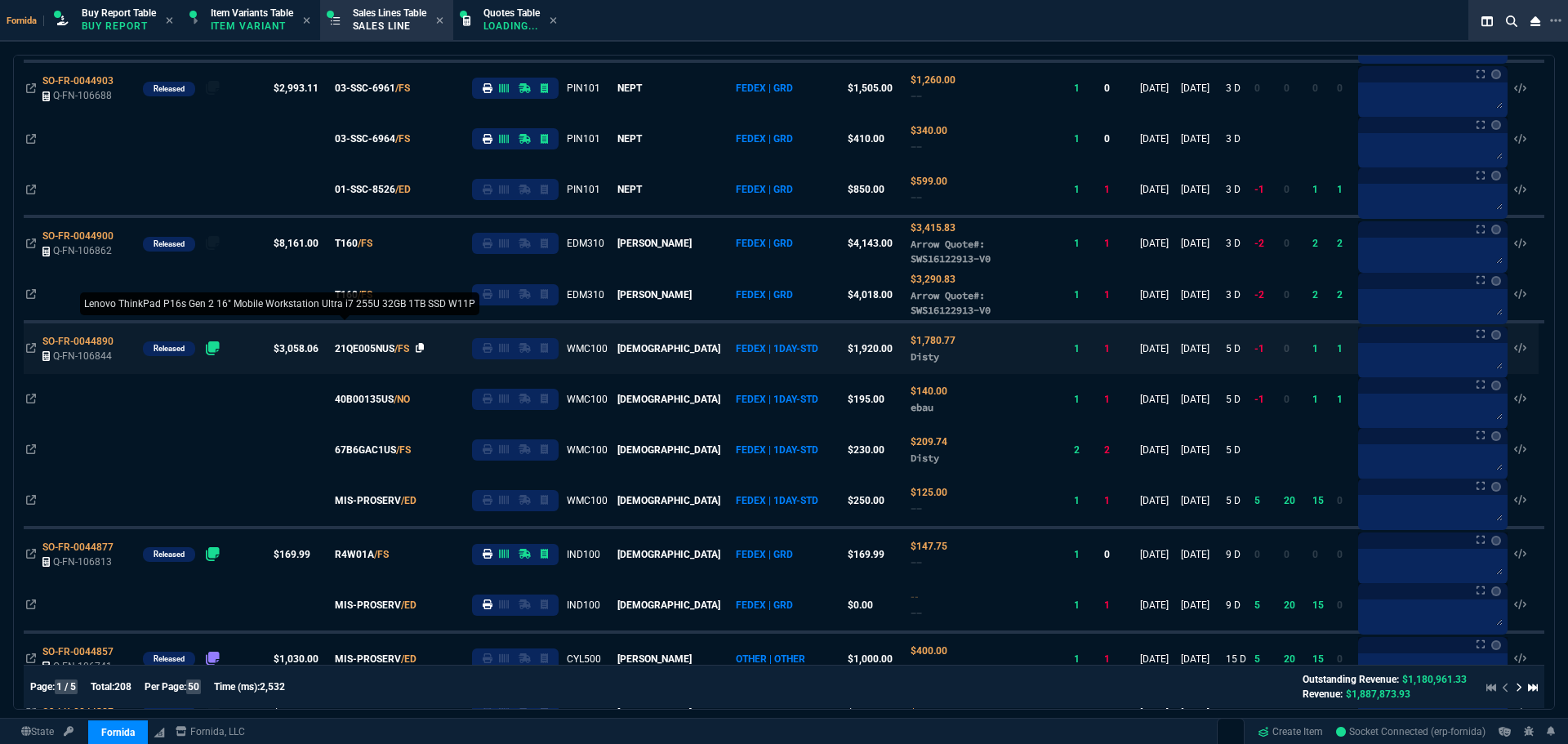
click at [425, 353] on icon at bounding box center [420, 348] width 9 height 10
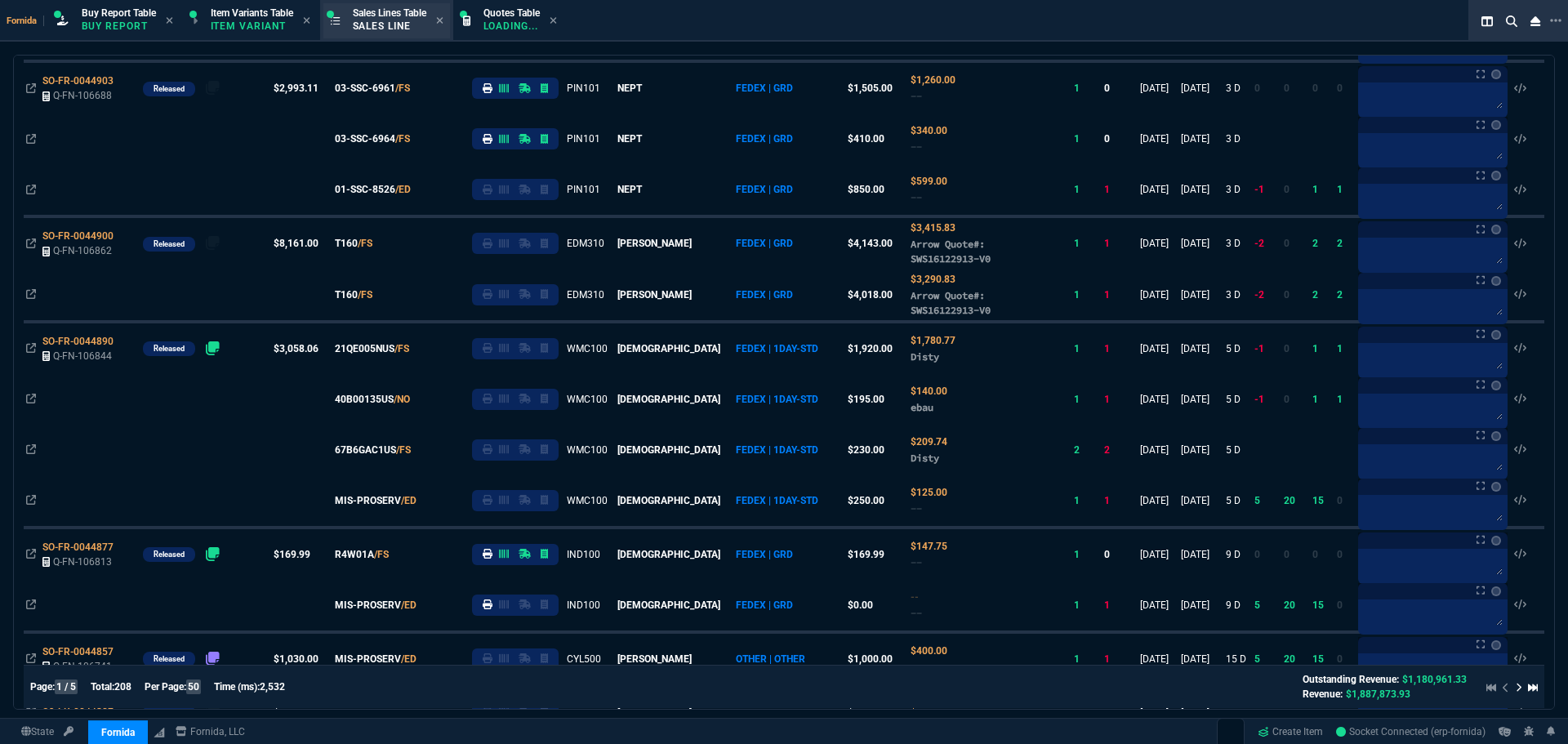
click at [526, 28] on p "Loading..." at bounding box center [511, 26] width 56 height 13
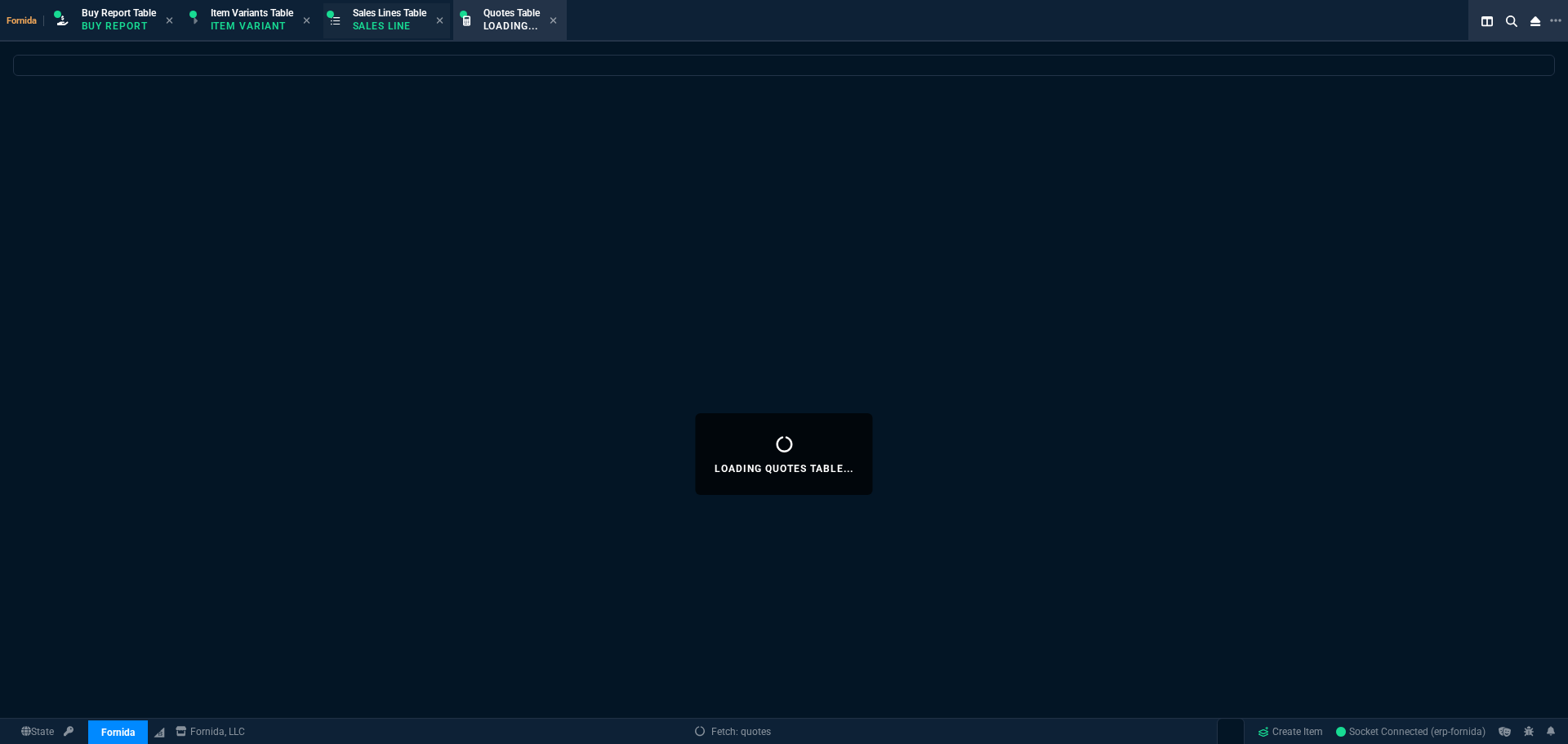
scroll to position [0, 0]
click at [435, 29] on div "Sales Lines Table Sales Line" at bounding box center [398, 21] width 90 height 29
select select
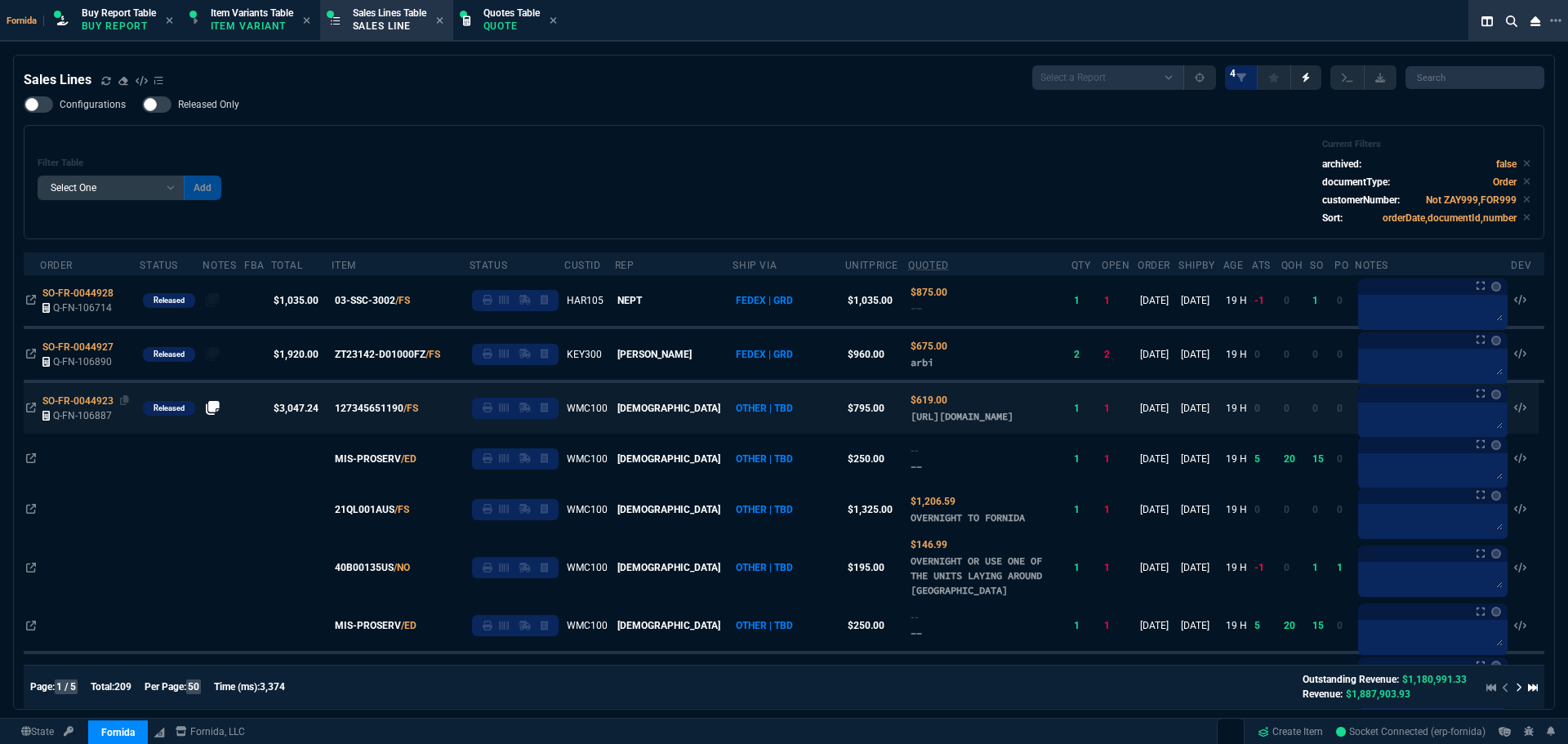
click at [130, 405] on div "SO-FR-0044923" at bounding box center [90, 401] width 95 height 14
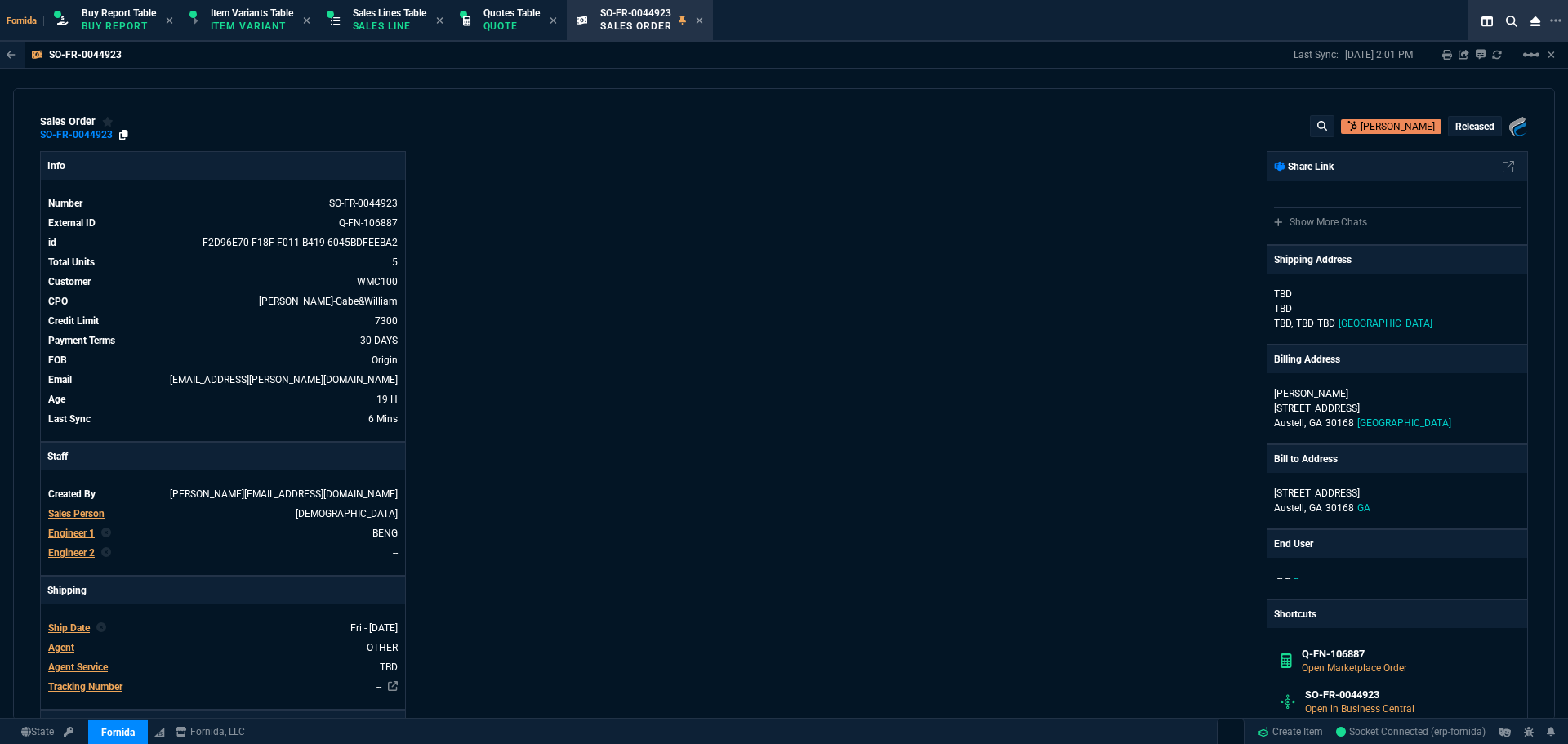
click at [121, 142] on div "sales order SO-FR-0044923 [PERSON_NAME] Released Fornida, LLC [STREET_ADDRESS] …" at bounding box center [784, 404] width 1542 height 632
click at [116, 131] on div "SO-FR-0044923" at bounding box center [84, 134] width 89 height 13
click at [119, 132] on icon at bounding box center [123, 134] width 9 height 10
click at [376, 29] on p "Sales Line" at bounding box center [390, 26] width 73 height 13
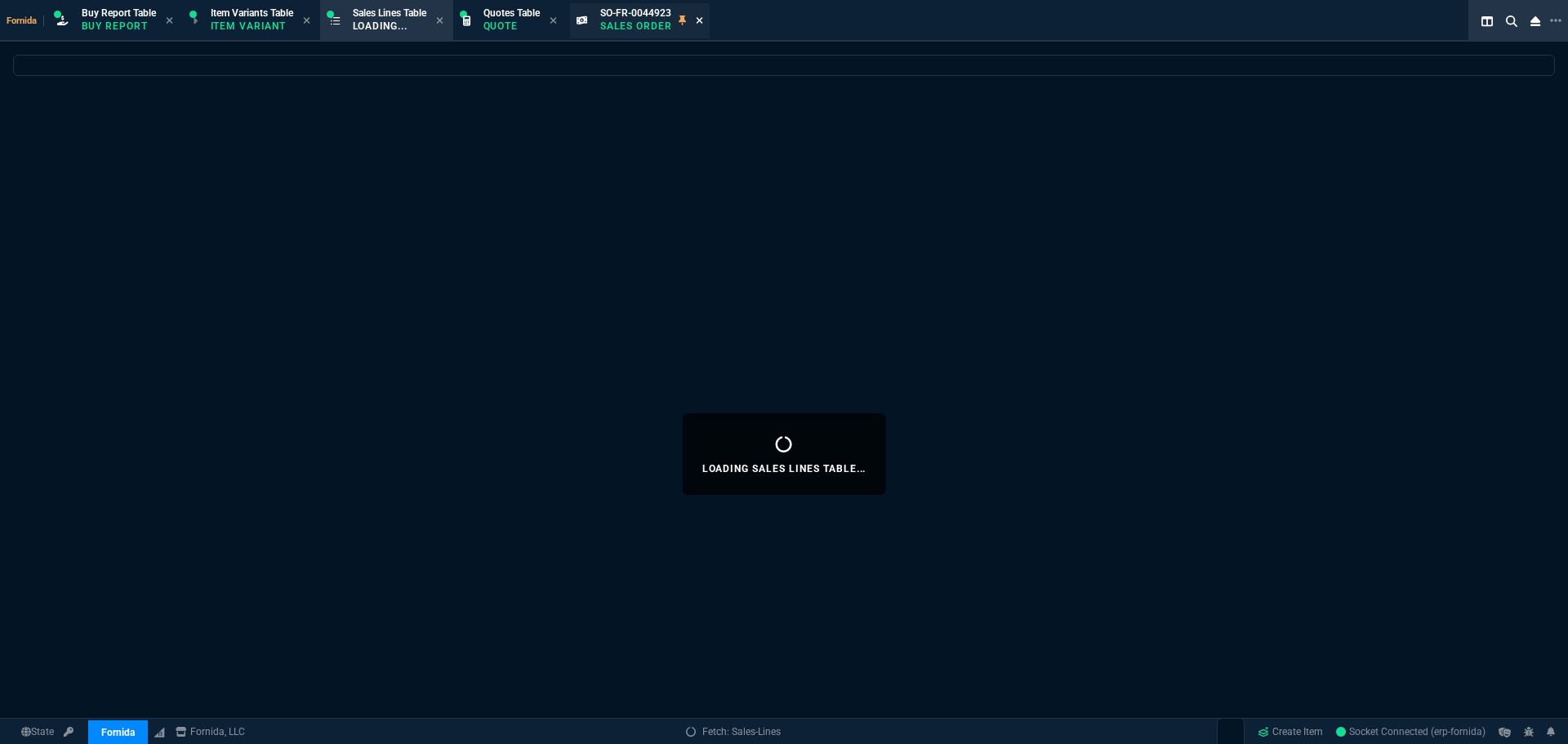
click at [704, 23] on icon at bounding box center [699, 20] width 7 height 10
select select
